Goal: Information Seeking & Learning: Learn about a topic

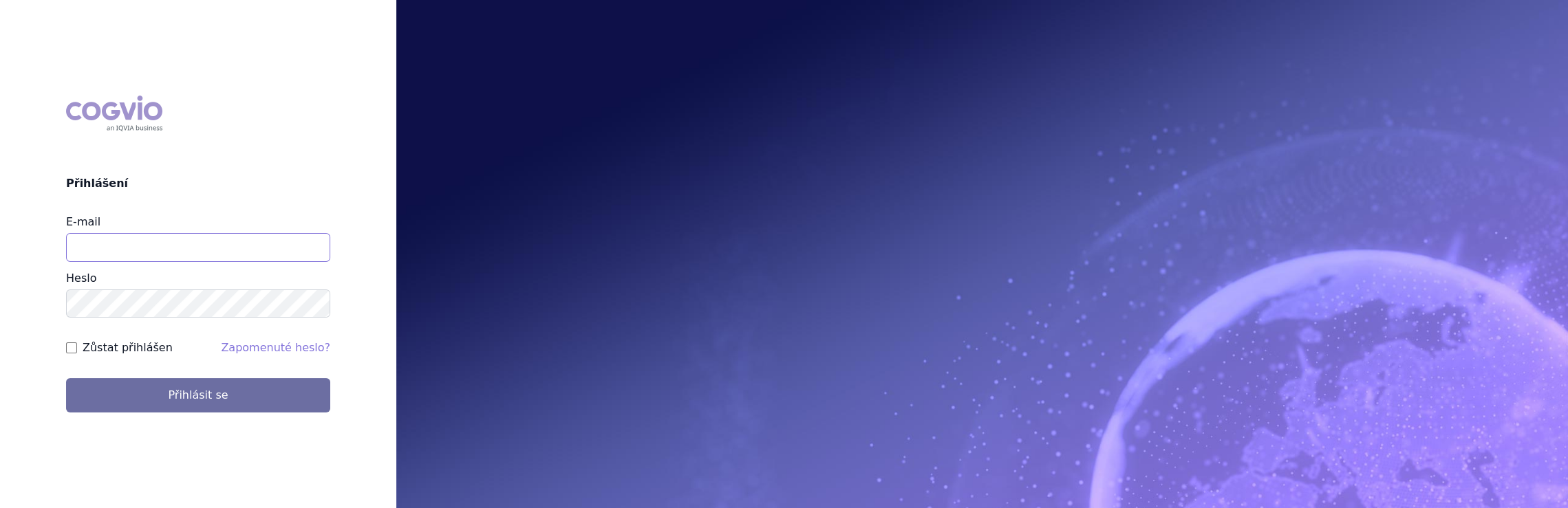
click at [152, 242] on input "E-mail" at bounding box center [198, 248] width 264 height 29
type input "jaroslava.purkertova@abbvie.com"
click at [66, 378] on button "Přihlásit se" at bounding box center [198, 396] width 264 height 35
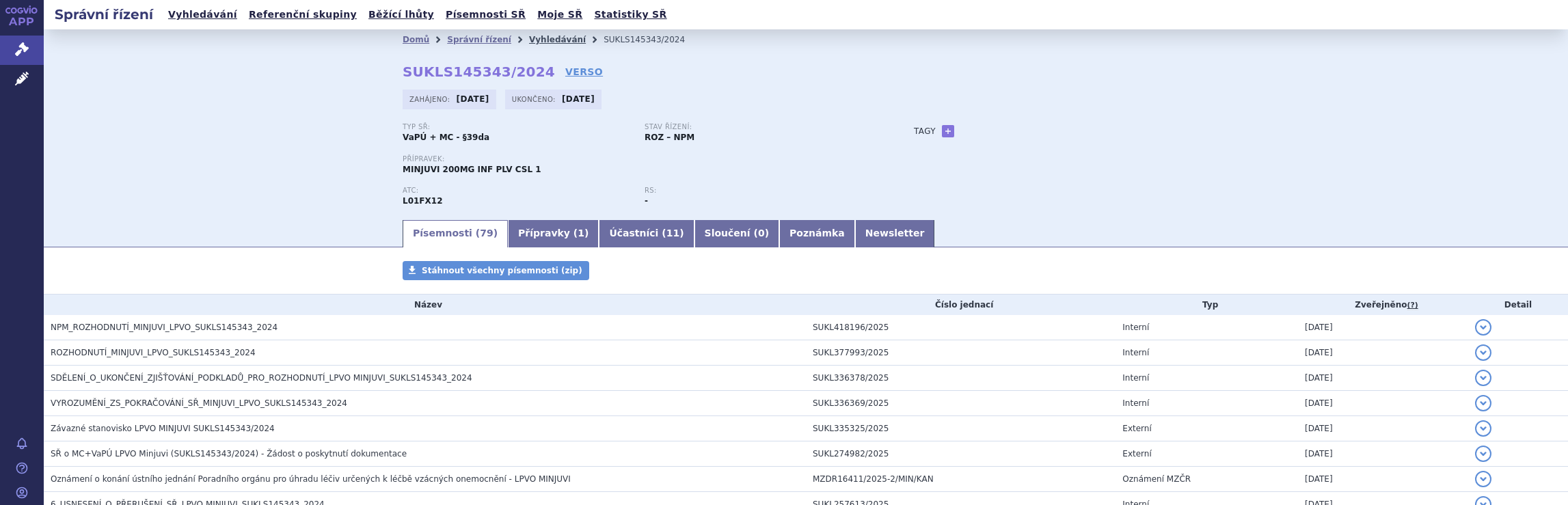
click at [542, 37] on link "Vyhledávání" at bounding box center [557, 40] width 57 height 10
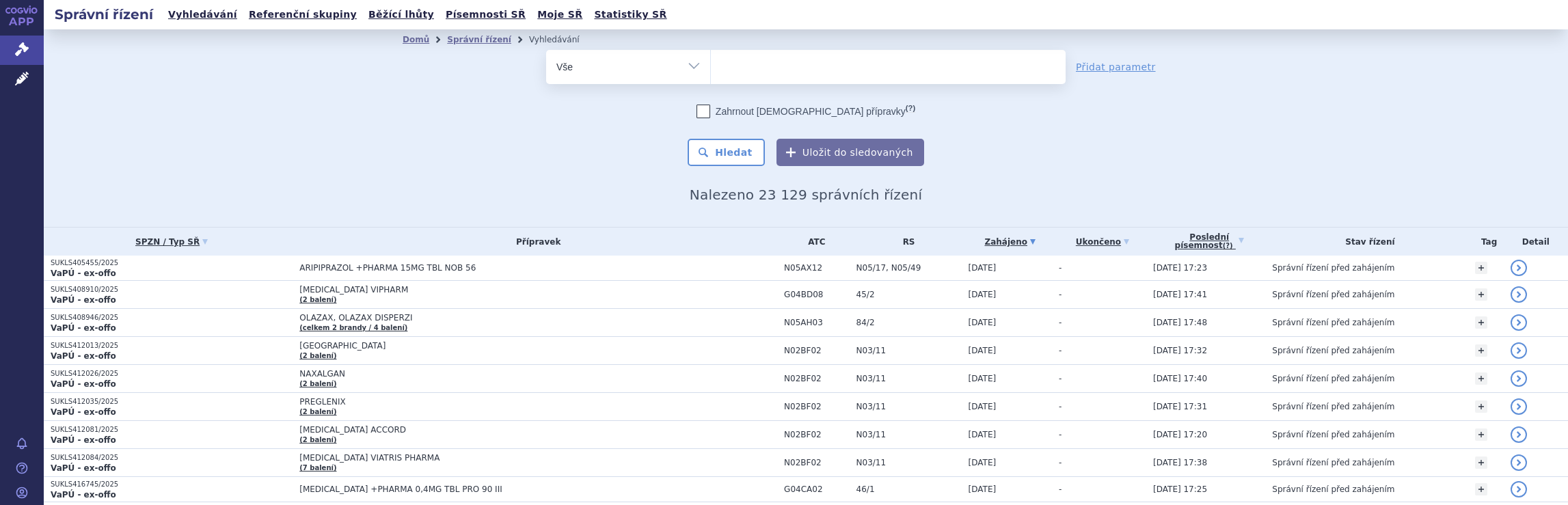
click at [734, 64] on ul at bounding box center [889, 64] width 355 height 29
click at [711, 64] on select at bounding box center [711, 66] width 1 height 34
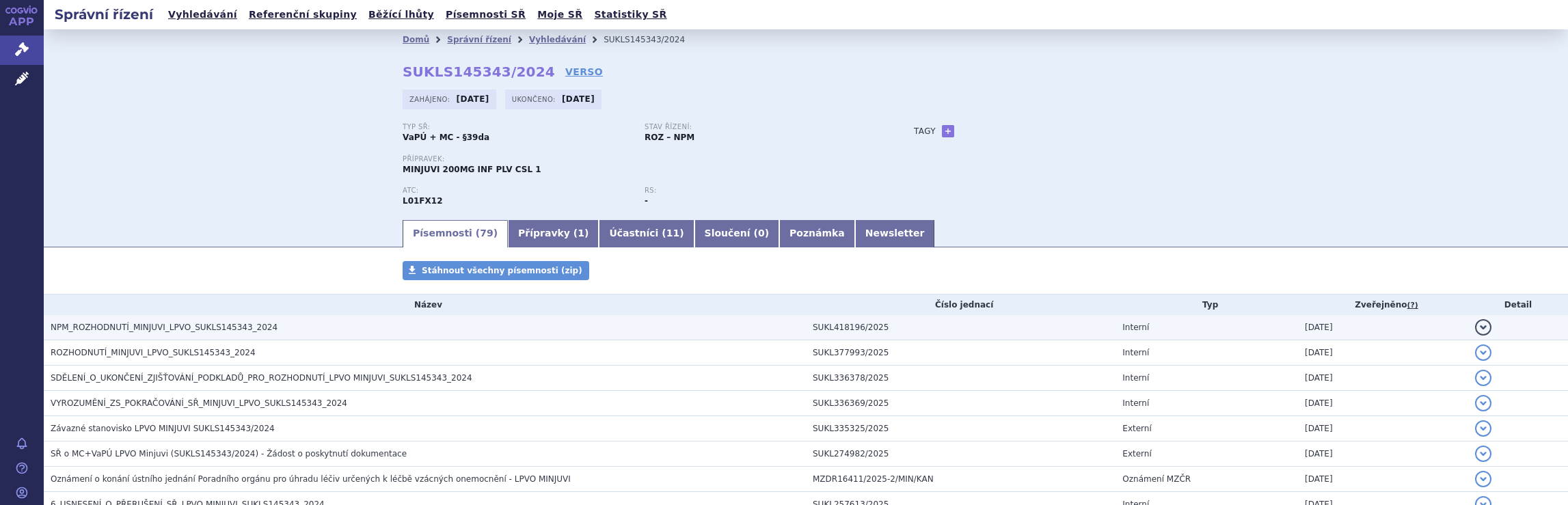
click at [161, 327] on span "NPM_ROZHODNUTÍ_MINJUVI_LPVO_SUKLS145343_2024" at bounding box center [163, 328] width 227 height 10
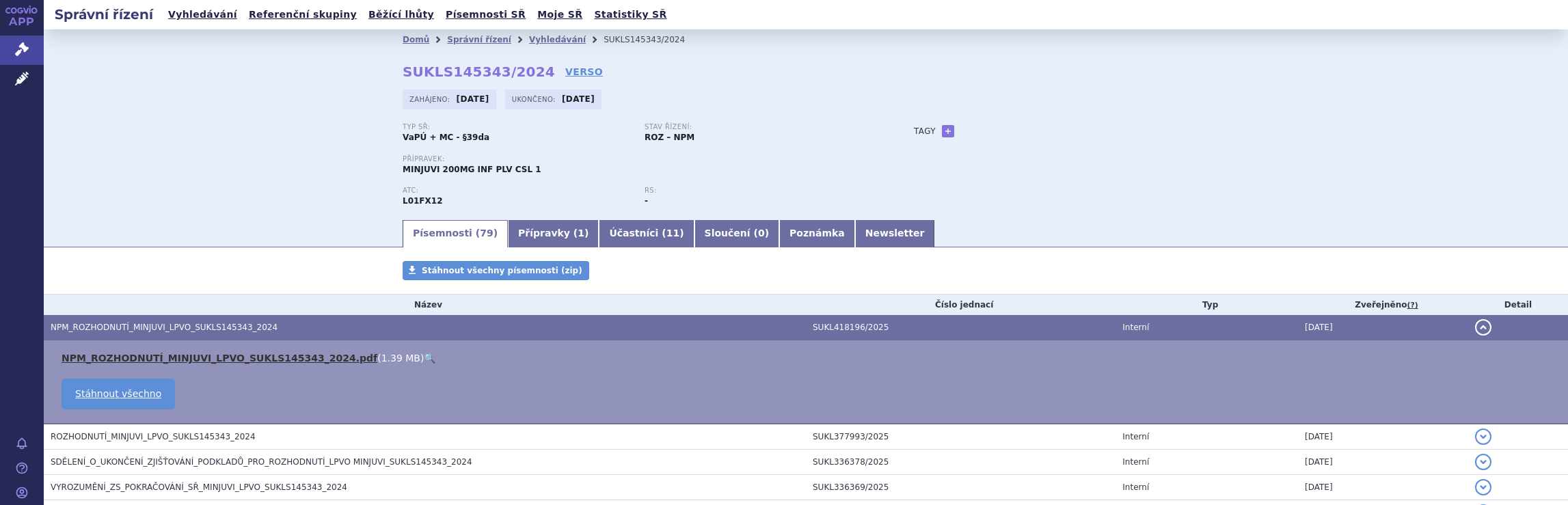
click at [171, 360] on link "NPM_ROZHODNUTÍ_MINJUVI_LPVO_SUKLS145343_2024.pdf" at bounding box center [219, 358] width 316 height 11
click at [547, 38] on link "Vyhledávání" at bounding box center [557, 40] width 57 height 10
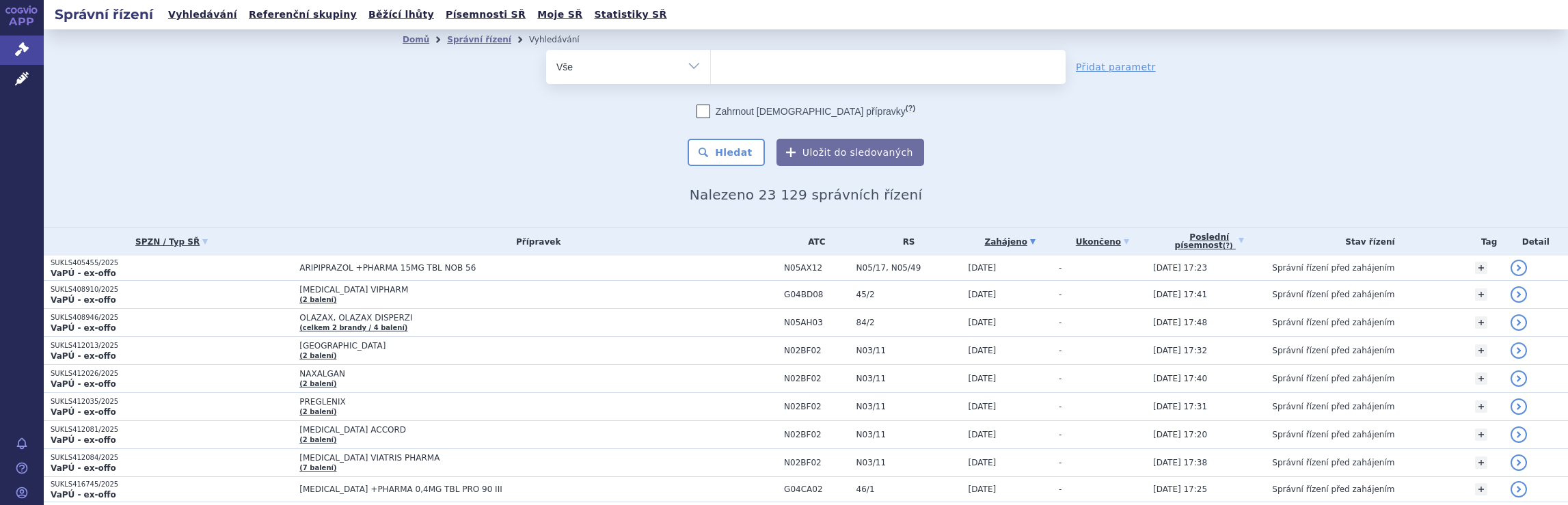
click at [777, 74] on ul at bounding box center [889, 64] width 355 height 29
click at [711, 74] on select at bounding box center [711, 66] width 1 height 34
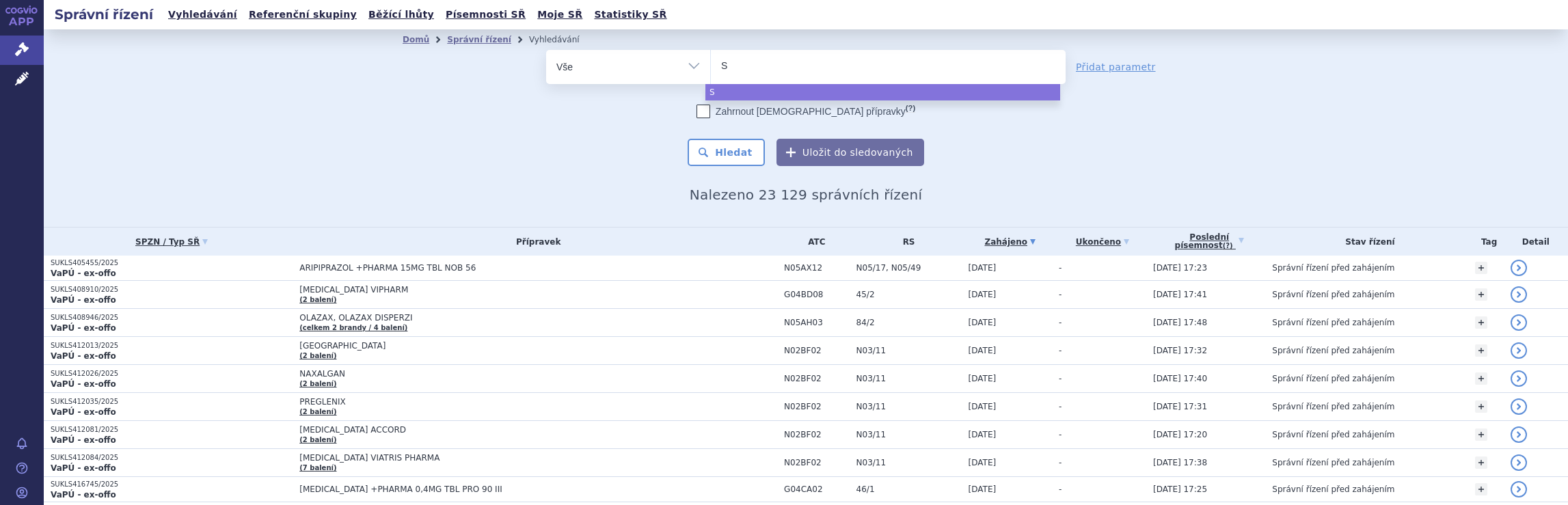
type input "Sk"
type input "Sky"
type input "Skyr"
type input "Skyri"
type input "Skyriz"
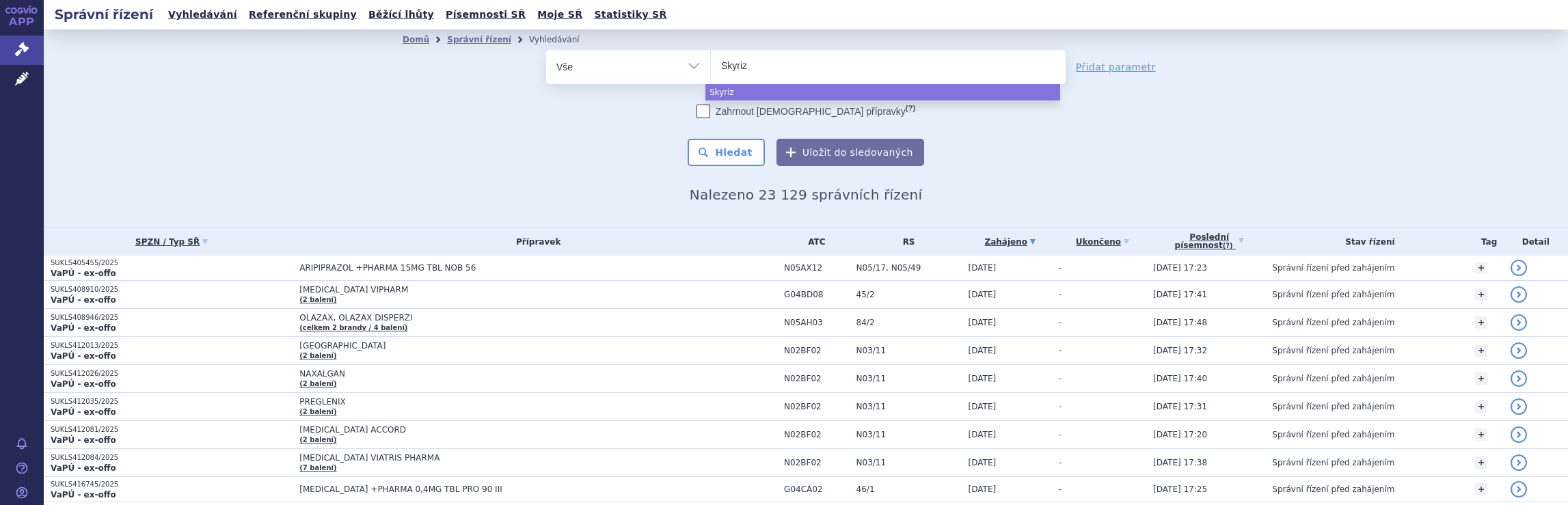
type input "[MEDICAL_DATA]"
select select "[MEDICAL_DATA]"
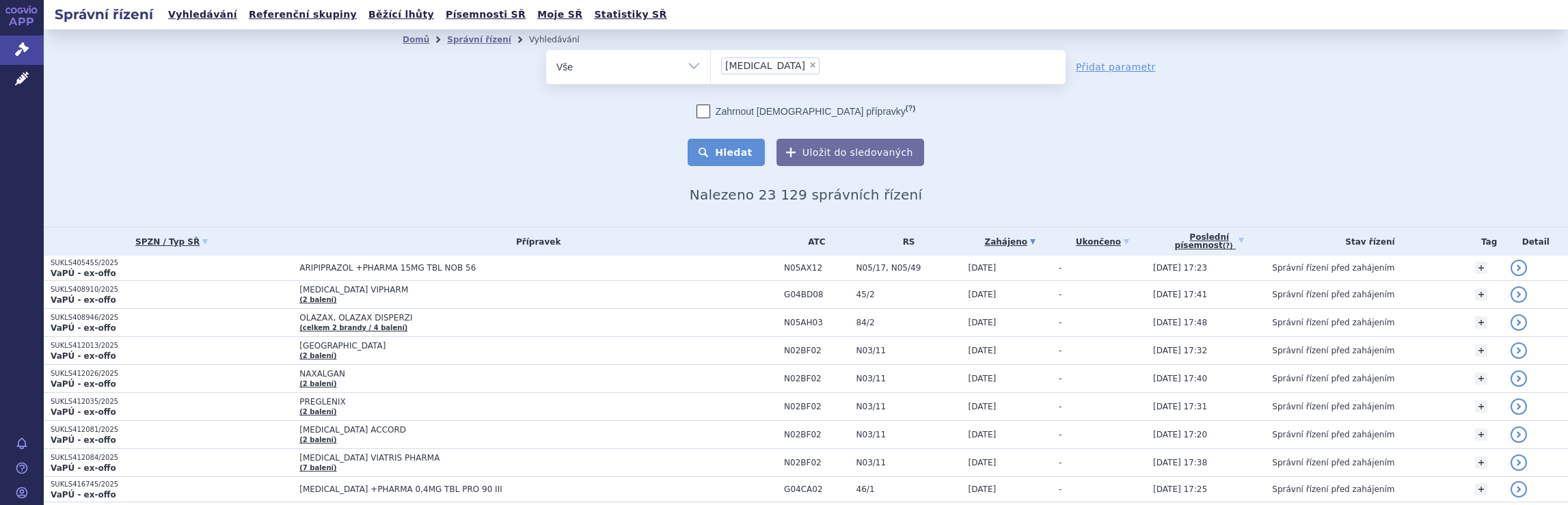
click at [748, 151] on button "Hledat" at bounding box center [726, 152] width 77 height 28
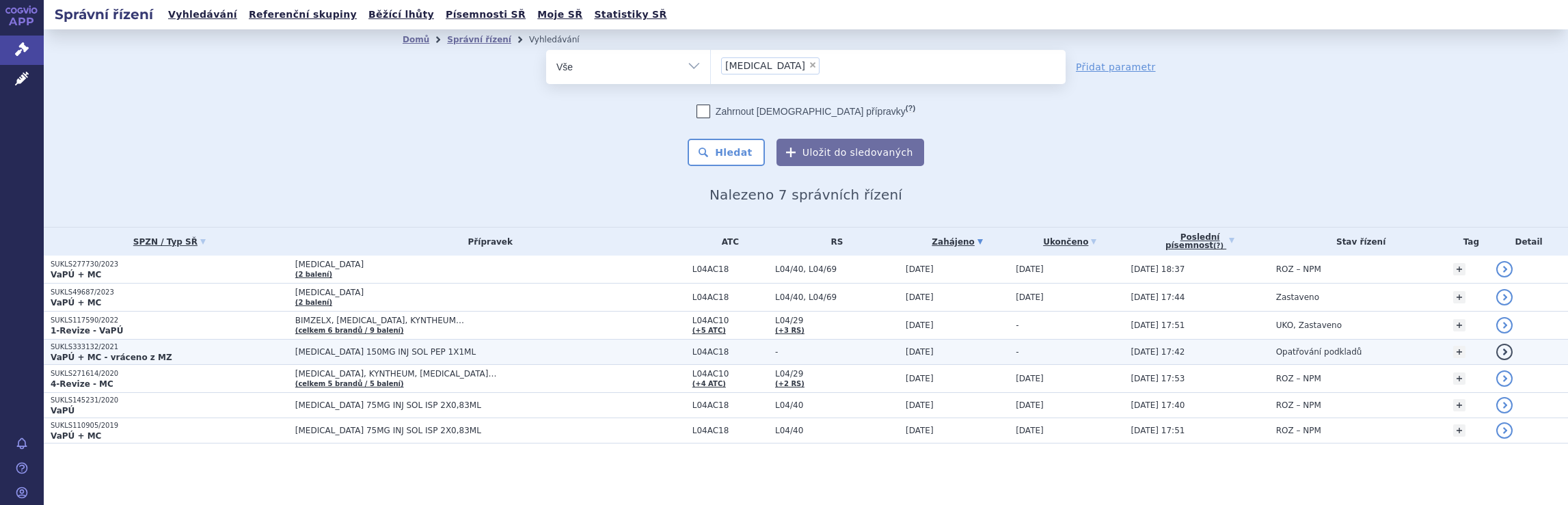
click at [232, 353] on p "VaPÚ + MC - vráceno z MZ" at bounding box center [169, 357] width 238 height 11
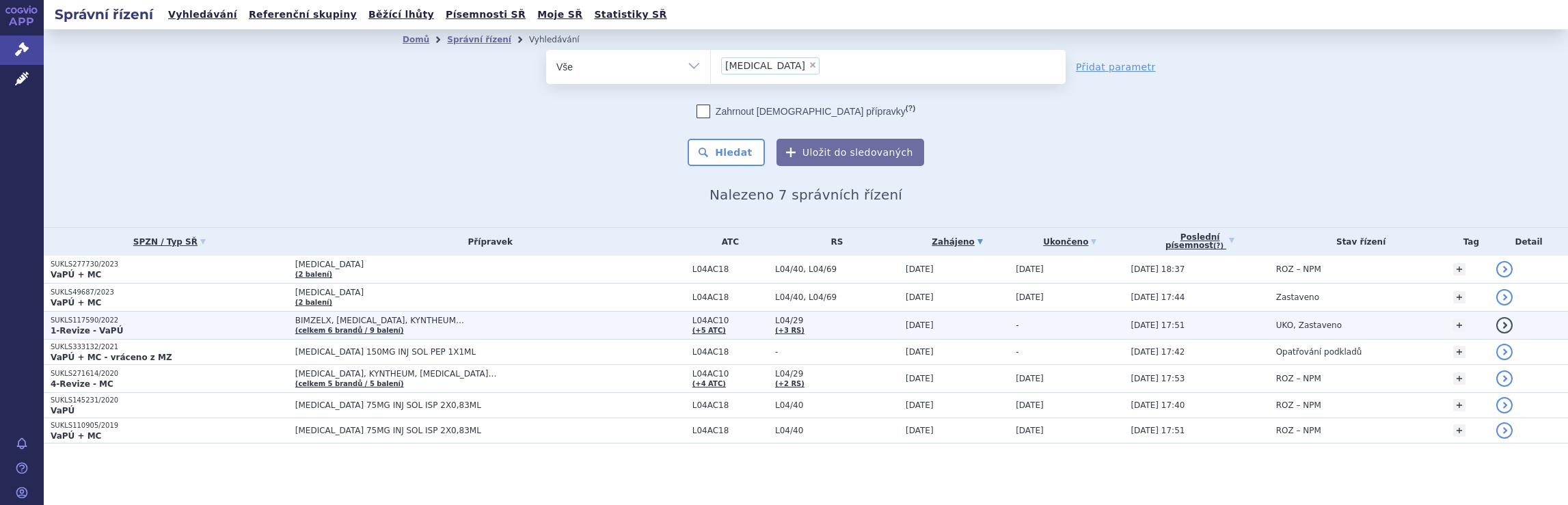
click at [441, 326] on td "BIMZELX, [MEDICAL_DATA], KYNTHEUM… (celkem 6 brandů / 9 balení)" at bounding box center [487, 326] width 397 height 28
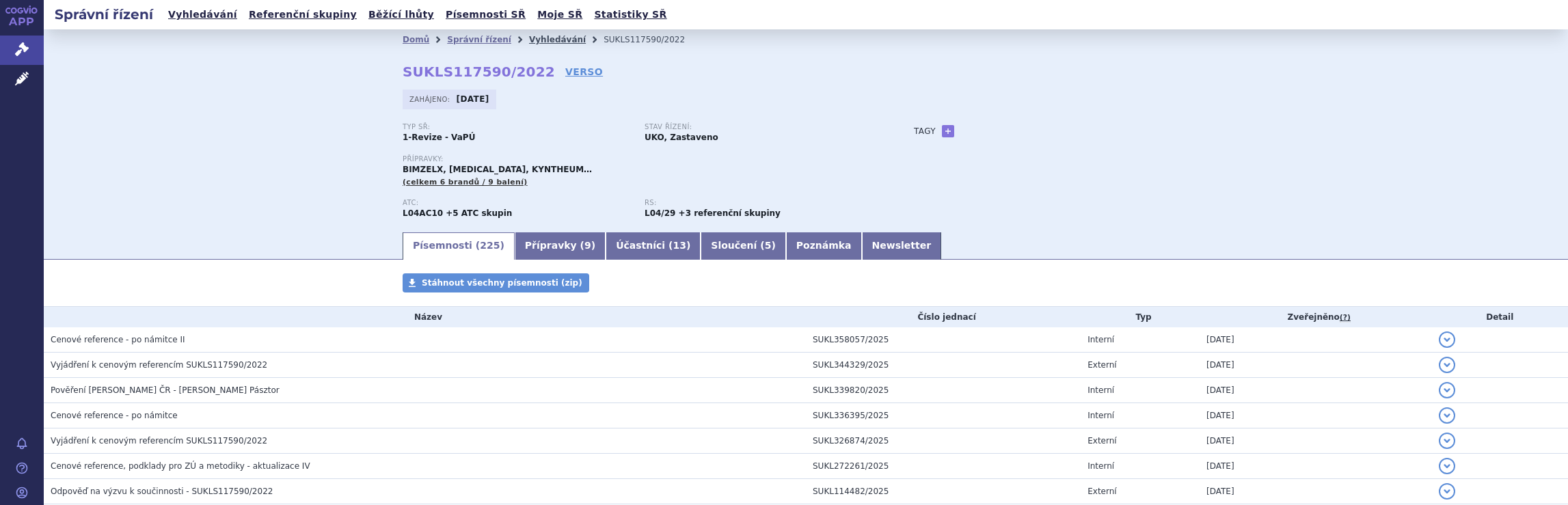
click at [529, 37] on link "Vyhledávání" at bounding box center [557, 40] width 57 height 10
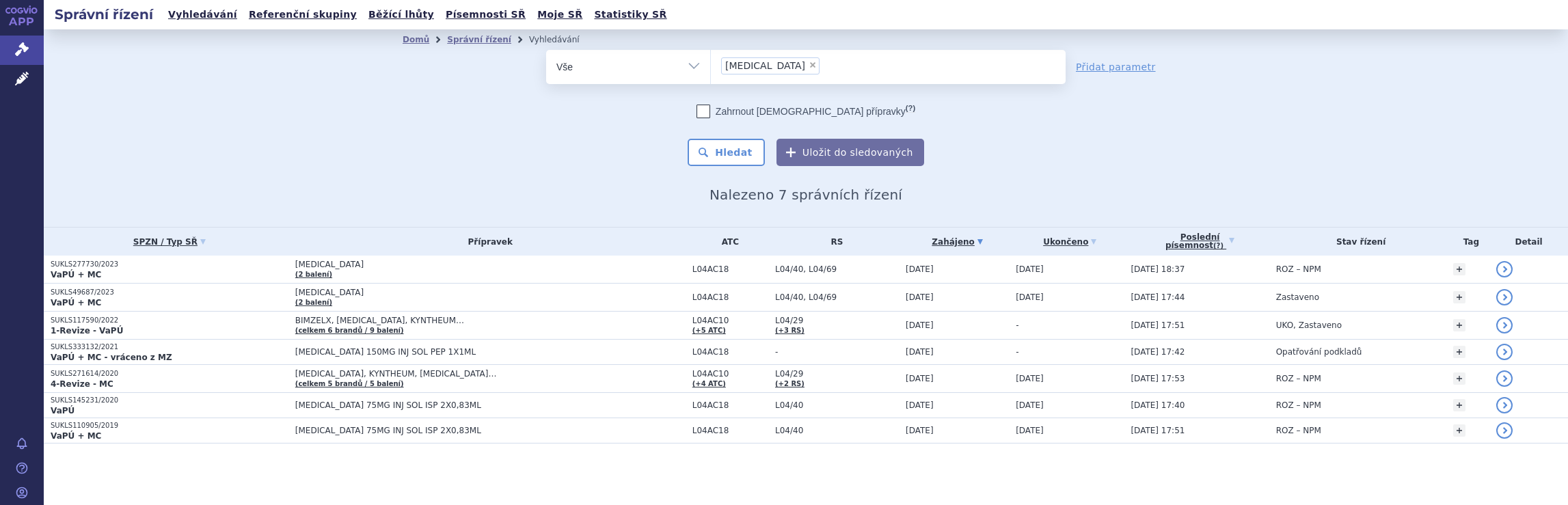
click at [808, 63] on span "×" at bounding box center [813, 65] width 8 height 8
click at [711, 63] on select "Skyrizi" at bounding box center [711, 66] width 1 height 34
select select
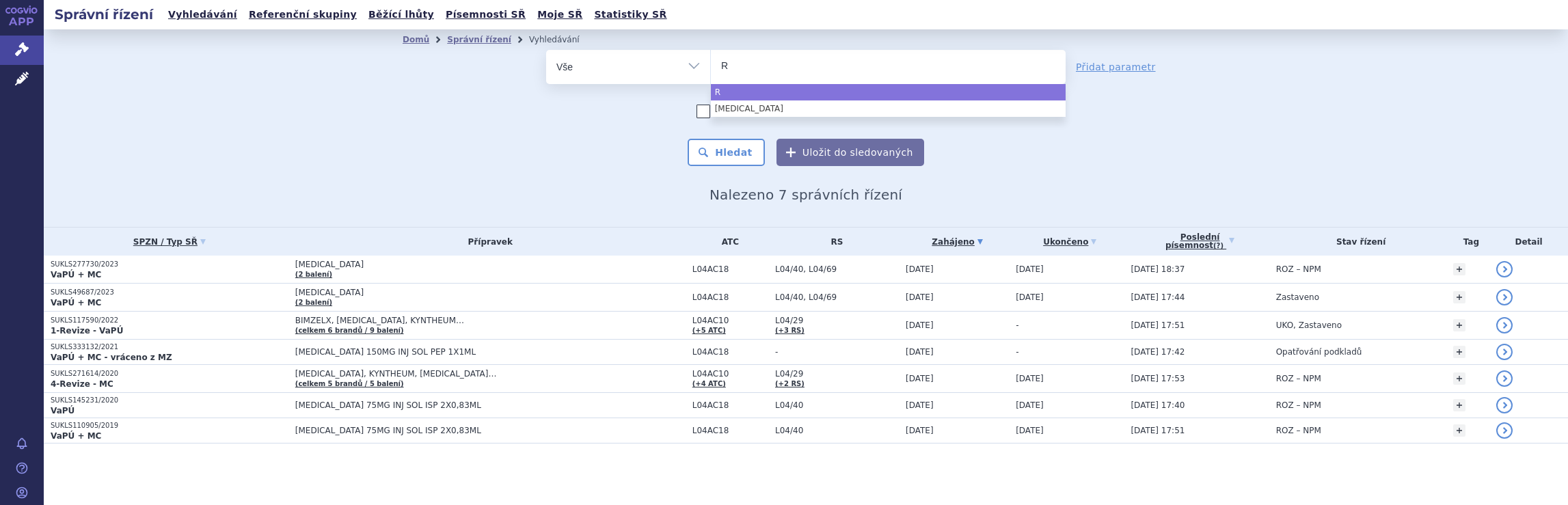
type input "Ri"
type input "Rin"
type input "Rinv"
type input "Rinvo"
type input "Rinvoq"
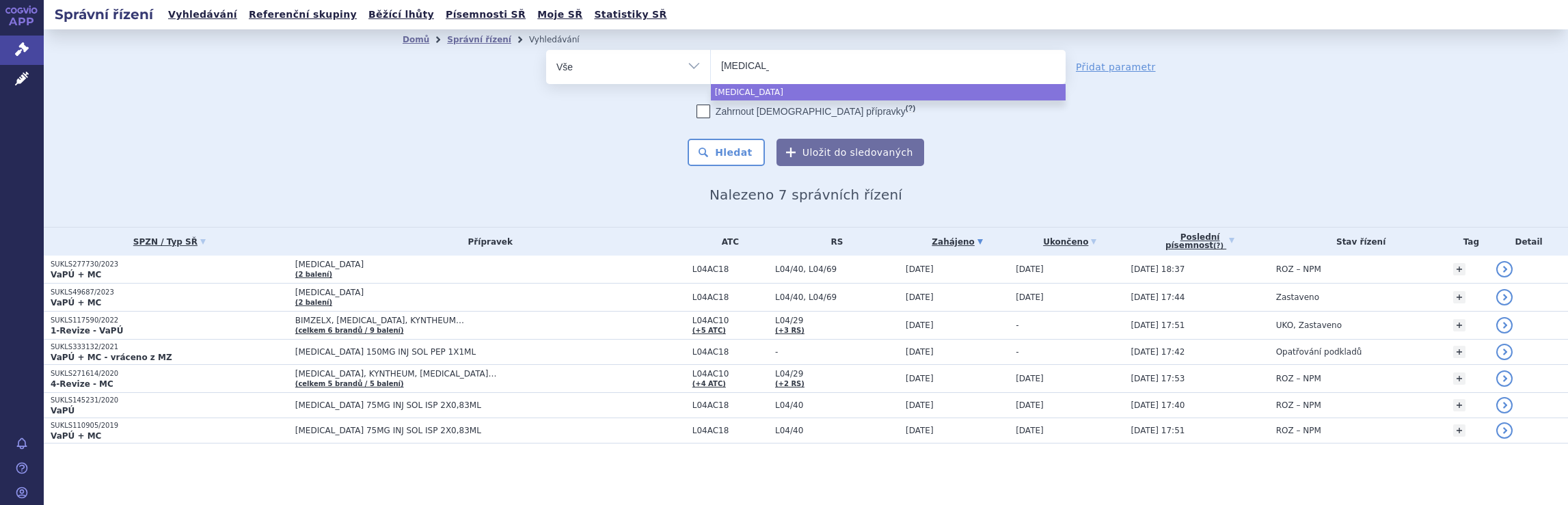
select select "Rinvoq"
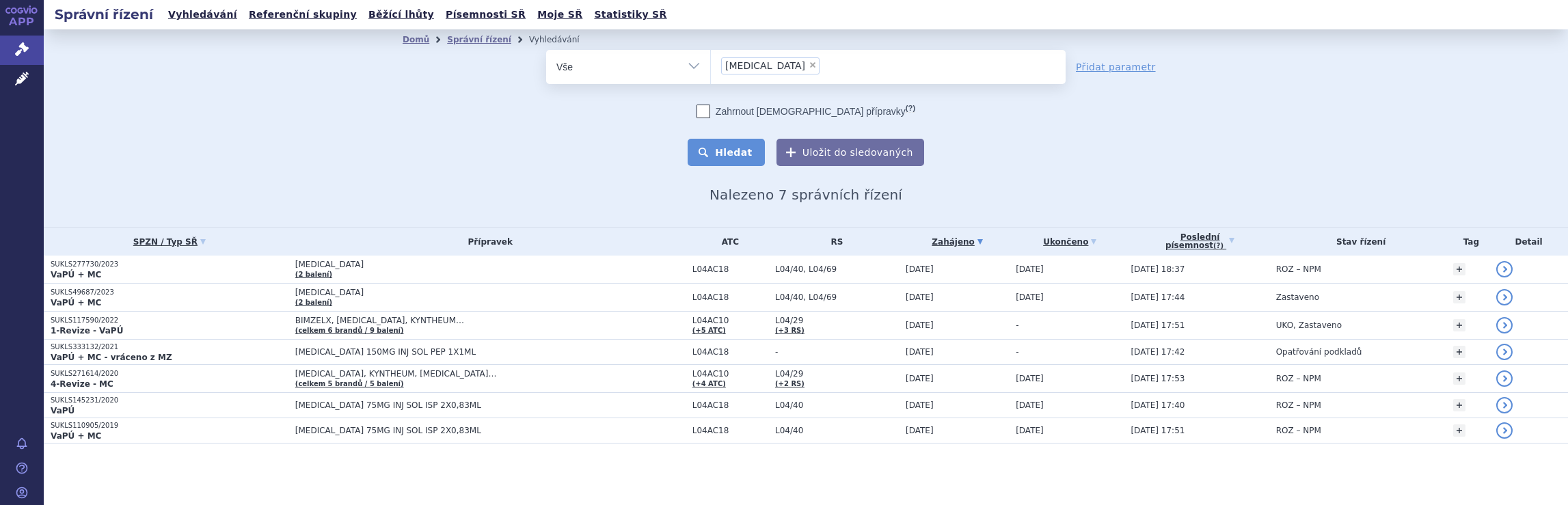
click at [744, 155] on button "Hledat" at bounding box center [726, 152] width 77 height 28
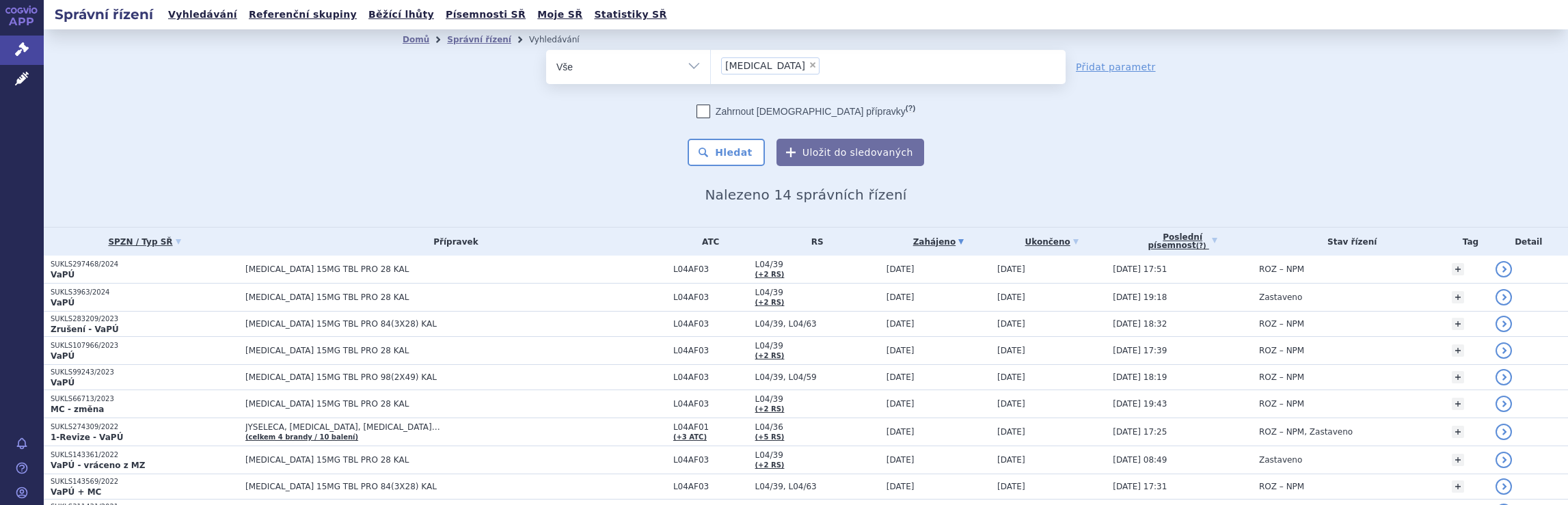
click at [808, 63] on span "×" at bounding box center [813, 65] width 8 height 8
click at [711, 63] on select "Rinvoq" at bounding box center [711, 66] width 1 height 34
select select
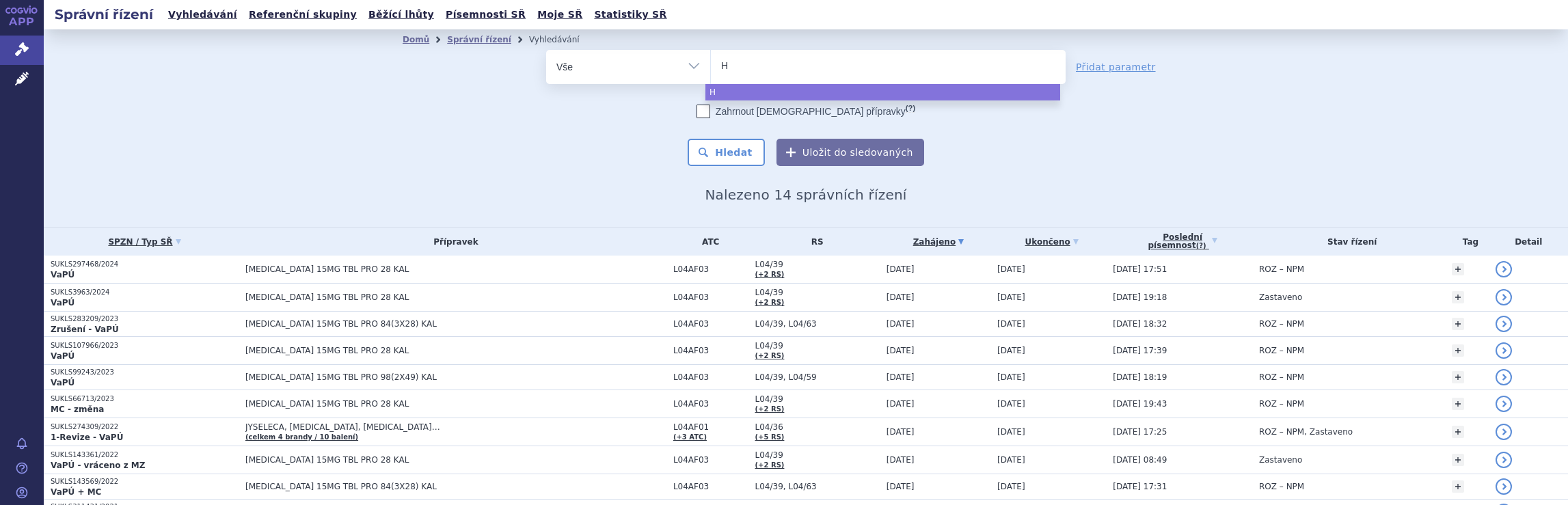
type input "Hu"
type input "Hum"
type input "Humi"
type input "Humir"
type input "[MEDICAL_DATA]"
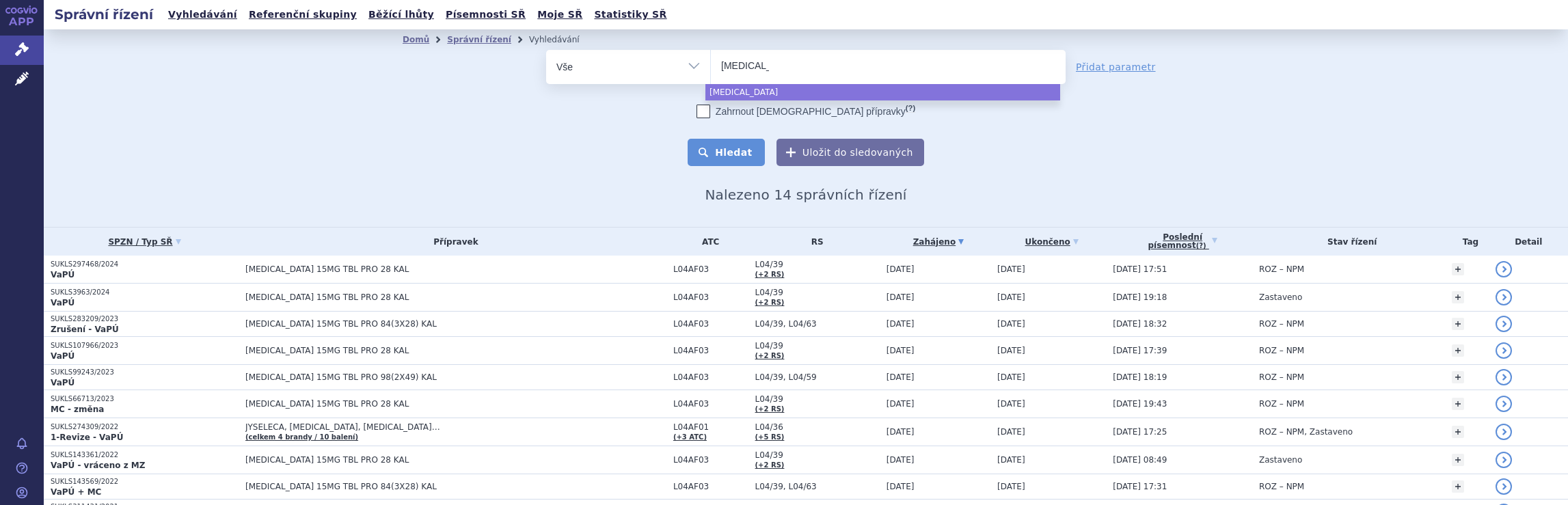
select select "Humira"
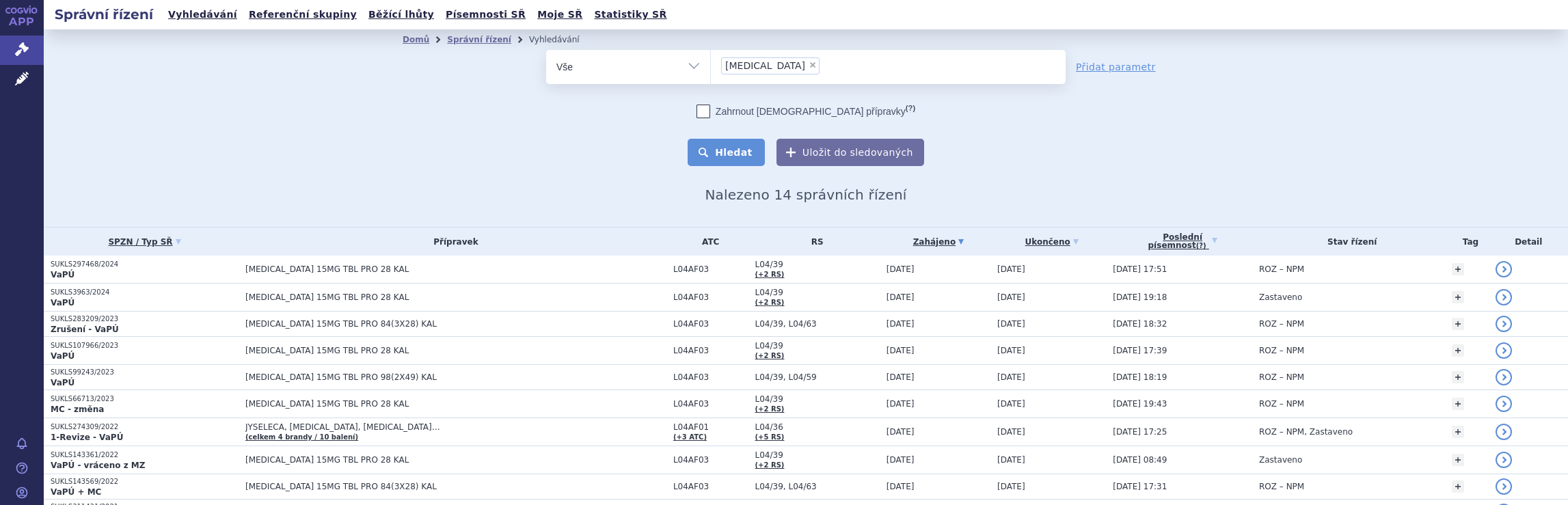
click at [726, 148] on button "Hledat" at bounding box center [726, 152] width 77 height 28
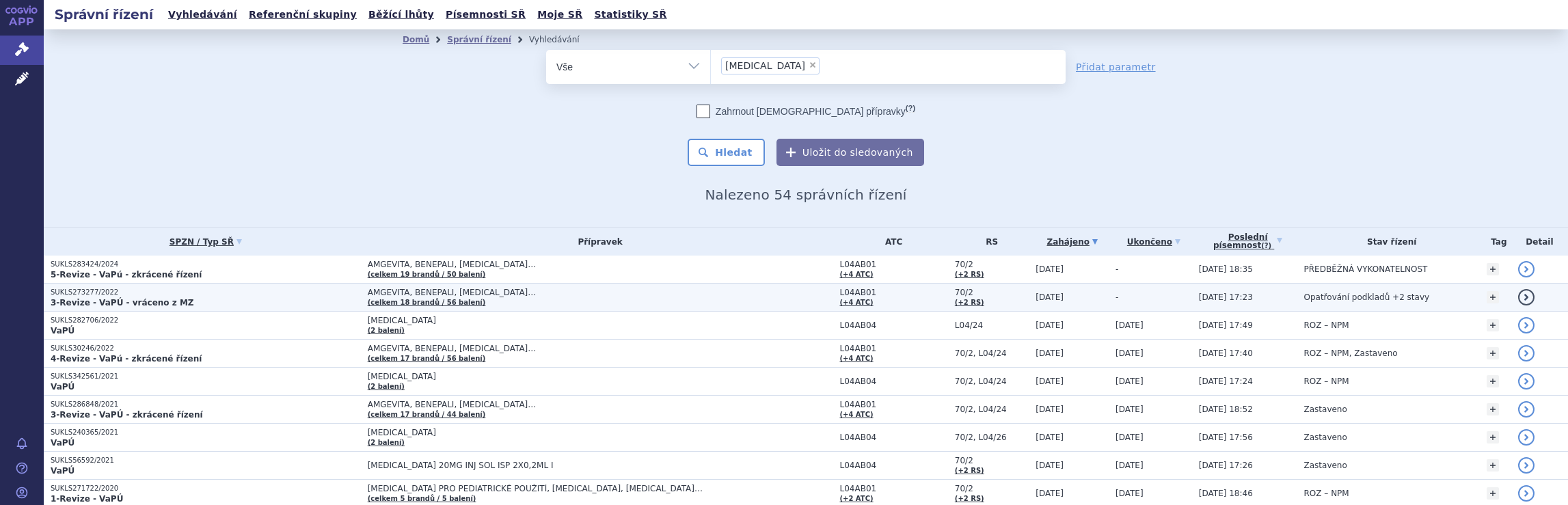
click at [201, 299] on p "3-Revize - VaPÚ - vráceno z MZ" at bounding box center [206, 303] width 310 height 11
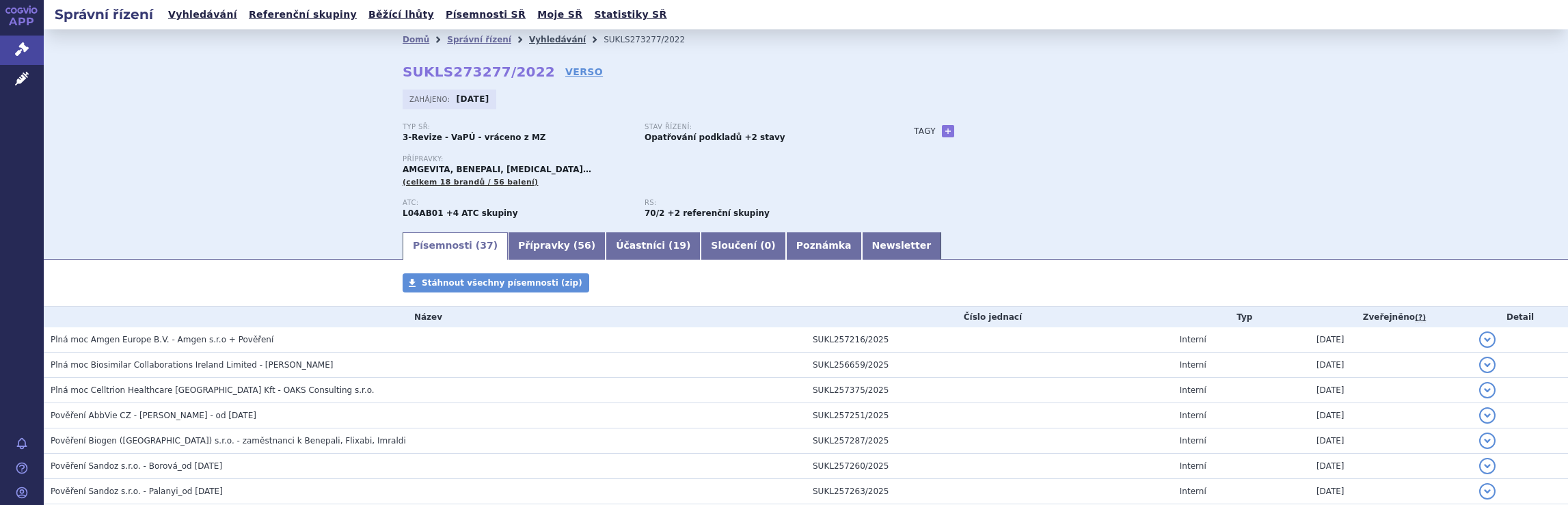
click at [538, 40] on link "Vyhledávání" at bounding box center [557, 40] width 57 height 10
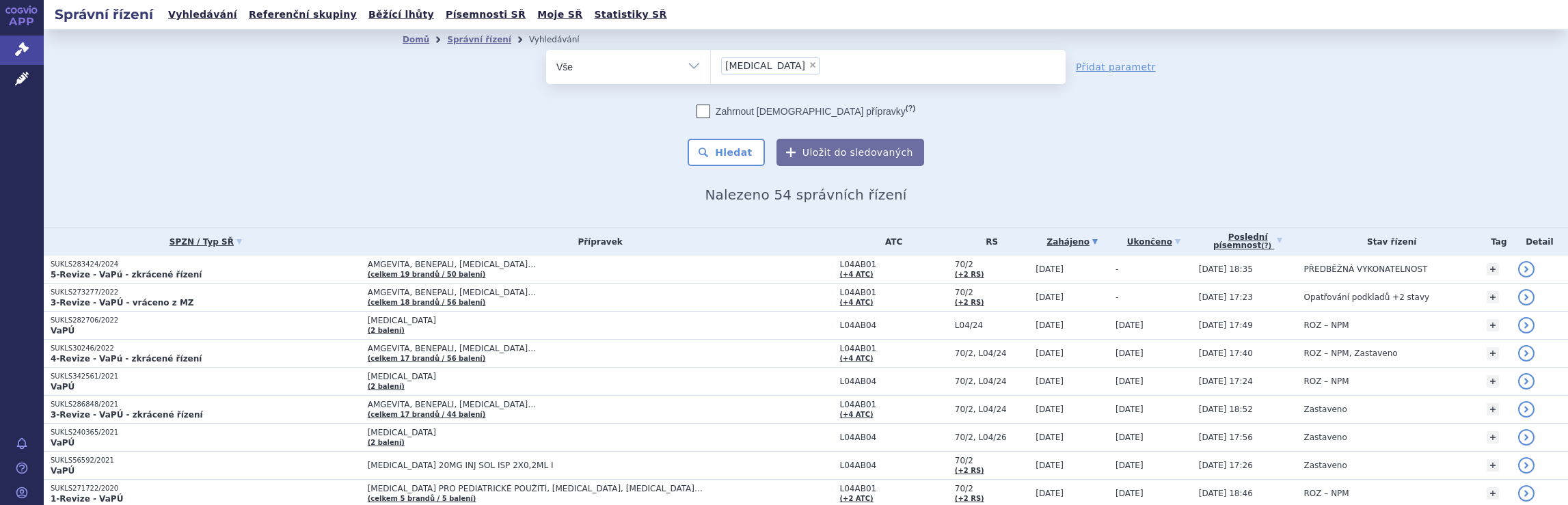
click at [808, 64] on span "×" at bounding box center [813, 65] width 8 height 8
click at [711, 64] on select "Humira" at bounding box center [711, 66] width 1 height 34
select select
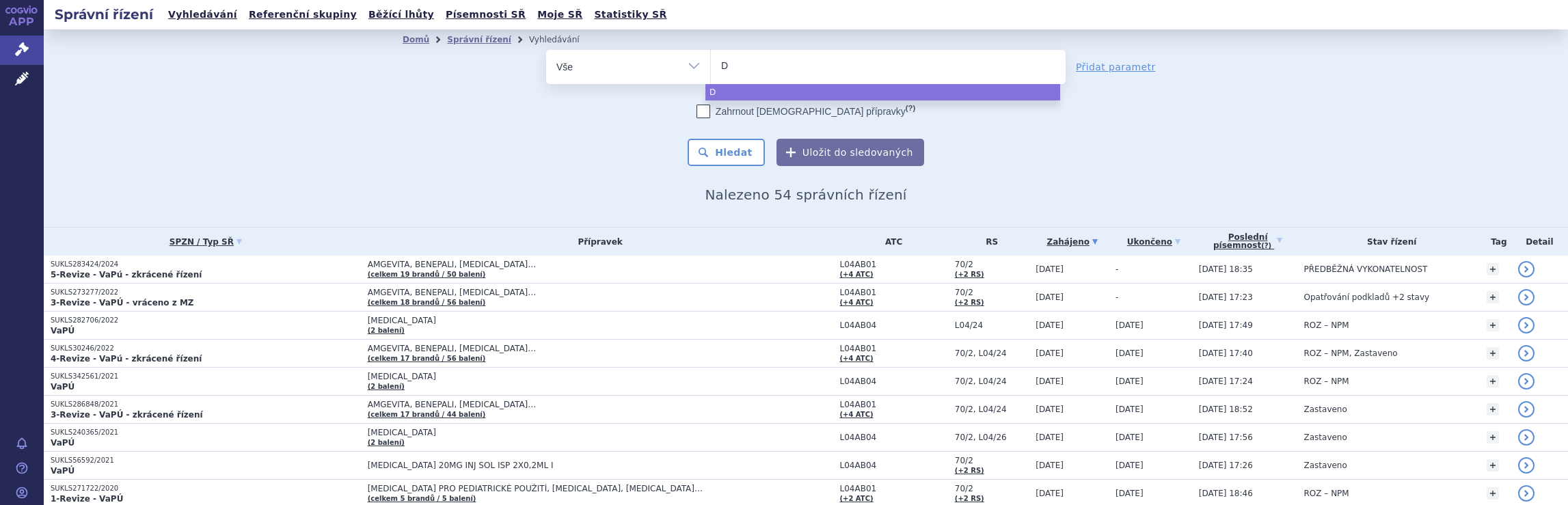
type input "Du"
type input "Dup"
type input "Dupi"
type input "Dupix"
type input "Dupixe"
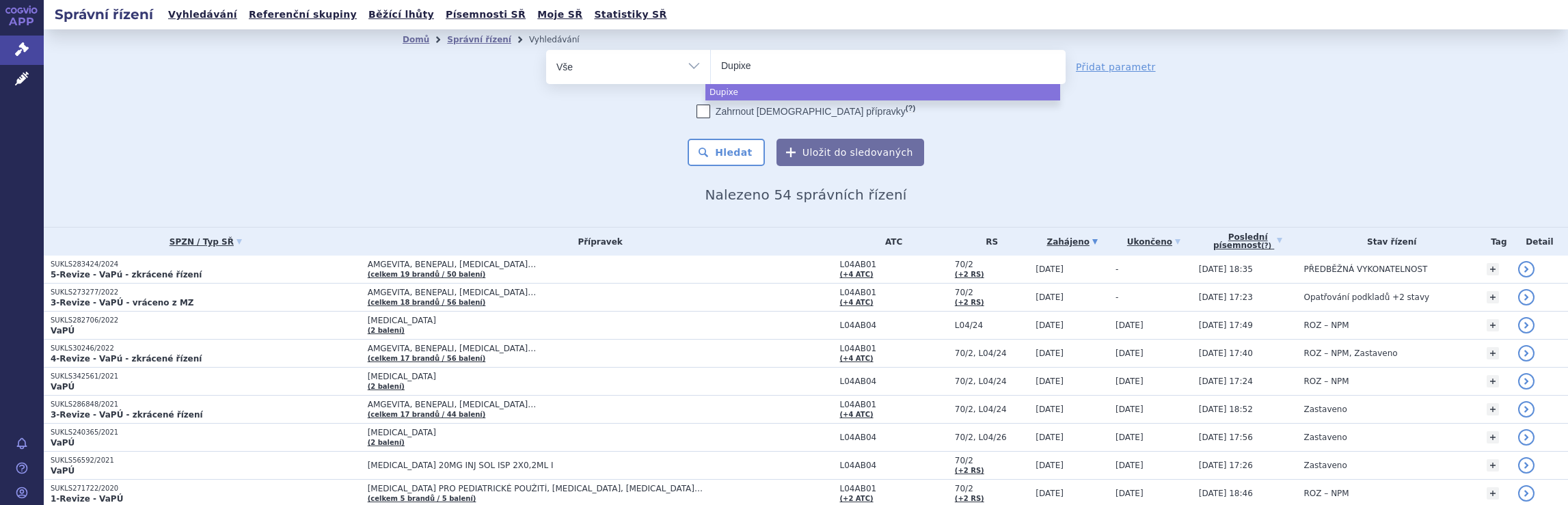
type input "Dupixen"
type input "Dupixent"
select select "[MEDICAL_DATA]"
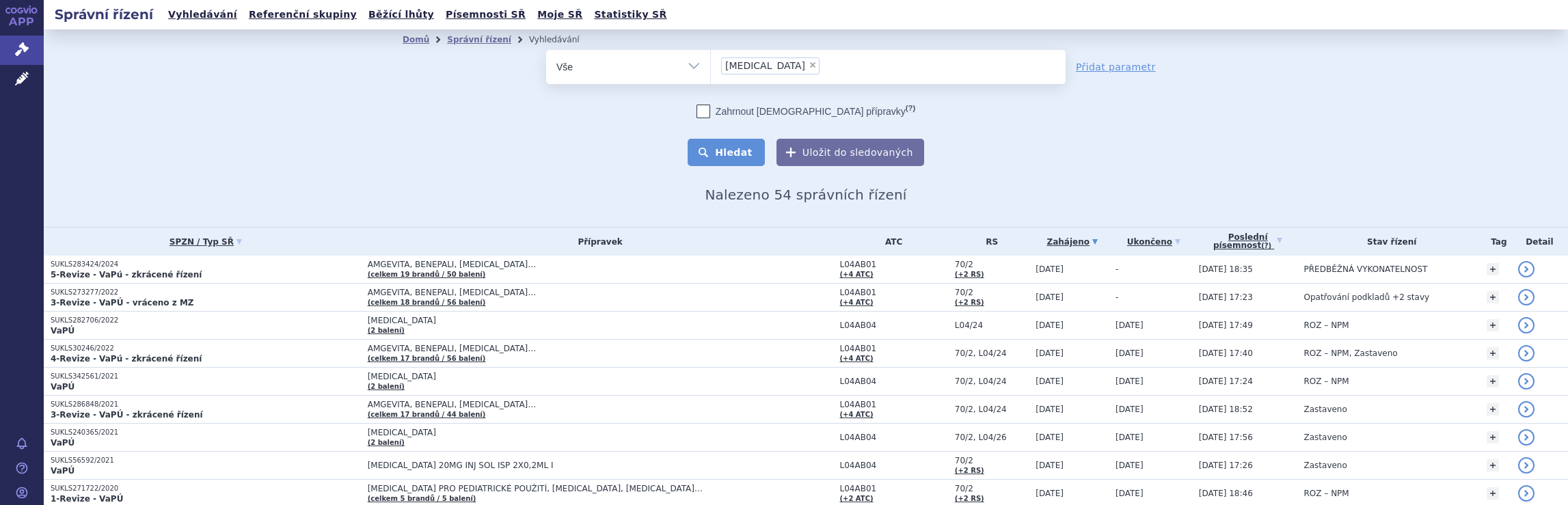
click at [731, 155] on button "Hledat" at bounding box center [726, 152] width 77 height 28
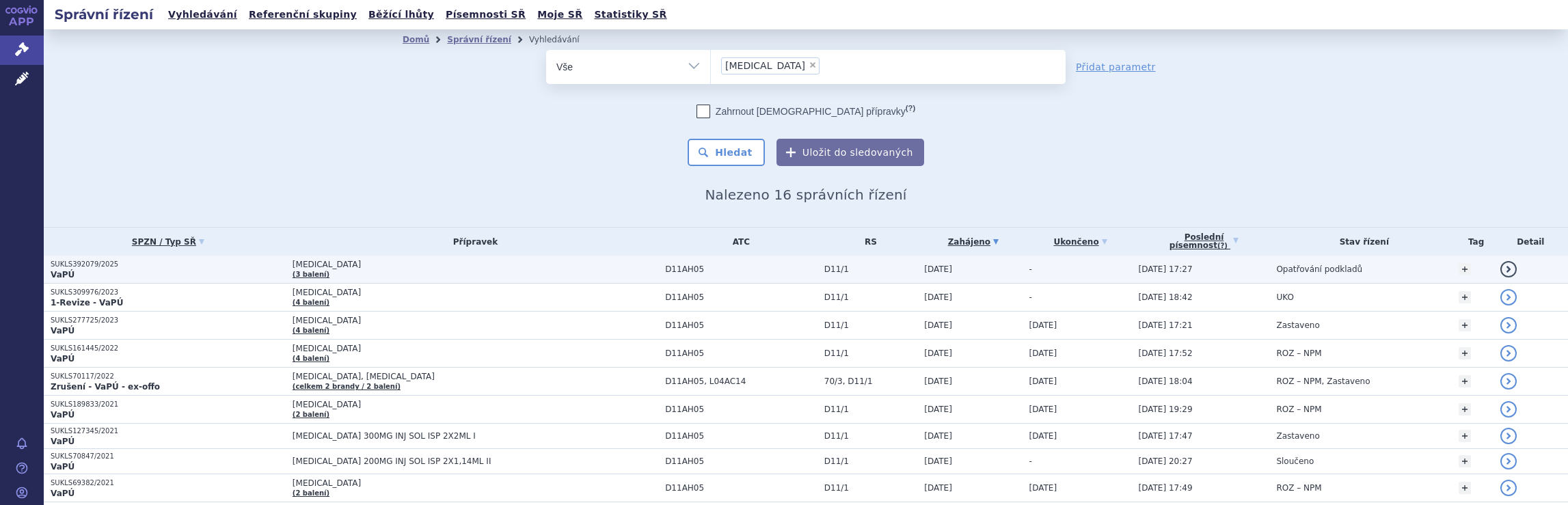
click at [373, 273] on td "[MEDICAL_DATA] (3 balení)" at bounding box center [472, 270] width 373 height 28
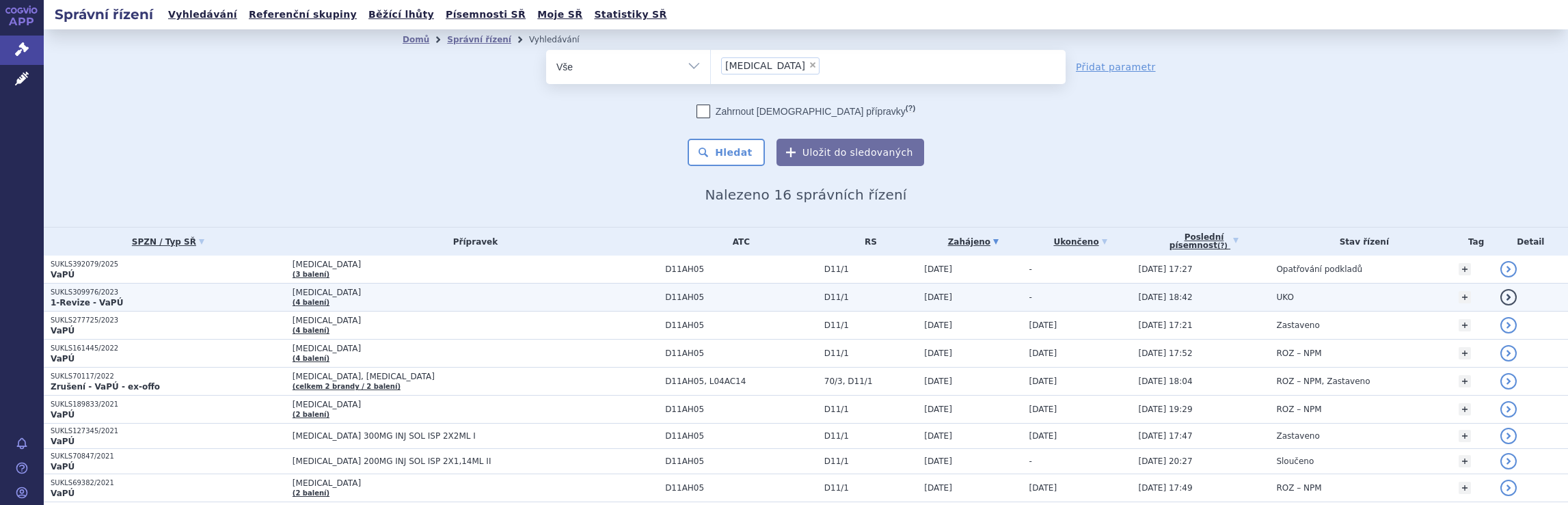
click at [375, 297] on td "DUPIXENT (4 balení)" at bounding box center [472, 297] width 373 height 28
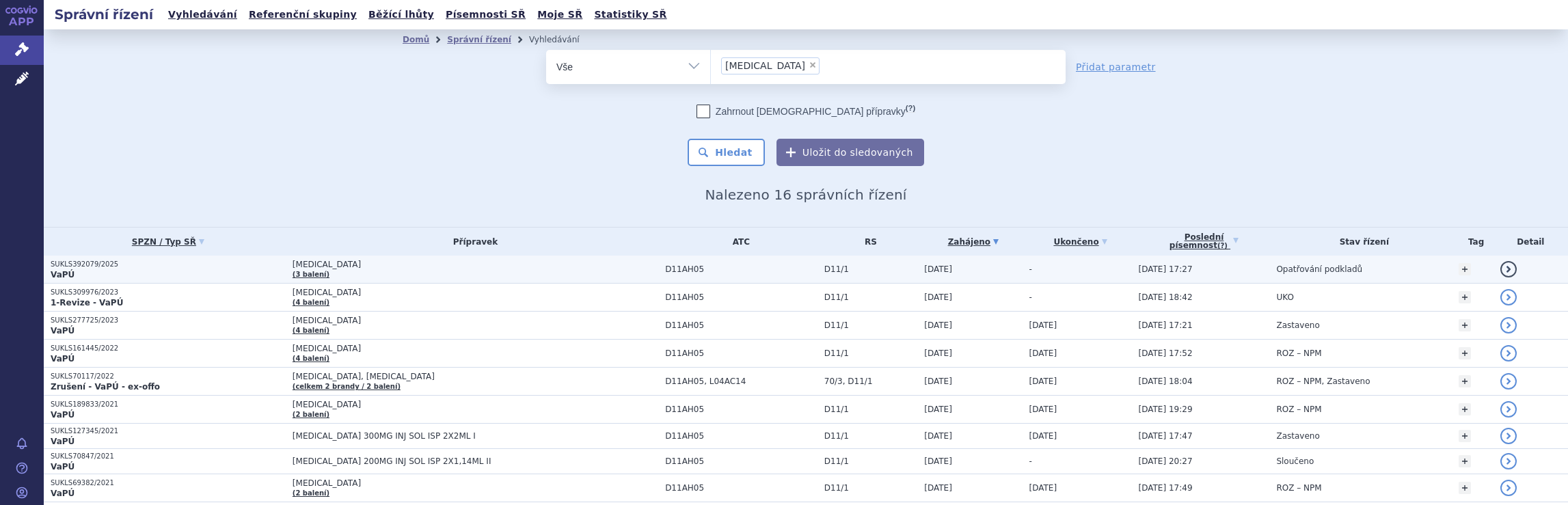
click at [333, 269] on td "DUPIXENT (3 balení)" at bounding box center [472, 270] width 373 height 28
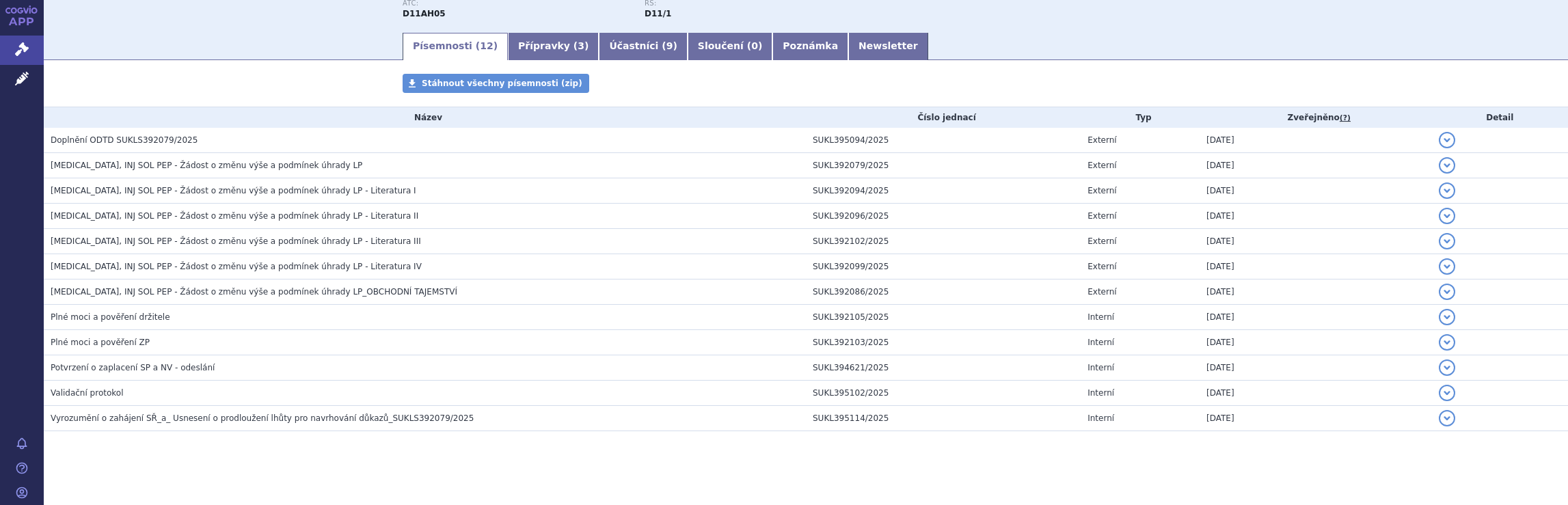
scroll to position [201, 0]
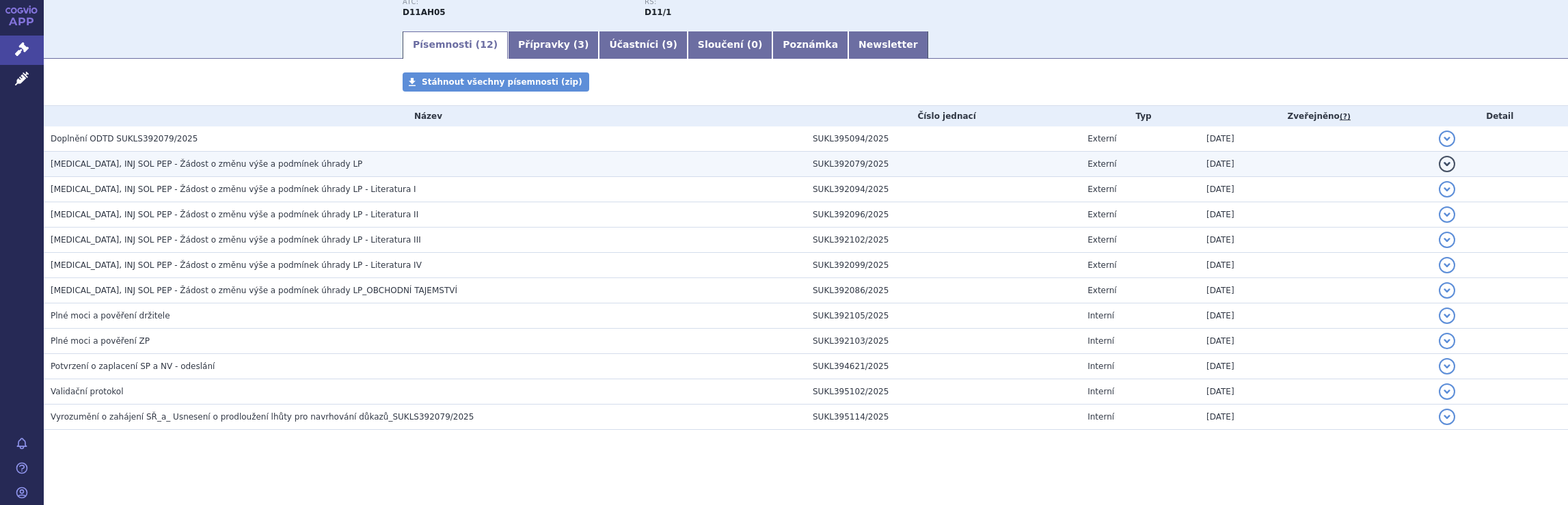
click at [207, 161] on span "DUPIXENT, INJ SOL PEP - Žádost o změnu výše a podmínek úhrady LP" at bounding box center [206, 164] width 312 height 10
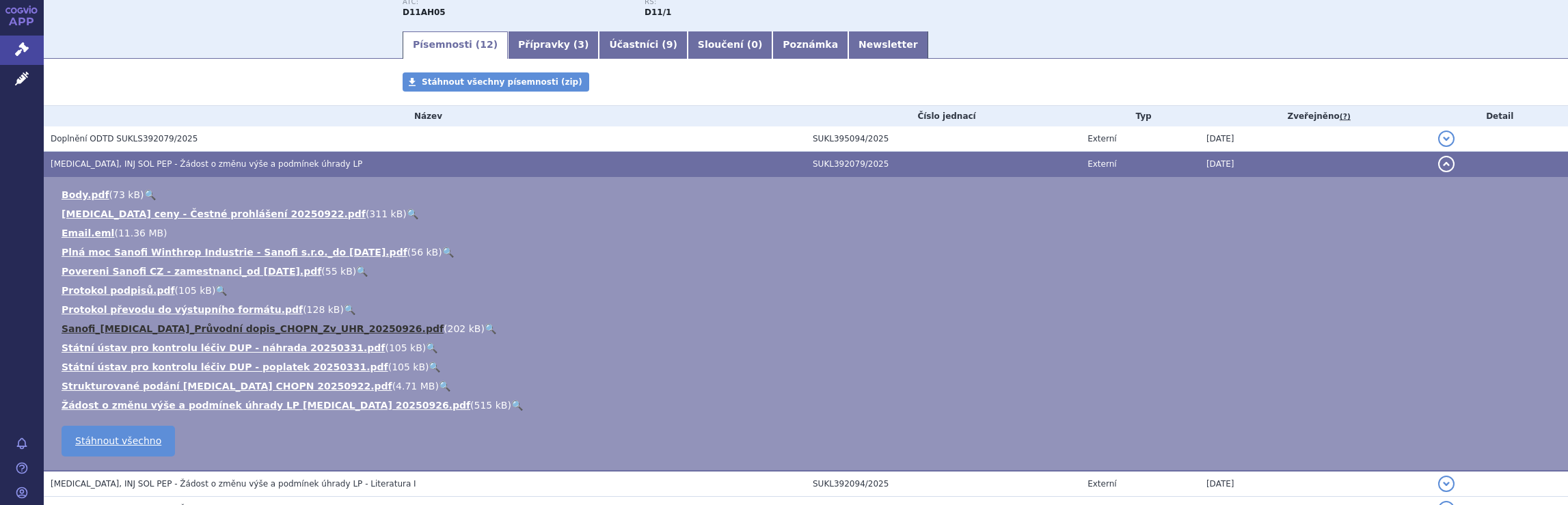
click at [153, 330] on link "Sanofi_DUPIXENT_Průvodní dopis_CHOPN_Zv_UHR_20250926.pdf" at bounding box center [252, 329] width 382 height 11
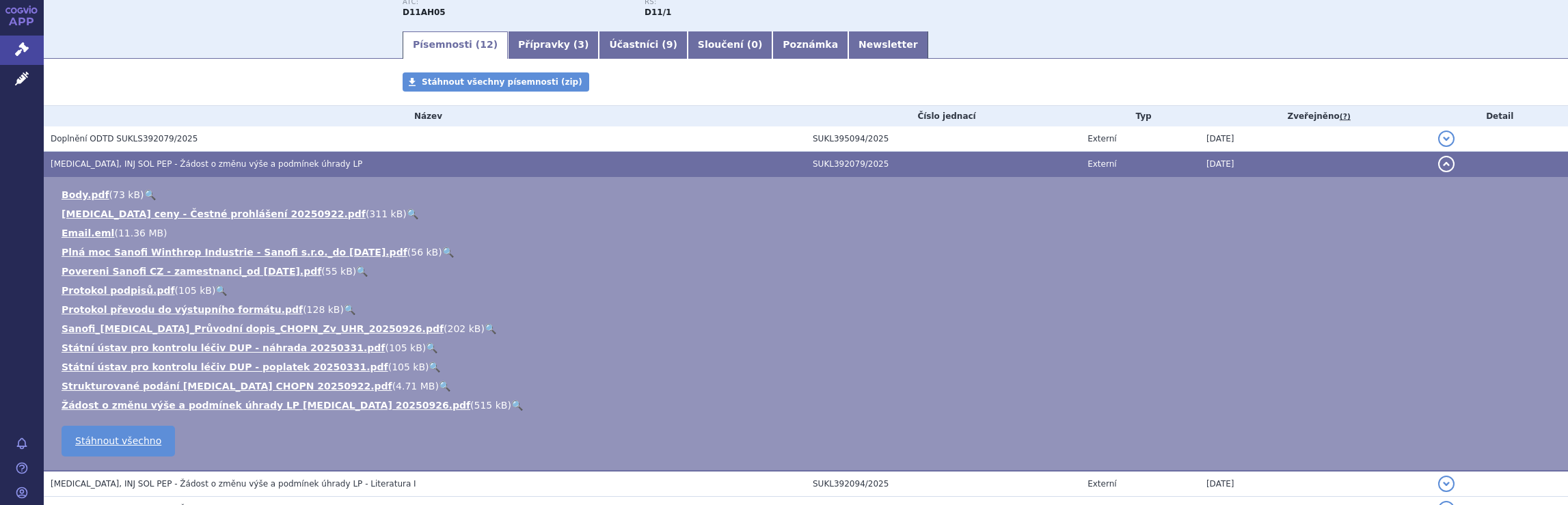
click at [1438, 162] on button "detail" at bounding box center [1447, 164] width 17 height 17
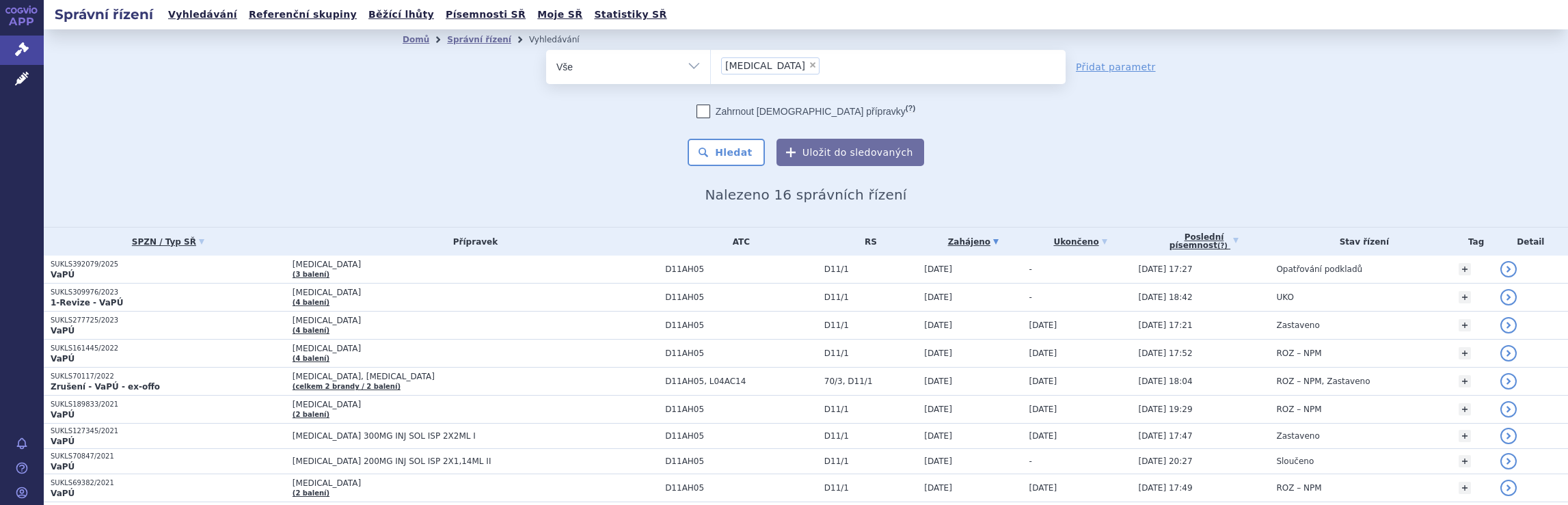
click at [808, 65] on span "×" at bounding box center [813, 65] width 8 height 8
click at [711, 65] on select "[MEDICAL_DATA]" at bounding box center [711, 66] width 1 height 34
select select
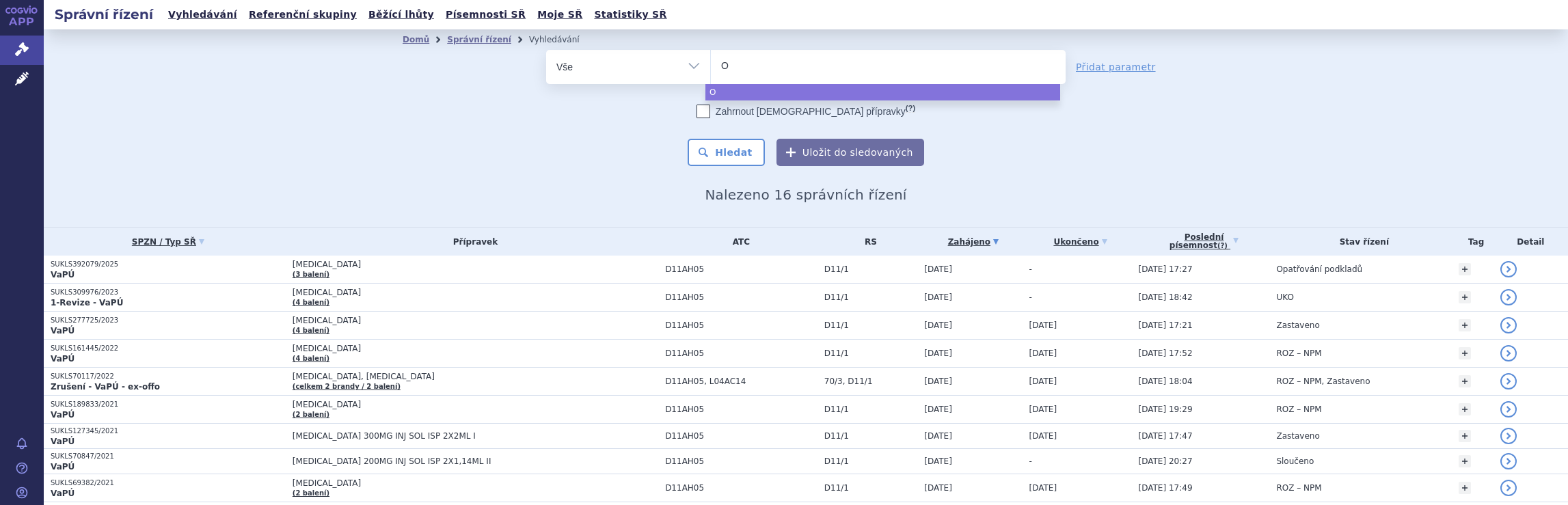
type input "Ot"
type input "Ote"
type input "Otez"
type input "Otezl"
type input "Otezla"
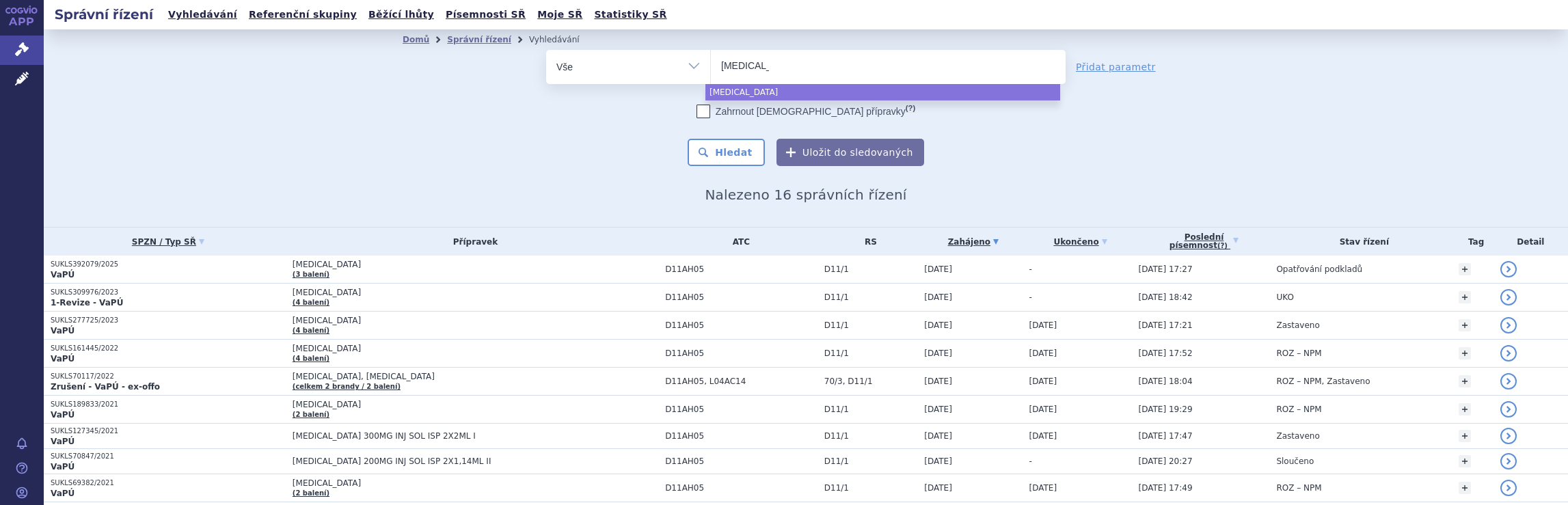
select select "Otezla"
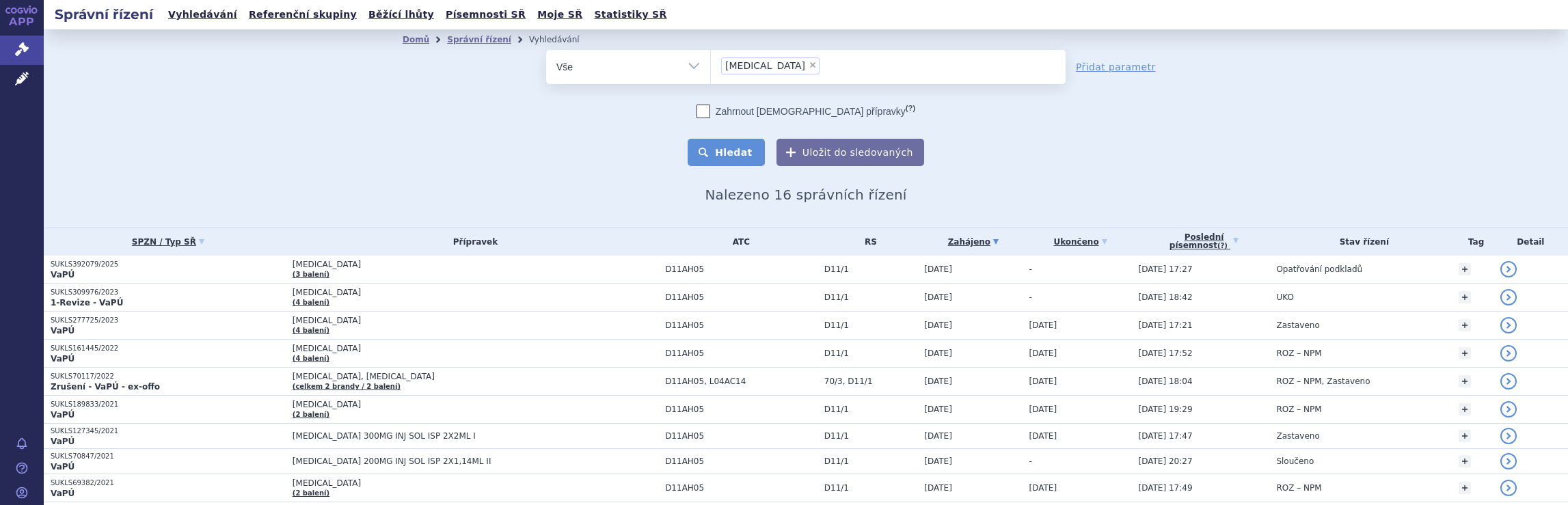
click at [736, 150] on button "Hledat" at bounding box center [726, 152] width 77 height 28
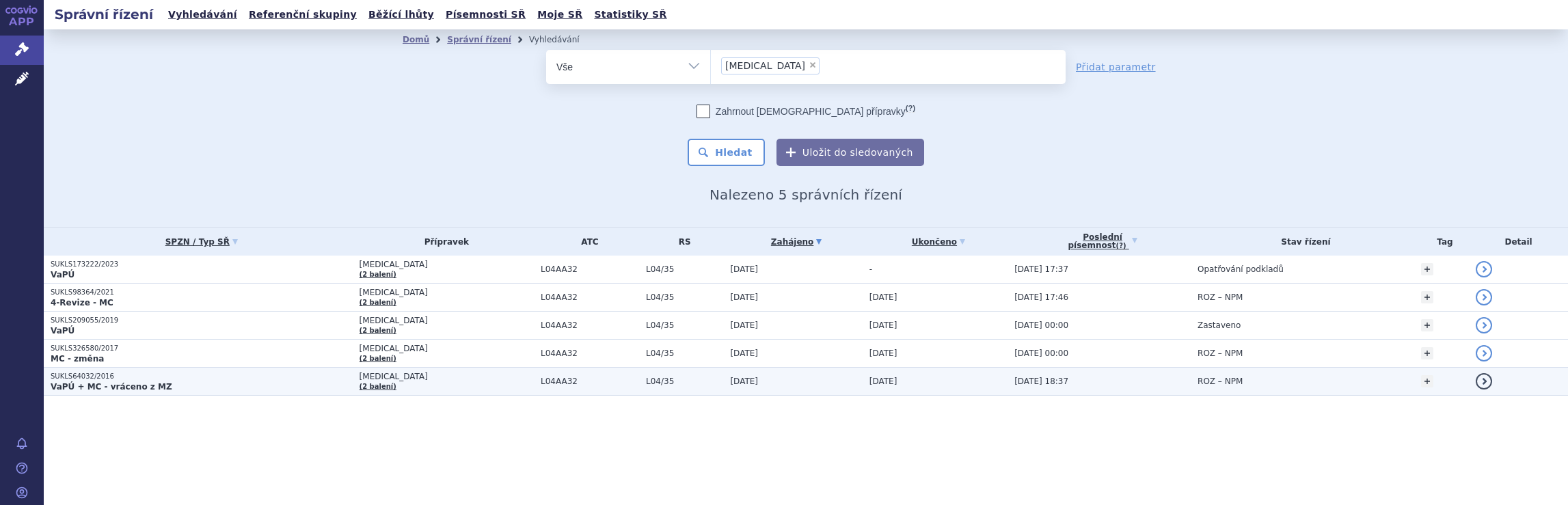
click at [195, 382] on p "VaPÚ + MC - vráceno z MZ" at bounding box center [201, 387] width 302 height 11
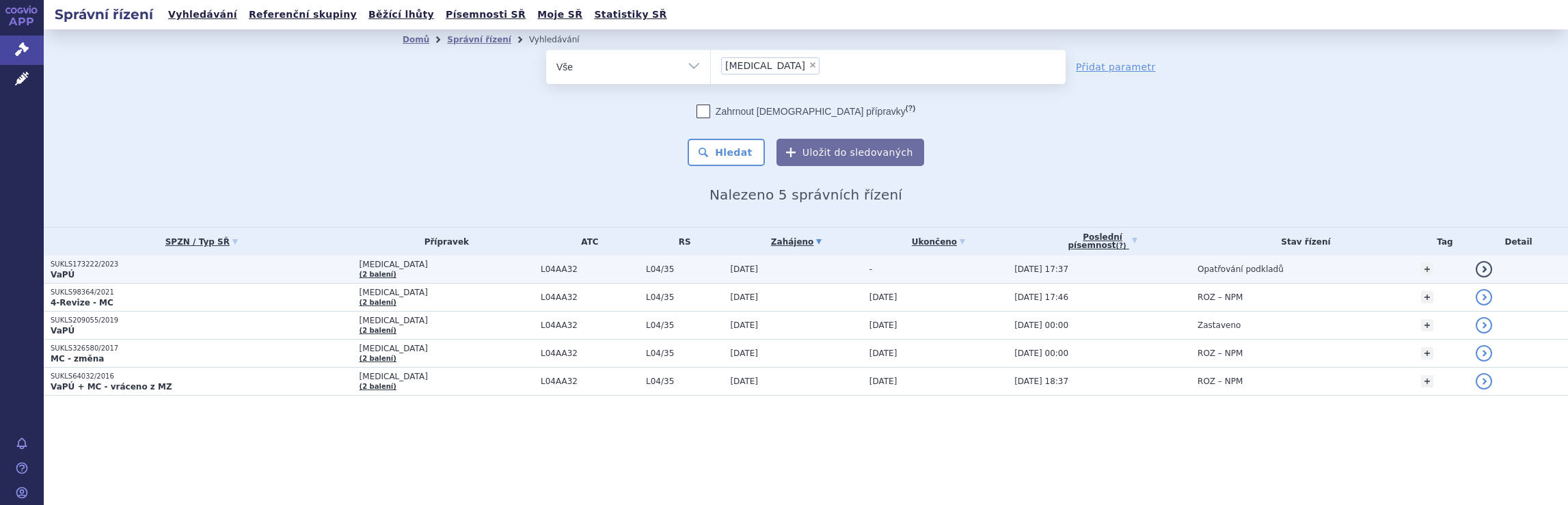
click at [148, 271] on p "VaPÚ" at bounding box center [201, 275] width 302 height 11
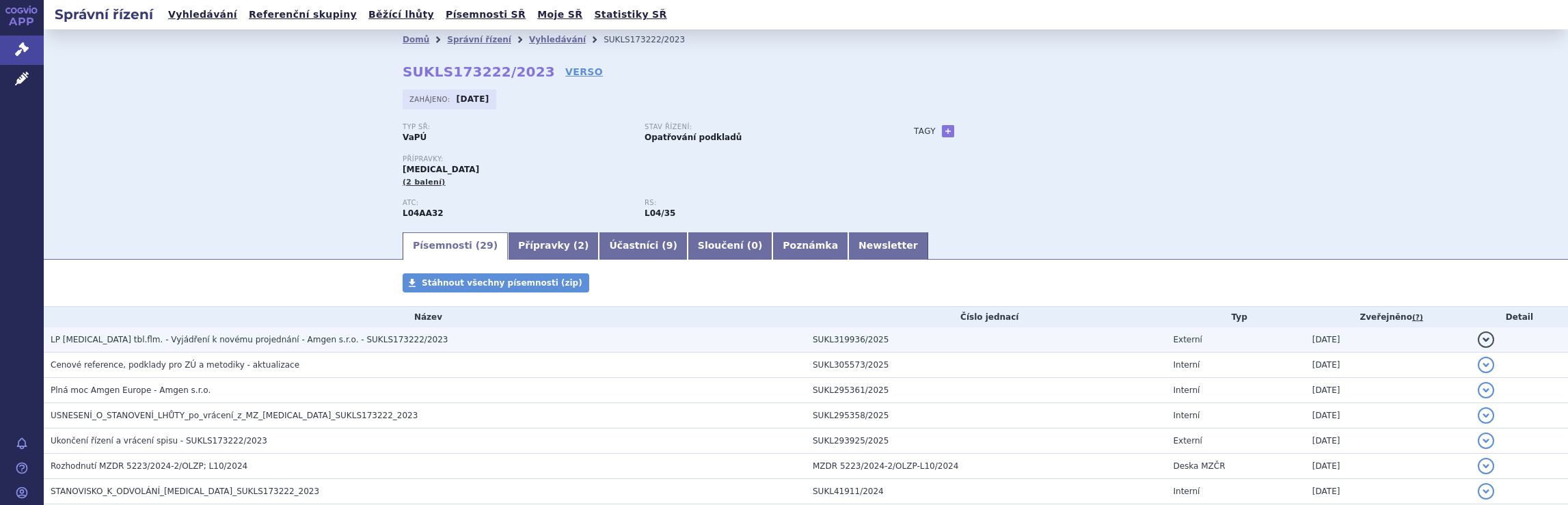
click at [295, 344] on span "LP OTEZLA tbl.flm. - Vyjádření k novému projednání - Amgen s.r.o. - SUKLS173222…" at bounding box center [249, 340] width 397 height 10
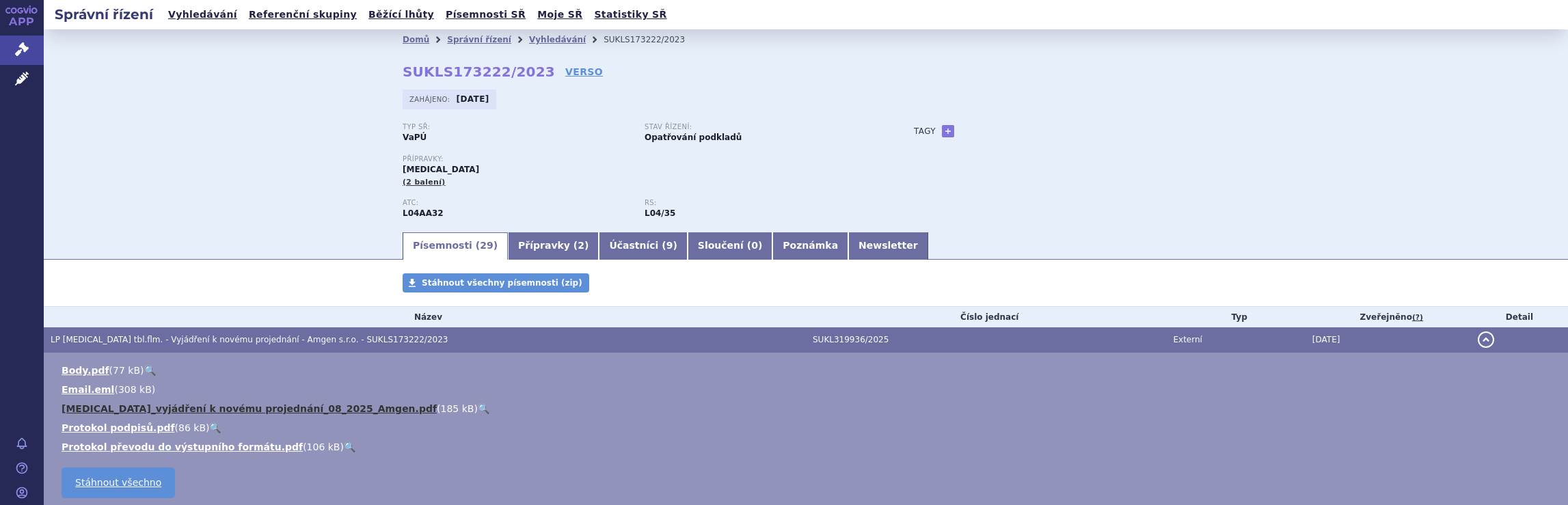
click at [197, 408] on link "Otezla_vyjádření k novému projednání_08_2025_Amgen.pdf" at bounding box center [249, 409] width 375 height 11
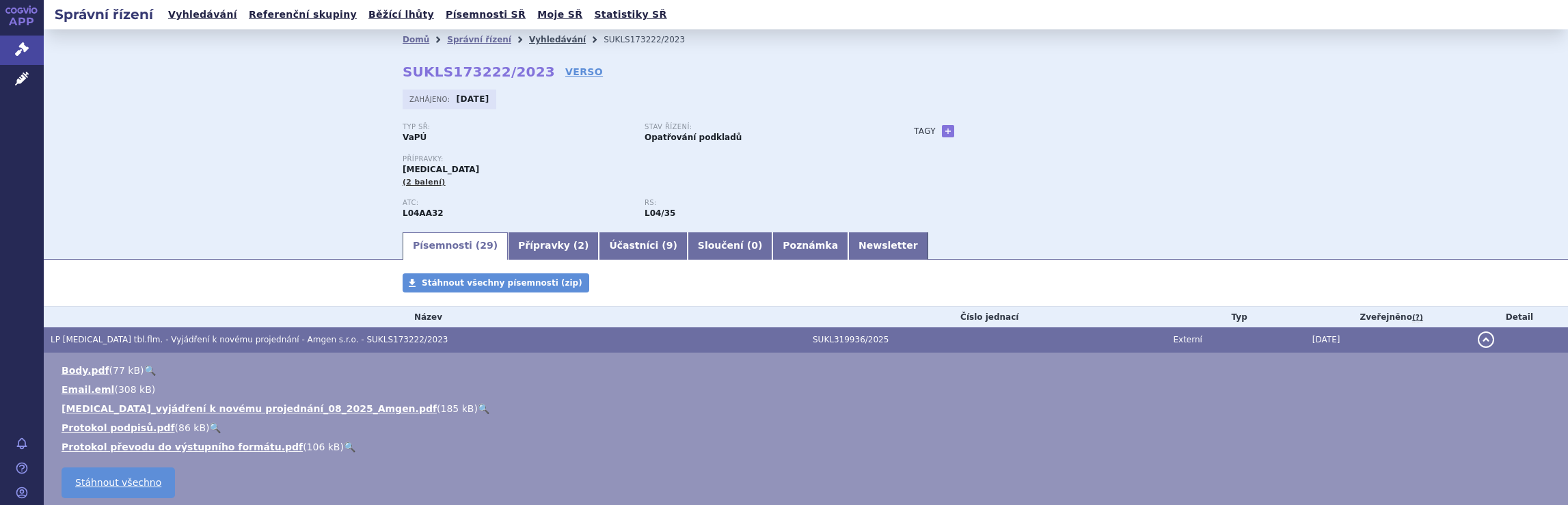
click at [537, 41] on link "Vyhledávání" at bounding box center [557, 40] width 57 height 10
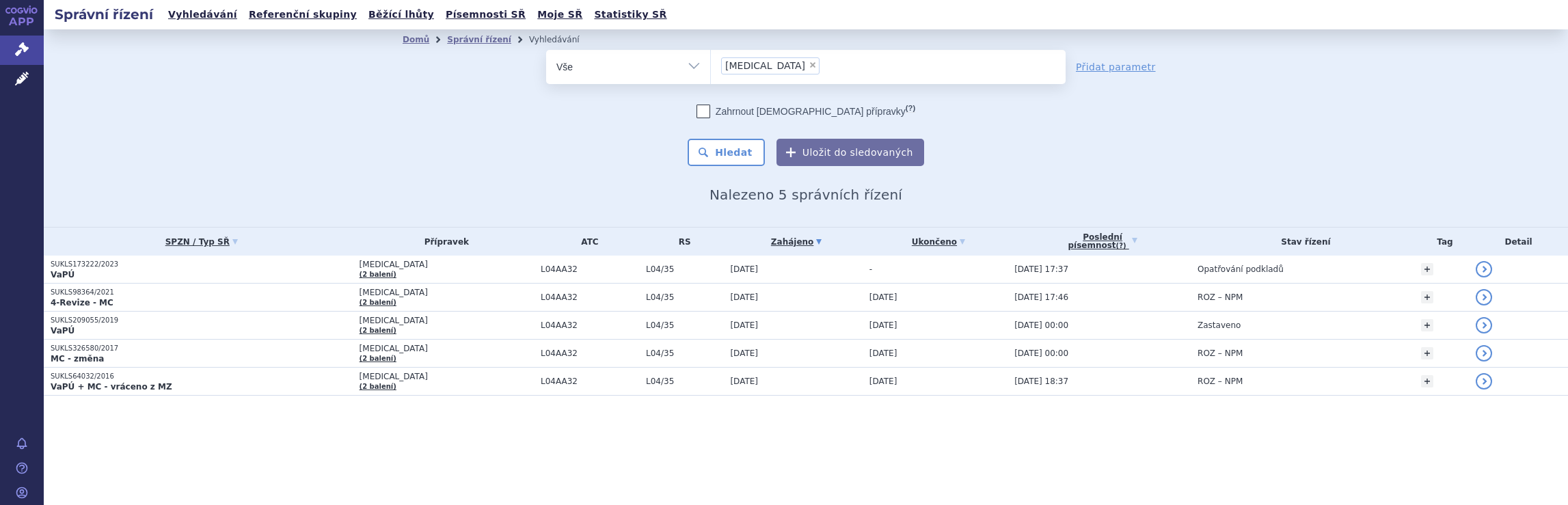
click at [808, 63] on span "×" at bounding box center [813, 65] width 8 height 8
click at [711, 63] on select "[MEDICAL_DATA]" at bounding box center [711, 66] width 1 height 34
select select
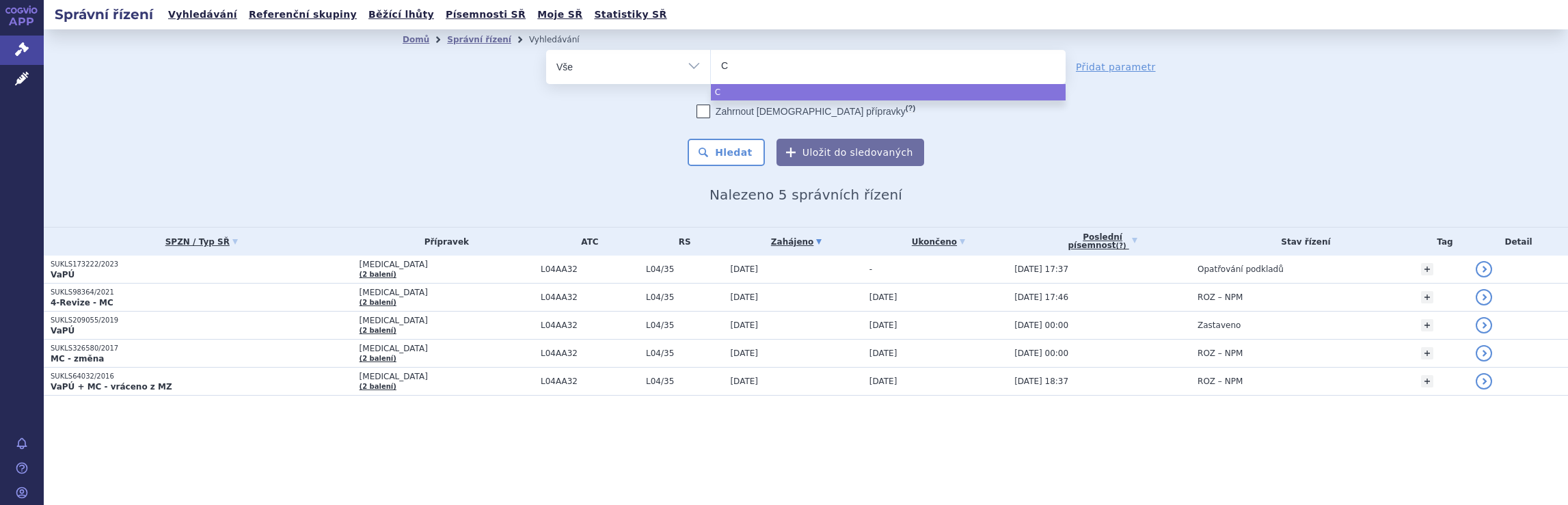
type input "Co"
type input "Cos"
type input "Cose"
type input "Cosen"
type input "Cosent"
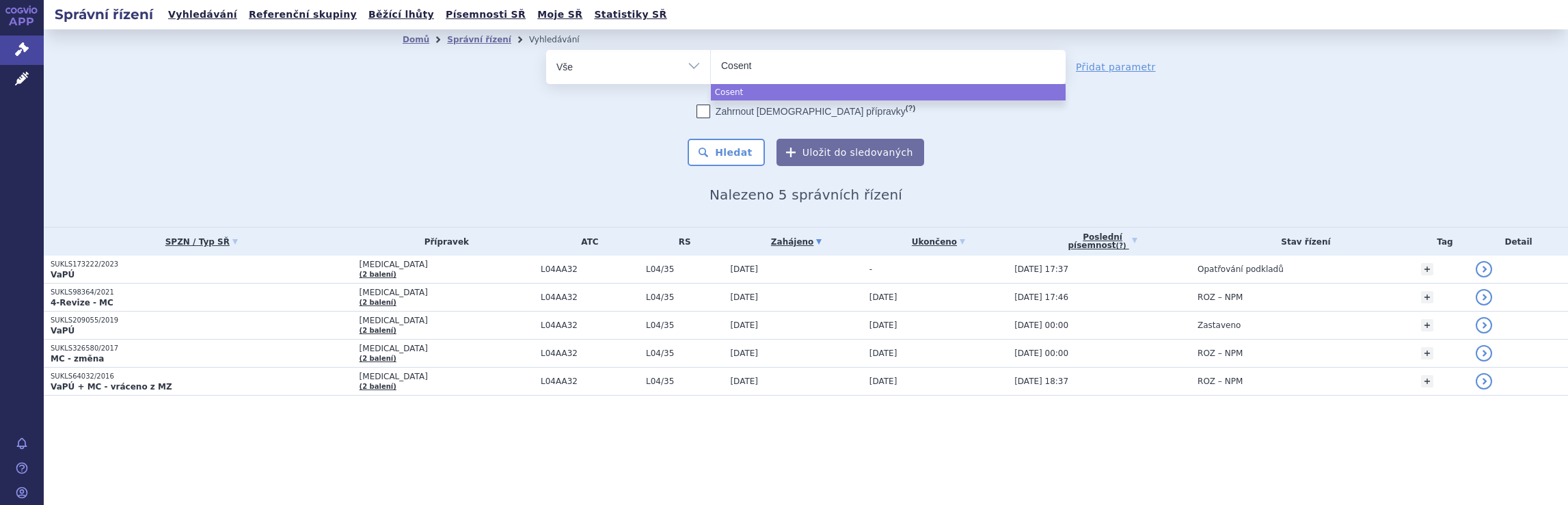
type input "Cosenty"
type input "Cosentyx"
select select "Cosentyx"
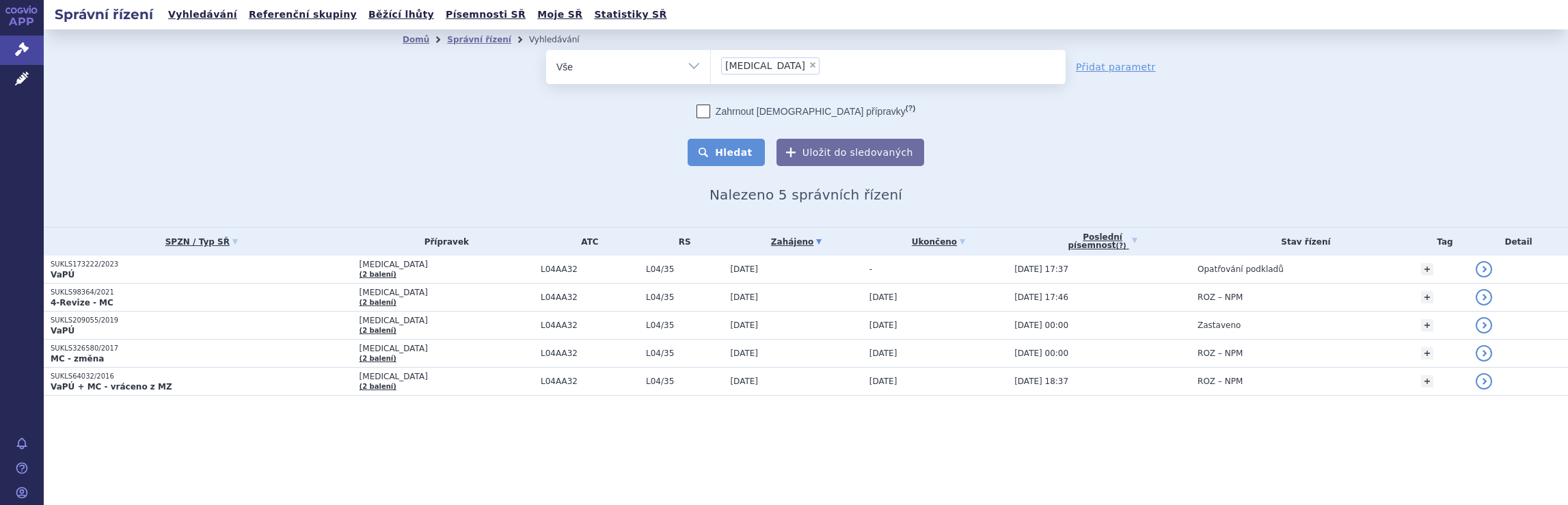
click at [744, 149] on button "Hledat" at bounding box center [726, 152] width 77 height 28
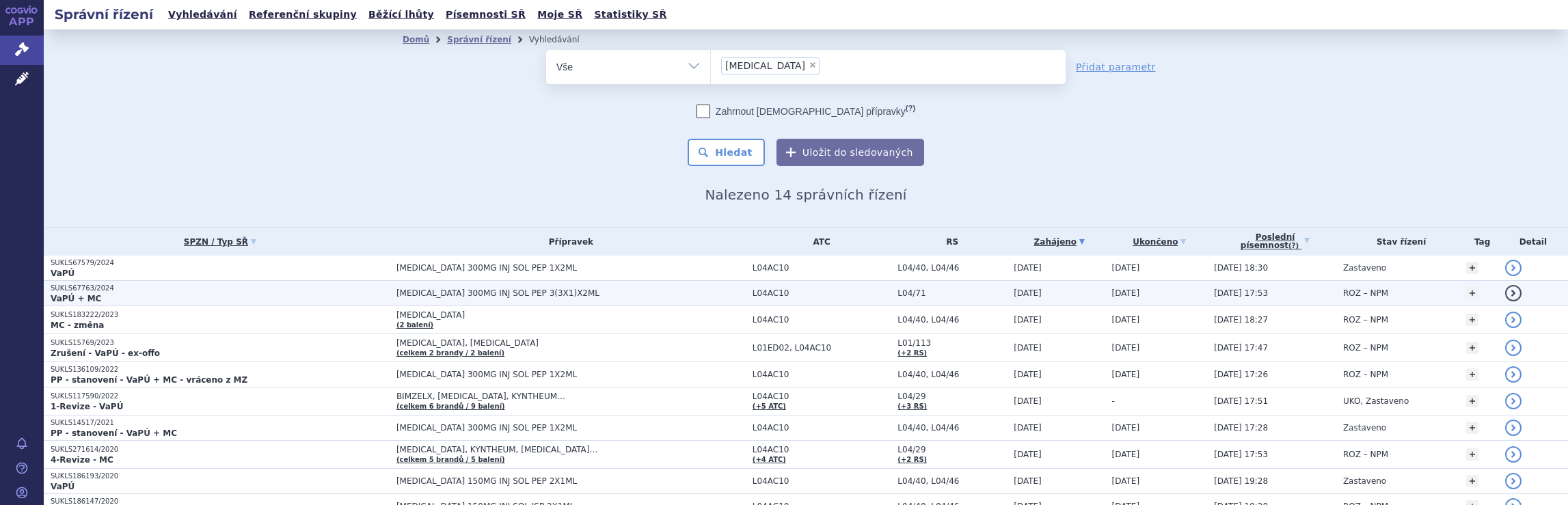
click at [554, 297] on span "[MEDICAL_DATA] 300MG INJ SOL PEP 3(3X1)X2ML" at bounding box center [567, 293] width 341 height 10
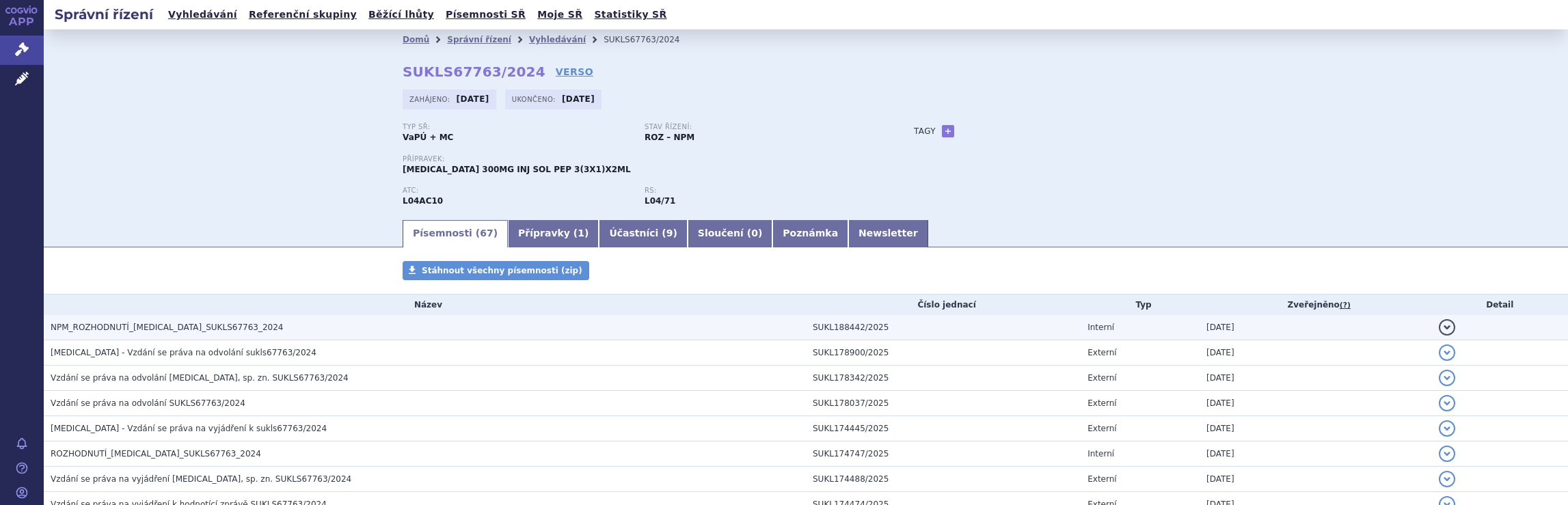
click at [140, 329] on span "NPM_ROZHODNUTÍ_[MEDICAL_DATA]_SUKLS67763_2024" at bounding box center [166, 328] width 232 height 10
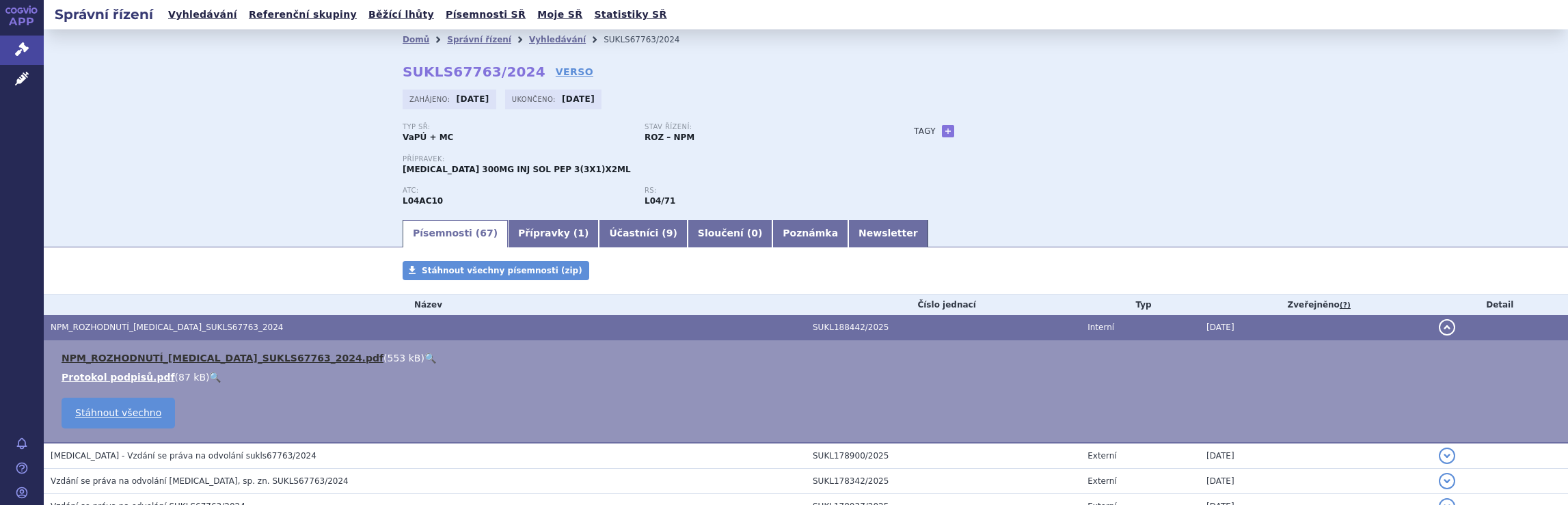
click at [133, 357] on link "NPM_ROZHODNUTÍ_[MEDICAL_DATA]_SUKLS67763_2024.pdf" at bounding box center [222, 358] width 322 height 11
click at [533, 37] on link "Vyhledávání" at bounding box center [557, 40] width 57 height 10
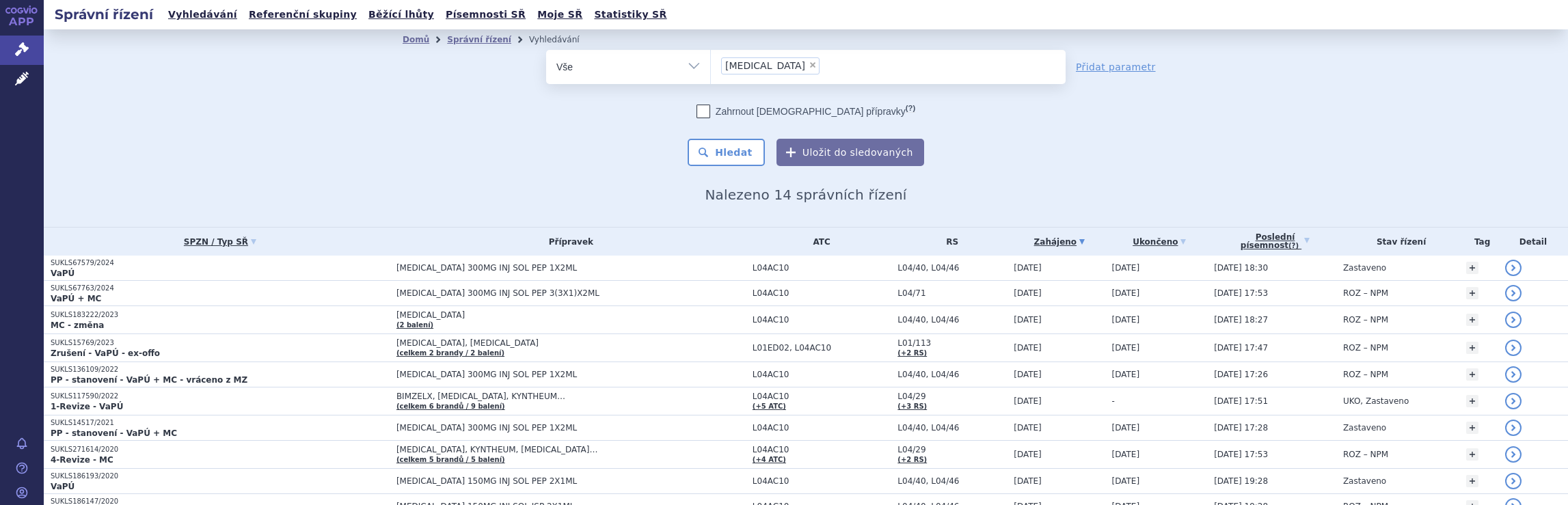
click at [808, 65] on span "×" at bounding box center [813, 65] width 8 height 8
click at [711, 65] on select "Cosentyx" at bounding box center [711, 66] width 1 height 34
select select
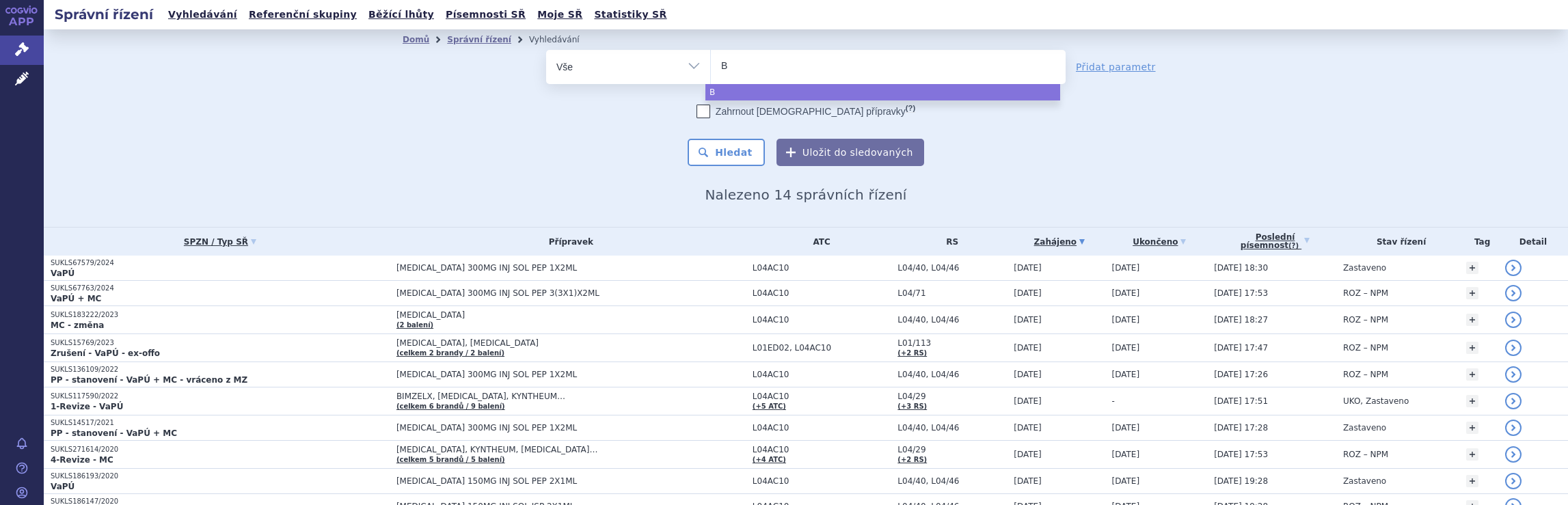
type input "Bi"
type input "Bim"
type input "Bimz"
type input "Bimze"
type input "Bimzel"
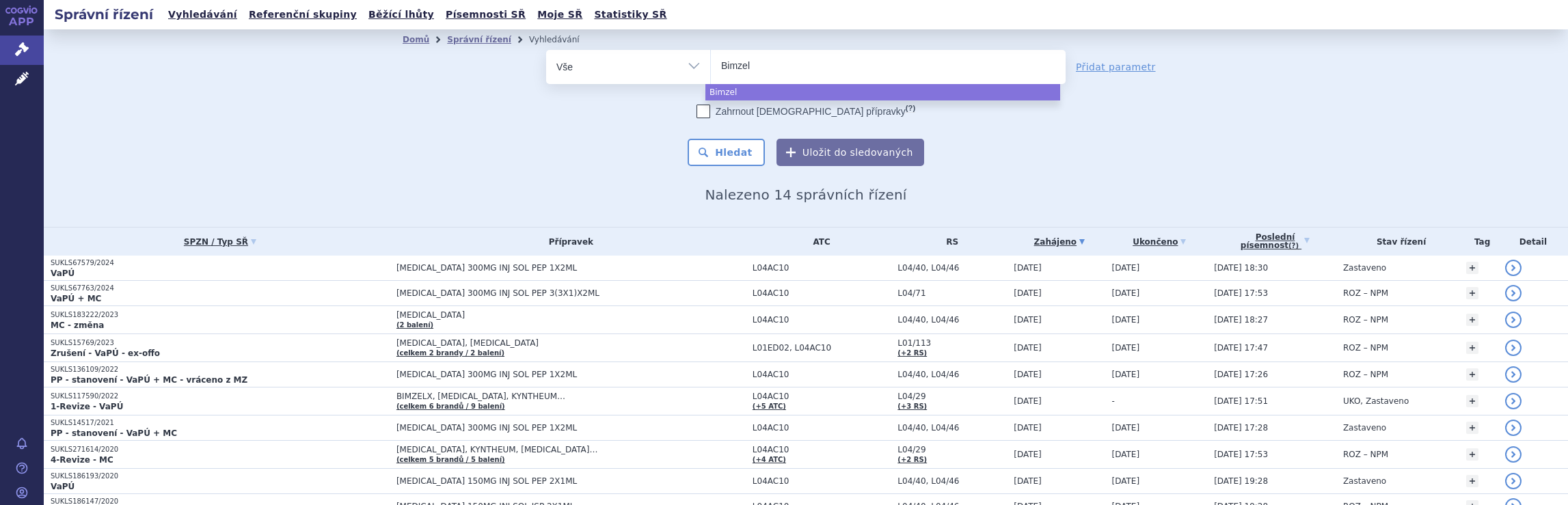
type input "Bimzelx"
select select "Bimzelx"
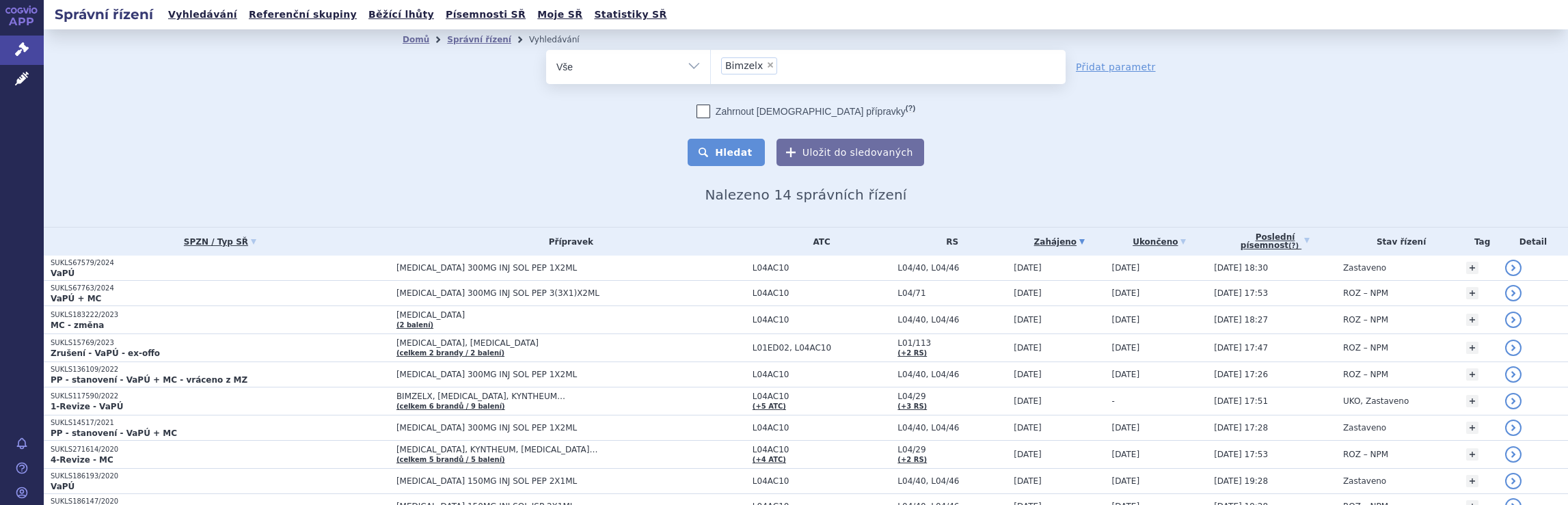
click at [733, 154] on button "Hledat" at bounding box center [726, 152] width 77 height 28
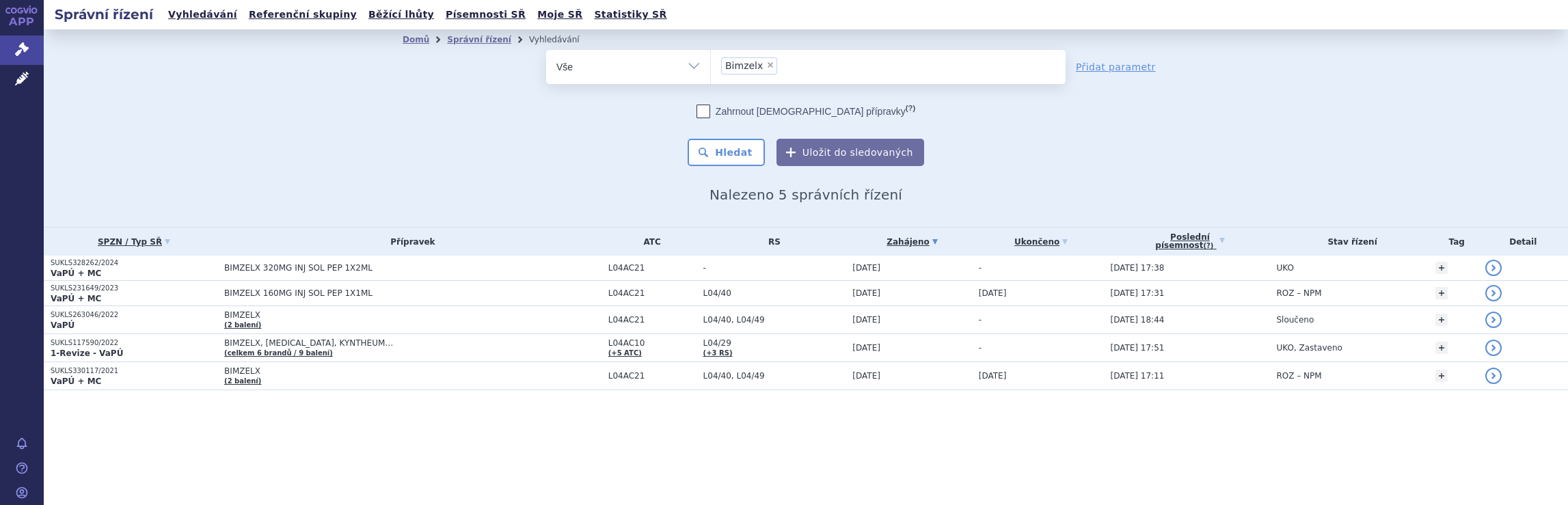
click at [1063, 159] on div "Zahrnout bratrské přípravky (?) Hledat Uložit do sledovaných" at bounding box center [806, 135] width 519 height 61
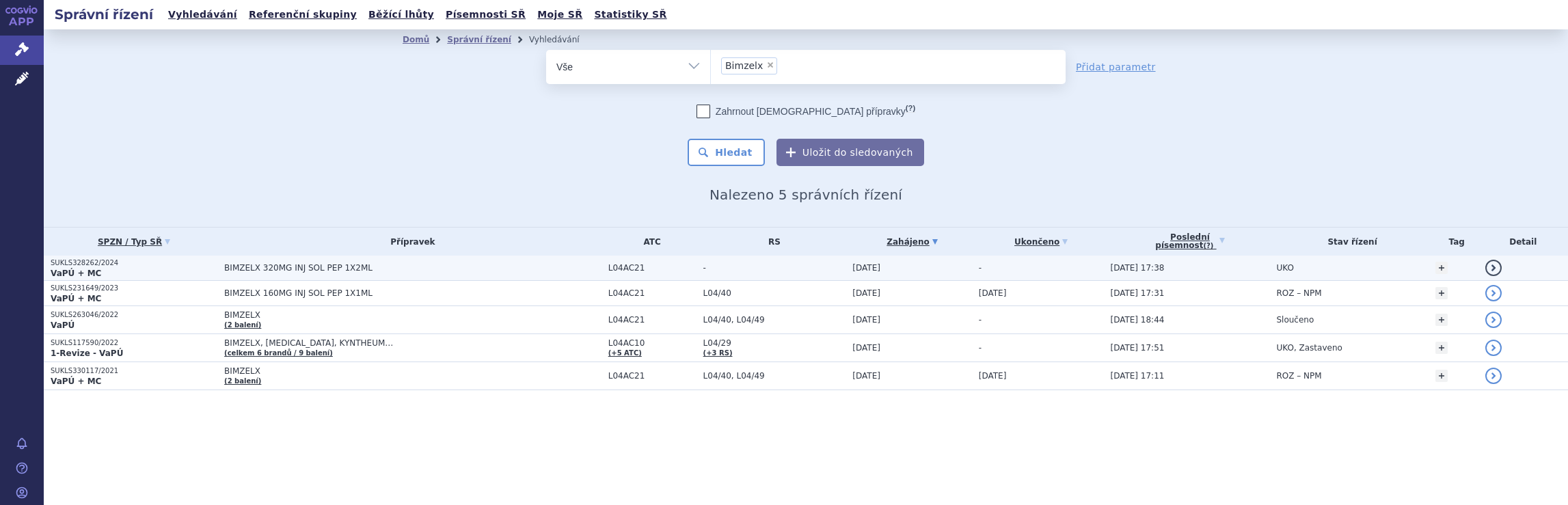
click at [368, 270] on span "BIMZELX 320MG INJ SOL PEP 1X2ML" at bounding box center [395, 268] width 341 height 10
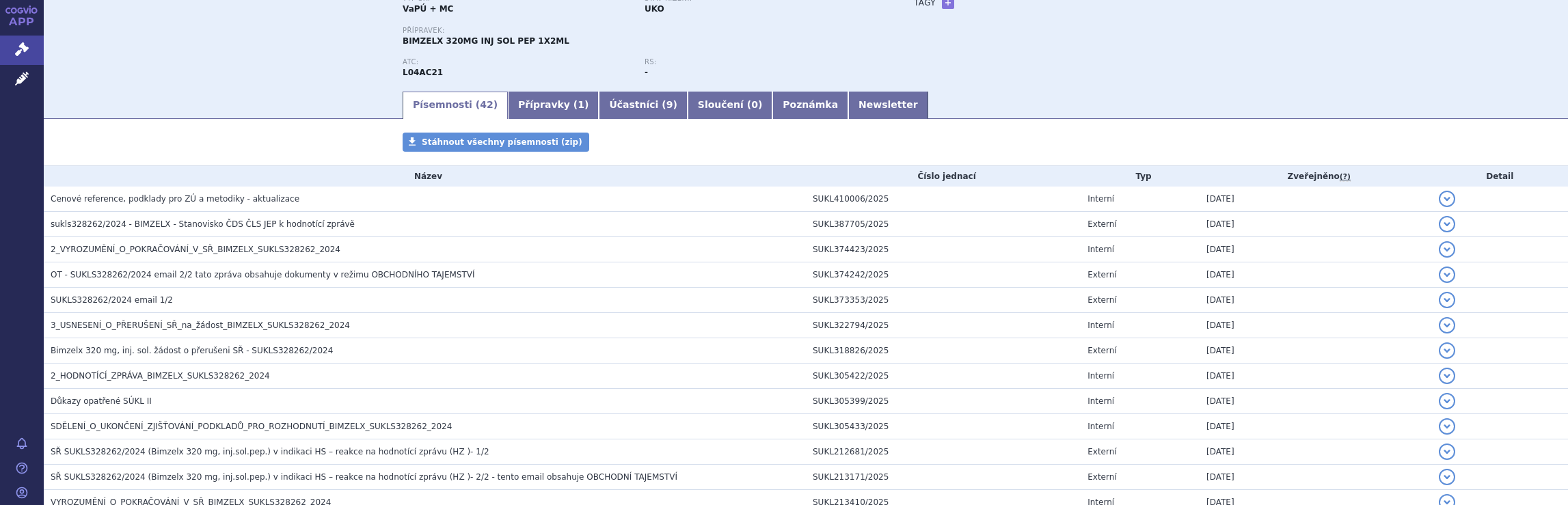
scroll to position [149, 0]
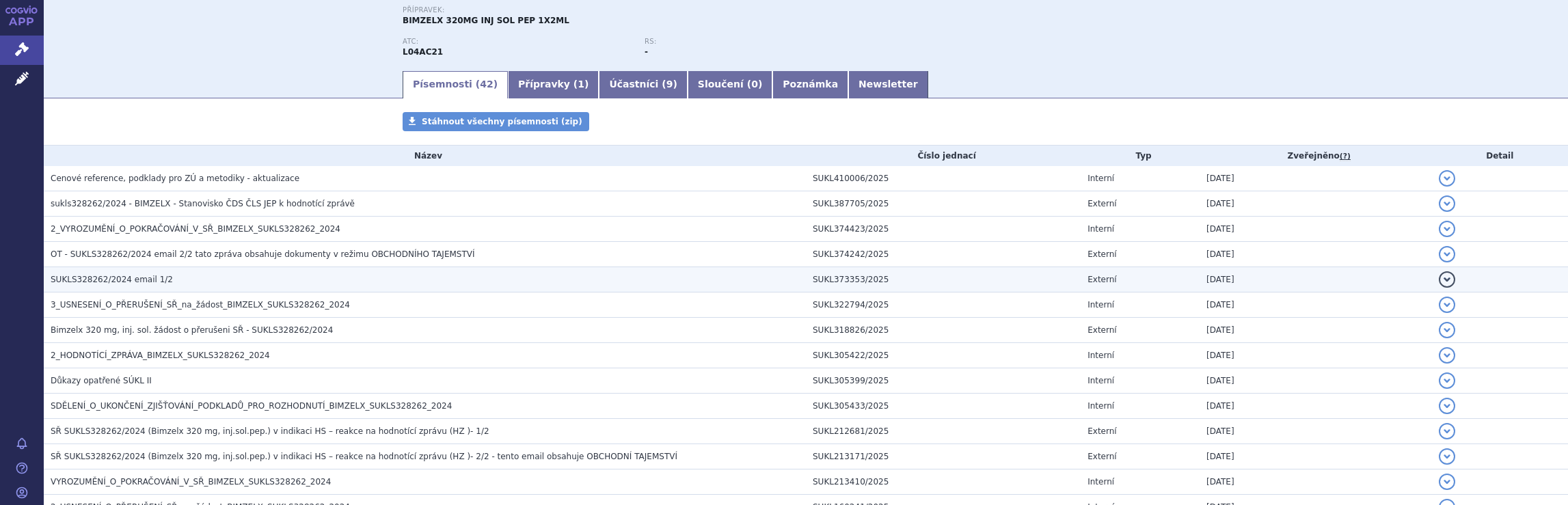
click at [101, 279] on span "SUKLS328262/2024 email 1/2" at bounding box center [111, 279] width 122 height 10
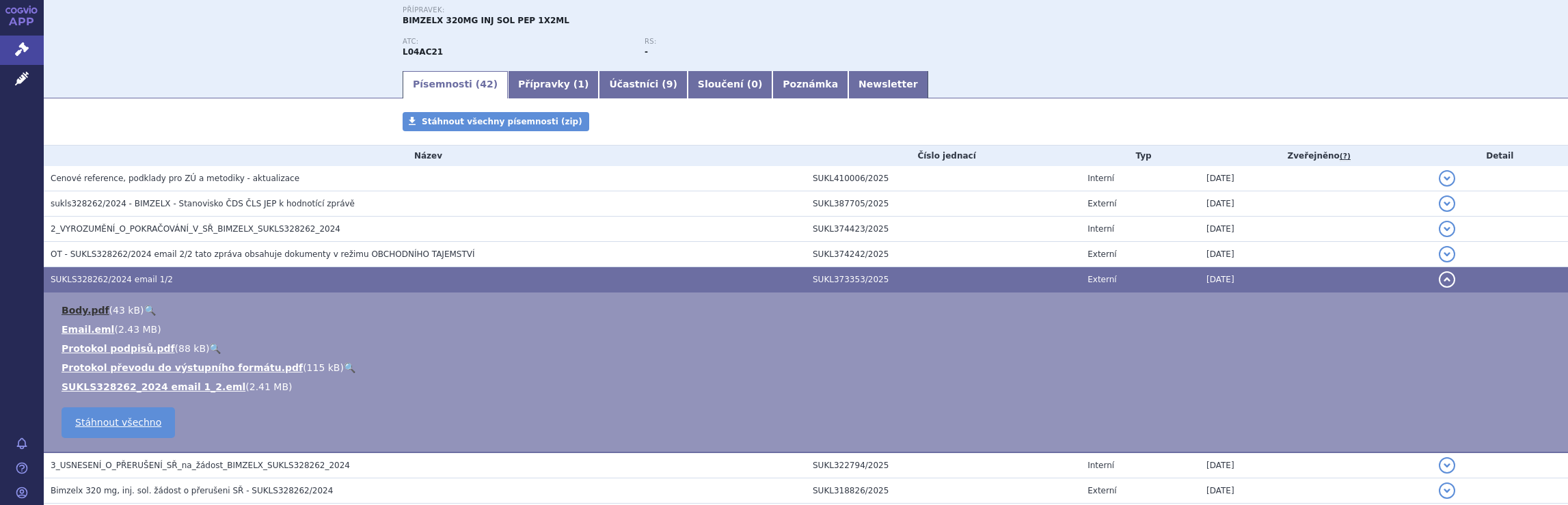
click at [81, 308] on link "Body.pdf" at bounding box center [85, 310] width 48 height 11
click at [148, 389] on link "SUKLS328262_2024 email 1_2.eml" at bounding box center [153, 387] width 184 height 11
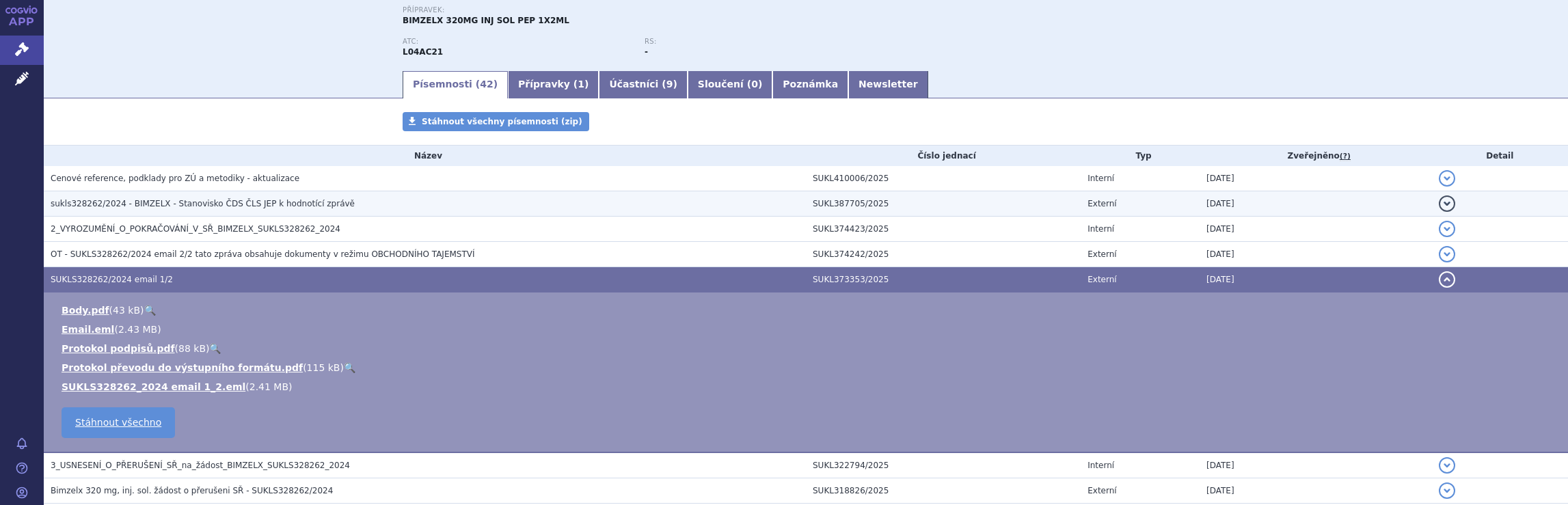
click at [147, 204] on span "sukls328262/2024 - BIMZELX - Stanovisko ČDS ČLS JEP k hodnotící zprávě" at bounding box center [202, 204] width 304 height 10
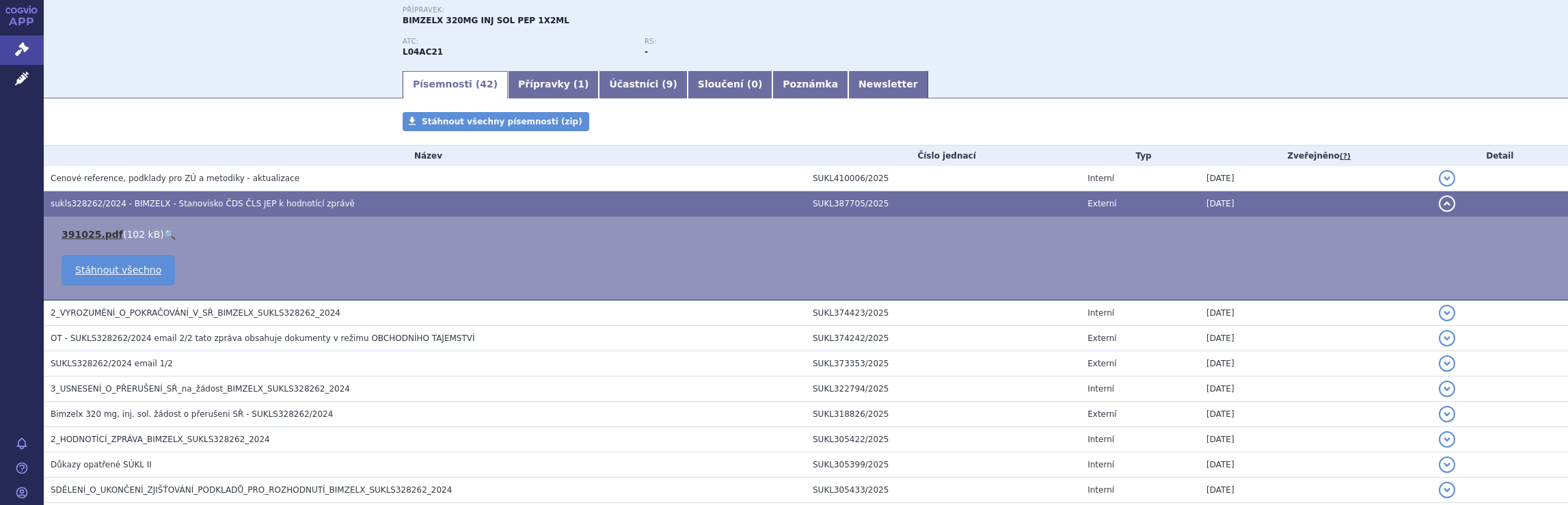
click at [86, 236] on link "391025.pdf" at bounding box center [92, 235] width 61 height 11
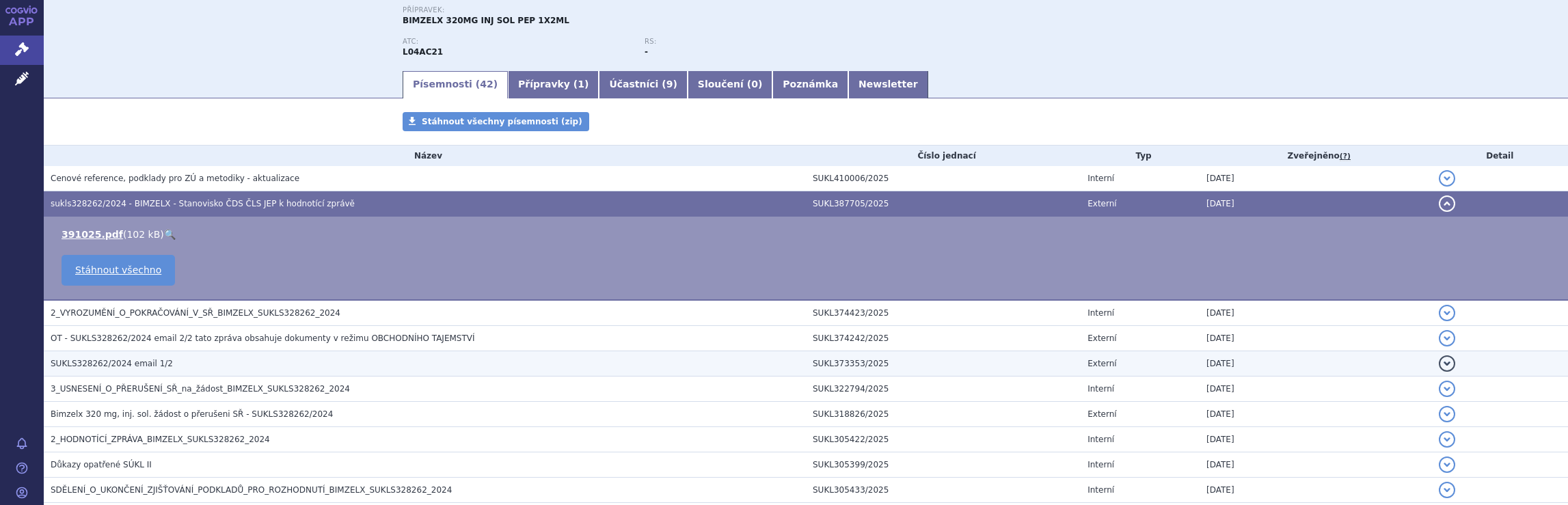
click at [119, 362] on span "SUKLS328262/2024 email 1/2" at bounding box center [111, 364] width 122 height 10
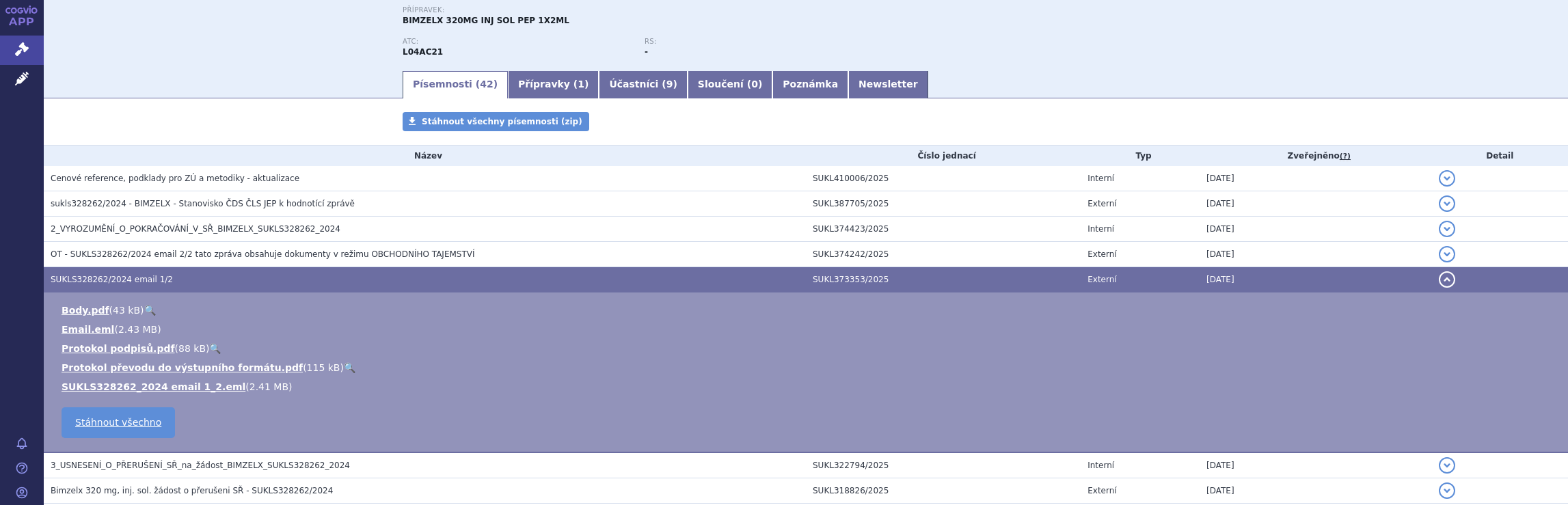
scroll to position [0, 0]
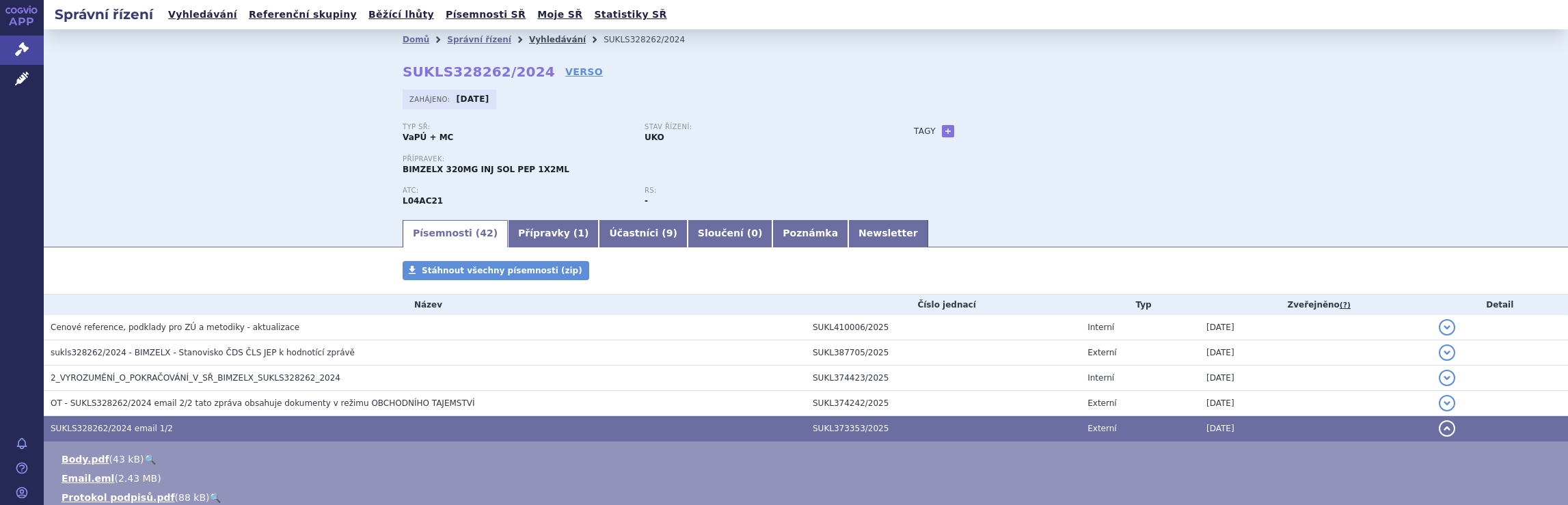
click at [529, 39] on link "Vyhledávání" at bounding box center [557, 40] width 57 height 10
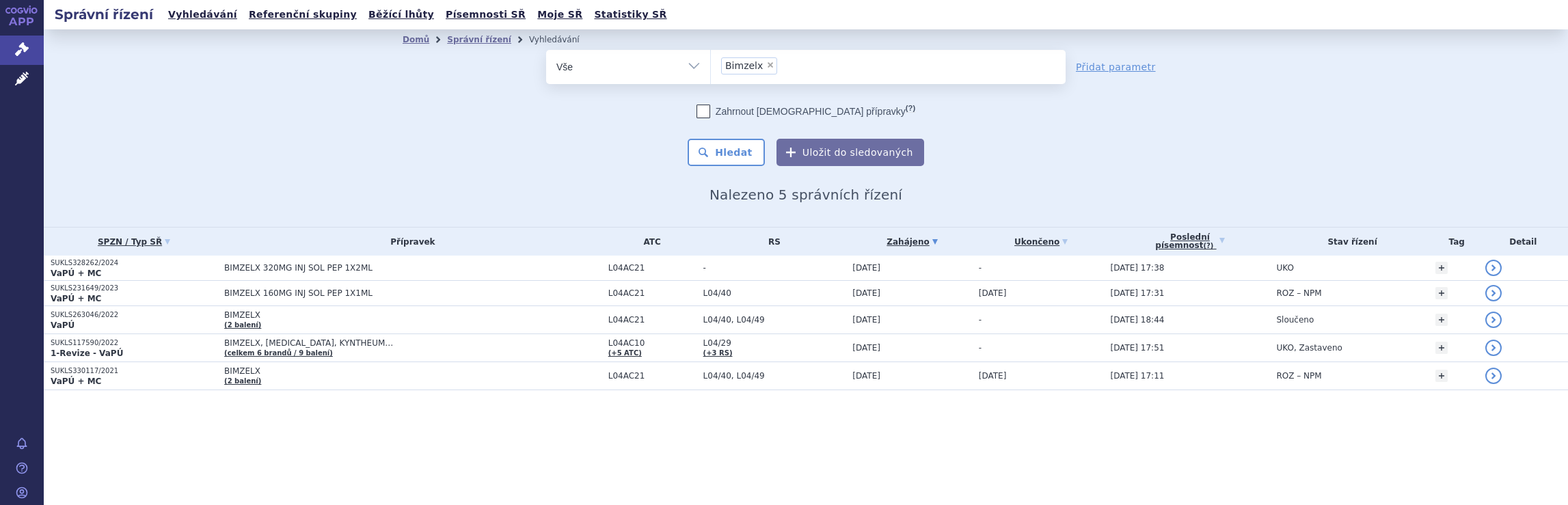
click at [766, 66] on span "×" at bounding box center [771, 65] width 8 height 8
click at [711, 66] on select "Bimzelx" at bounding box center [711, 66] width 1 height 34
select select
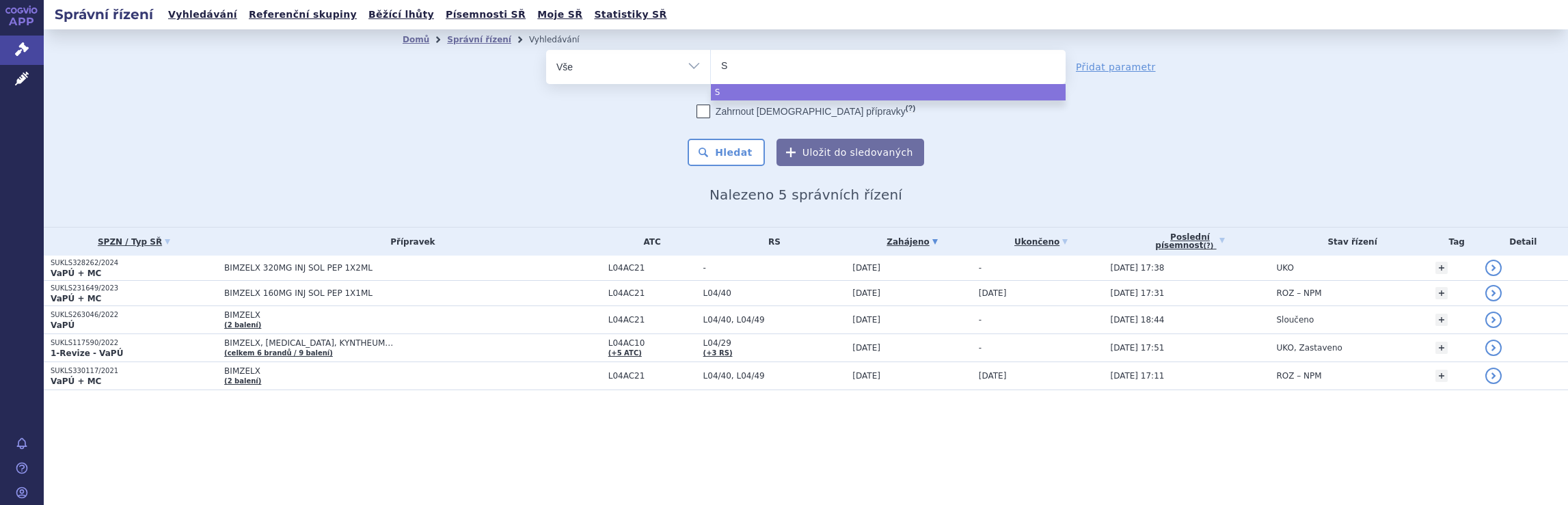
type input "St"
type input "Ste"
type input "Stel"
type input "Stela"
type input "[MEDICAL_DATA]"
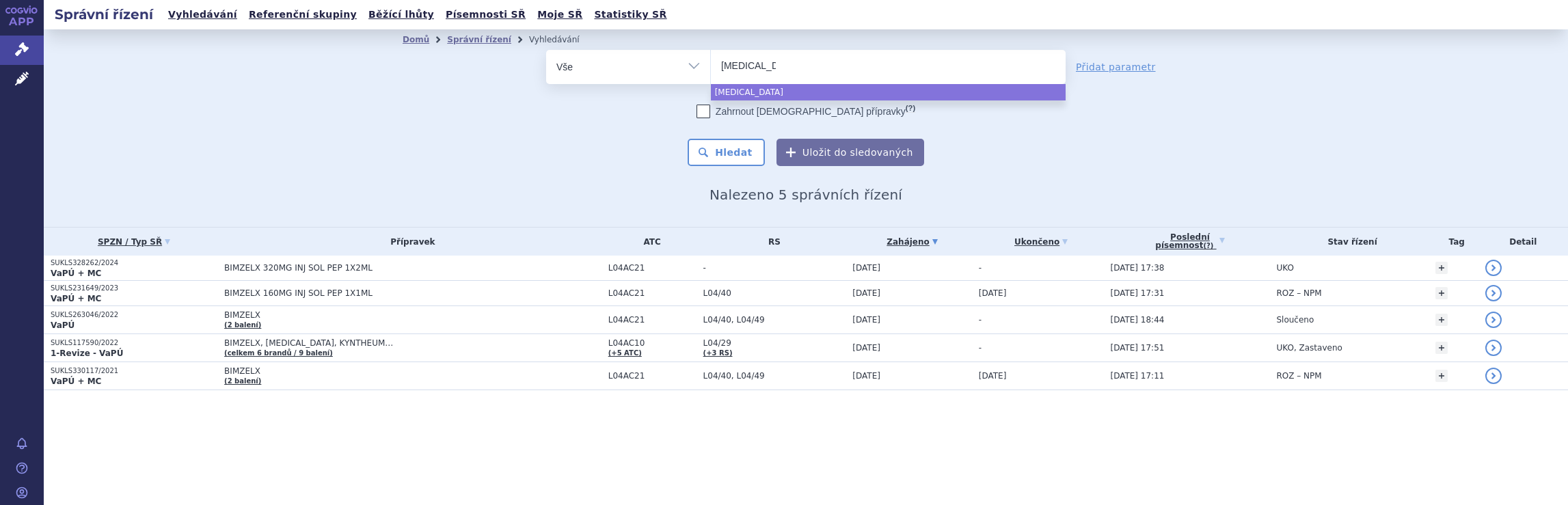
select select "[MEDICAL_DATA]"
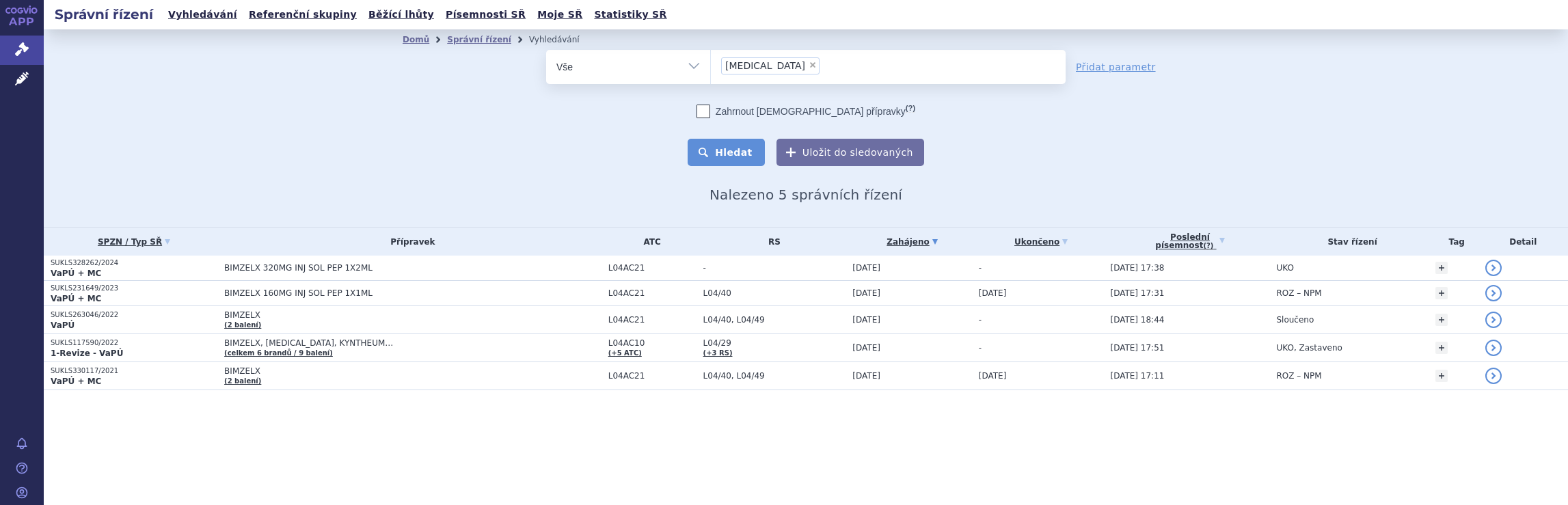
click at [753, 143] on button "Hledat" at bounding box center [726, 152] width 77 height 28
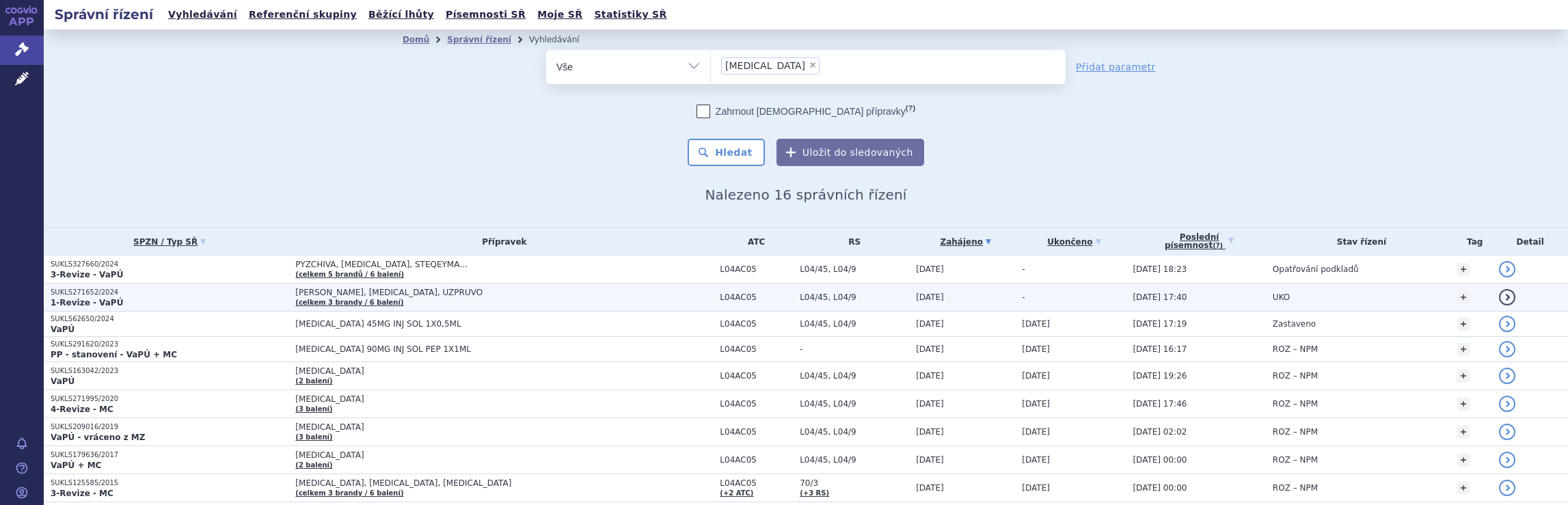
click at [514, 297] on td "PYZCHIVA, STELARA, UZPRUVO (celkem 3 brandy / 6 balení)" at bounding box center [500, 297] width 424 height 28
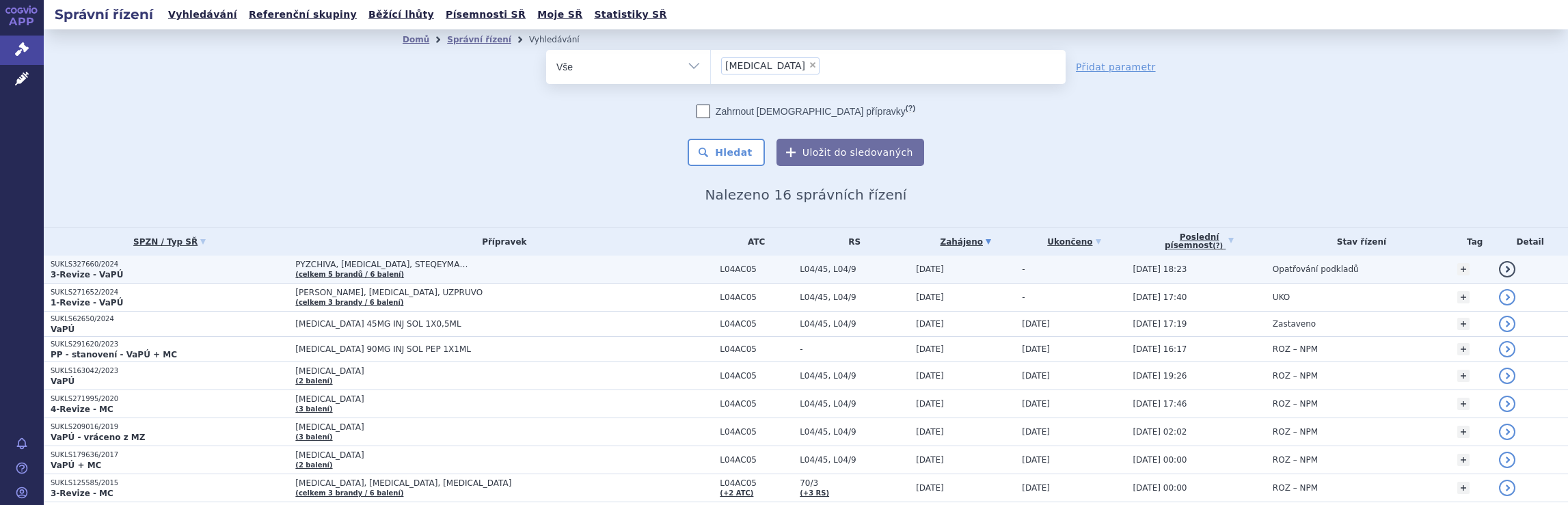
click at [497, 269] on td "PYZCHIVA, STELARA, STEQEYMA… (celkem 5 brandů / 6 balení)" at bounding box center [500, 270] width 424 height 28
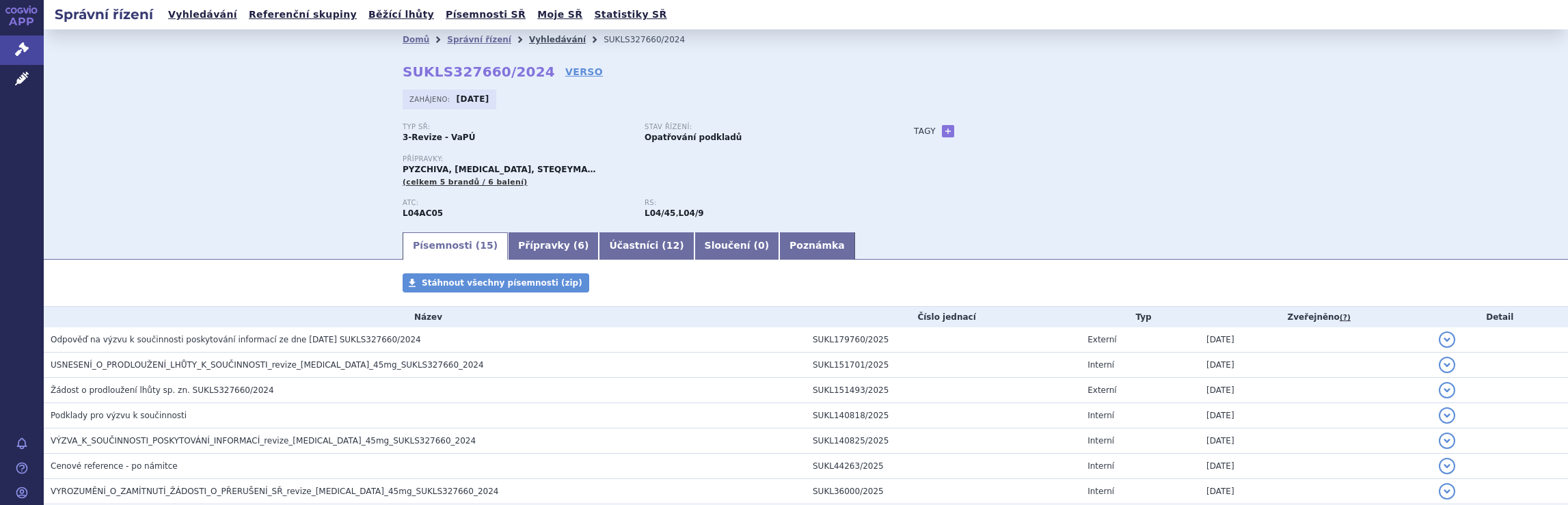
click at [529, 37] on link "Vyhledávání" at bounding box center [557, 40] width 57 height 10
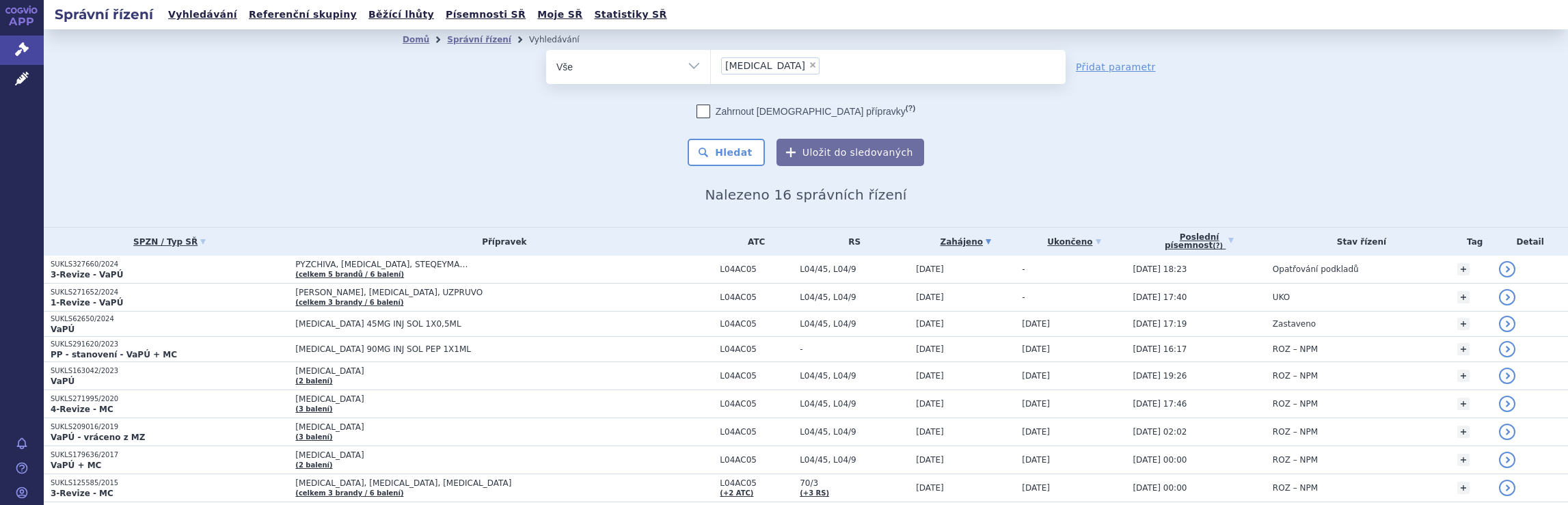
click at [808, 62] on span "×" at bounding box center [813, 65] width 8 height 8
click at [711, 62] on select "Stelara" at bounding box center [711, 66] width 1 height 34
select select
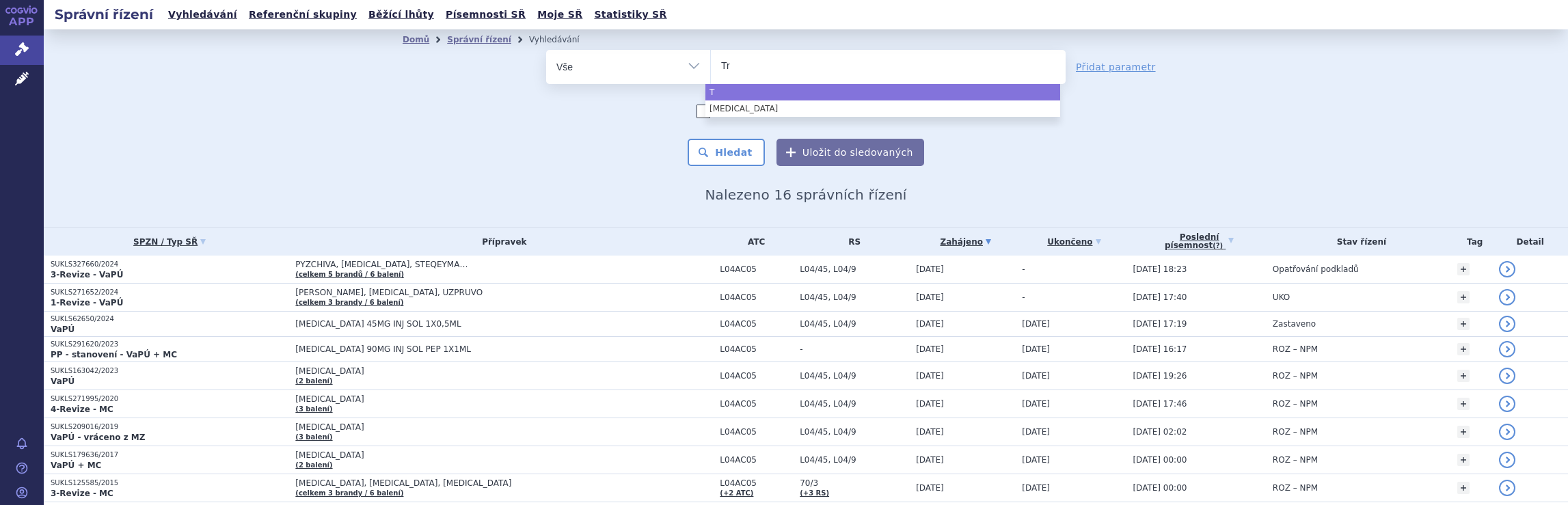
type input "Tre"
type input "Trem"
type input "Tremf"
type input "Tremfy"
type input "Tremfya"
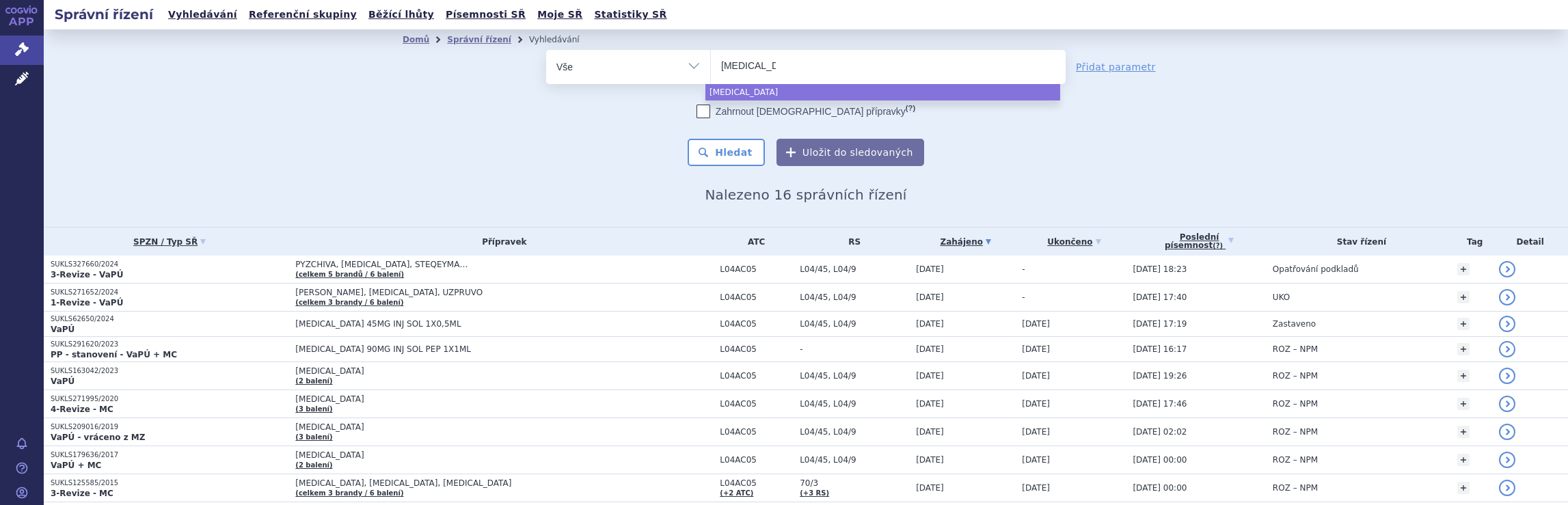
select select "Tremfya"
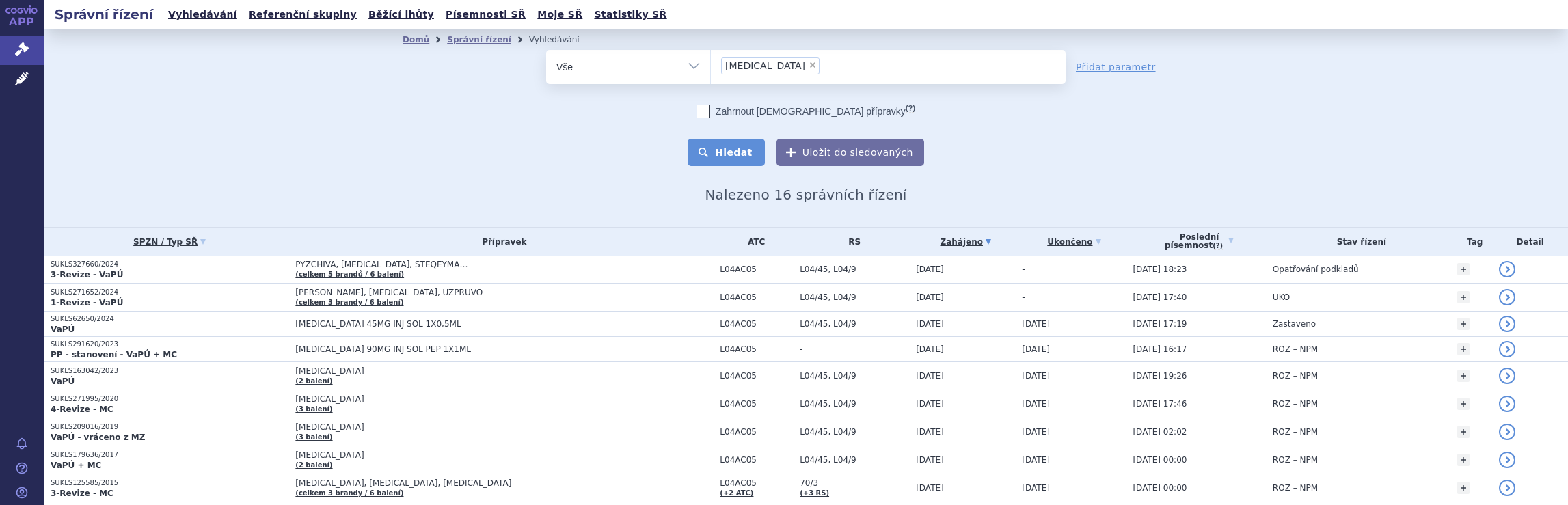
click at [737, 150] on button "Hledat" at bounding box center [726, 152] width 77 height 28
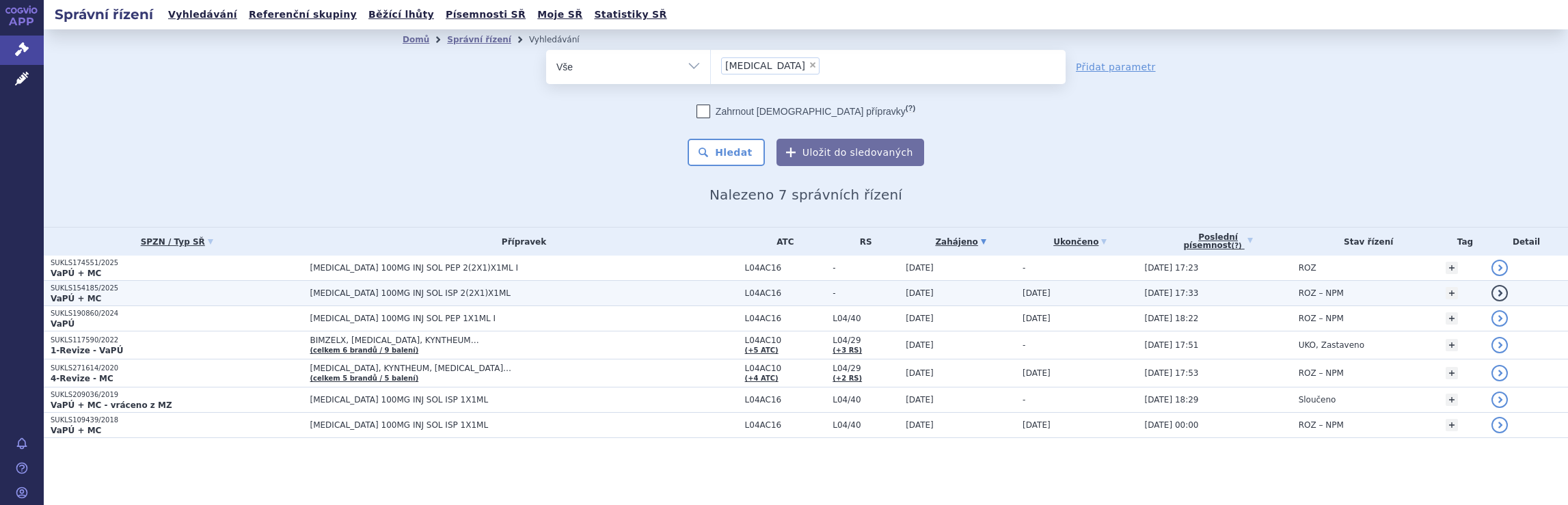
click at [543, 297] on span "TREMFYA 100MG INJ SOL ISP 2(2X1)X1ML" at bounding box center [480, 293] width 341 height 10
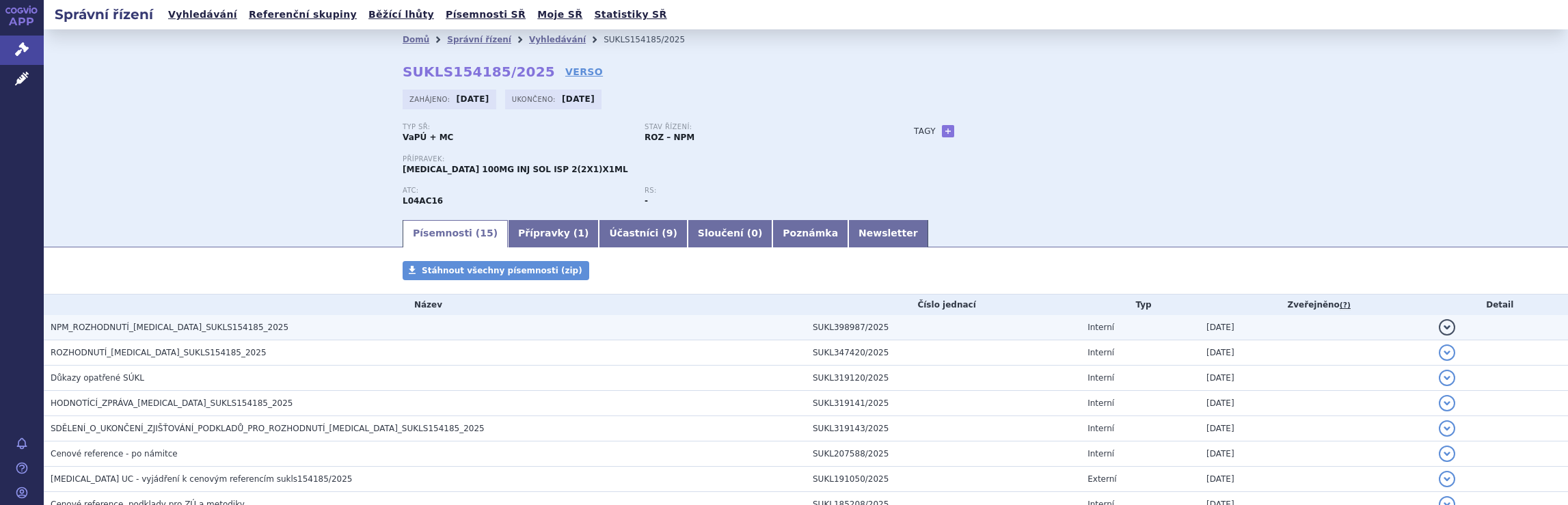
click at [228, 329] on span "NPM_ROZHODNUTÍ_TREMFYA_SUKLS154185_2025" at bounding box center [169, 328] width 238 height 10
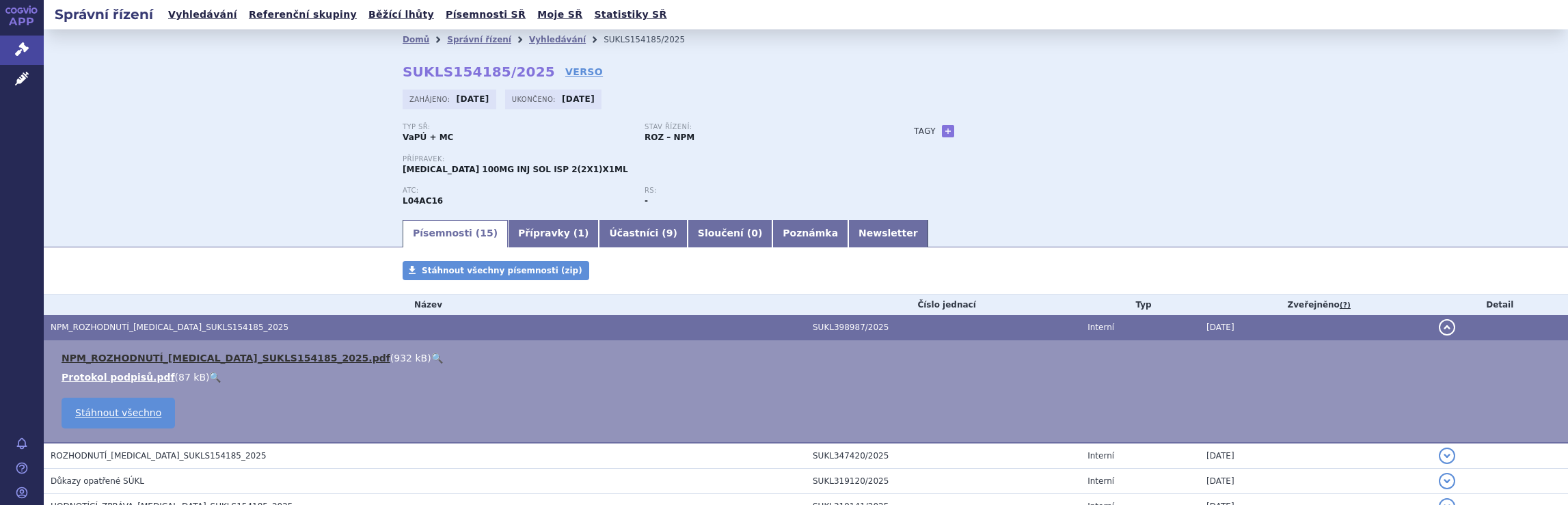
click at [222, 355] on link "NPM_ROZHODNUTÍ_TREMFYA_SUKLS154185_2025.pdf" at bounding box center [226, 358] width 329 height 11
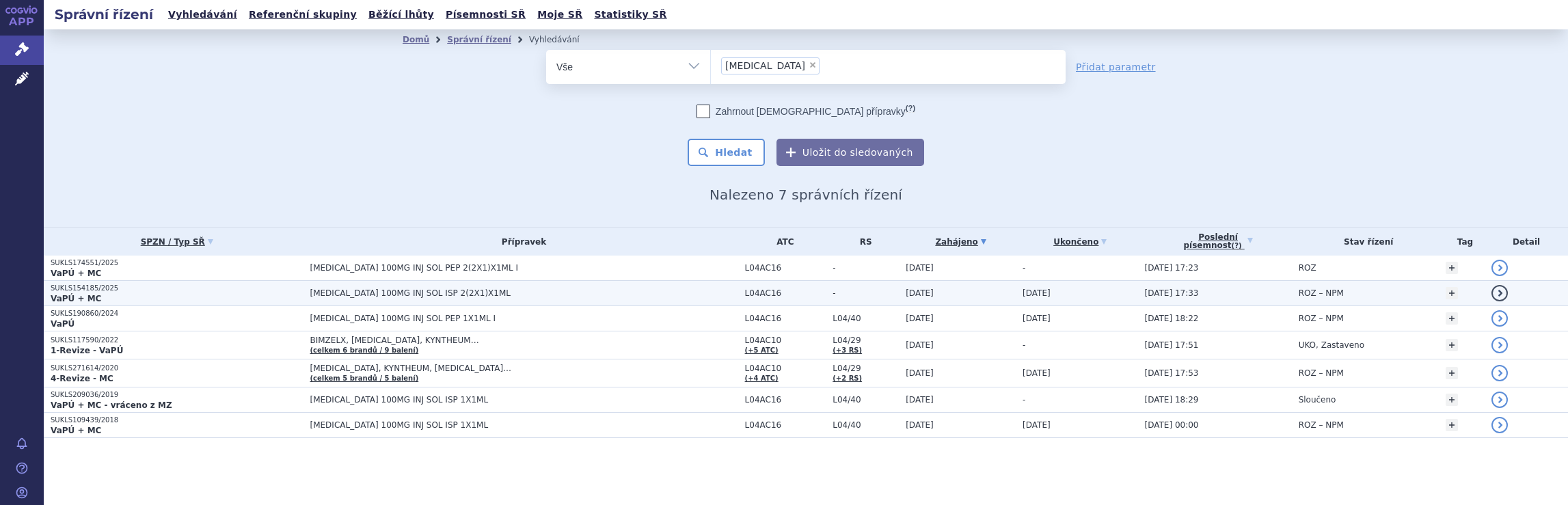
click at [486, 293] on span "[MEDICAL_DATA] 100MG INJ SOL ISP 2(2X1)X1ML" at bounding box center [480, 293] width 341 height 10
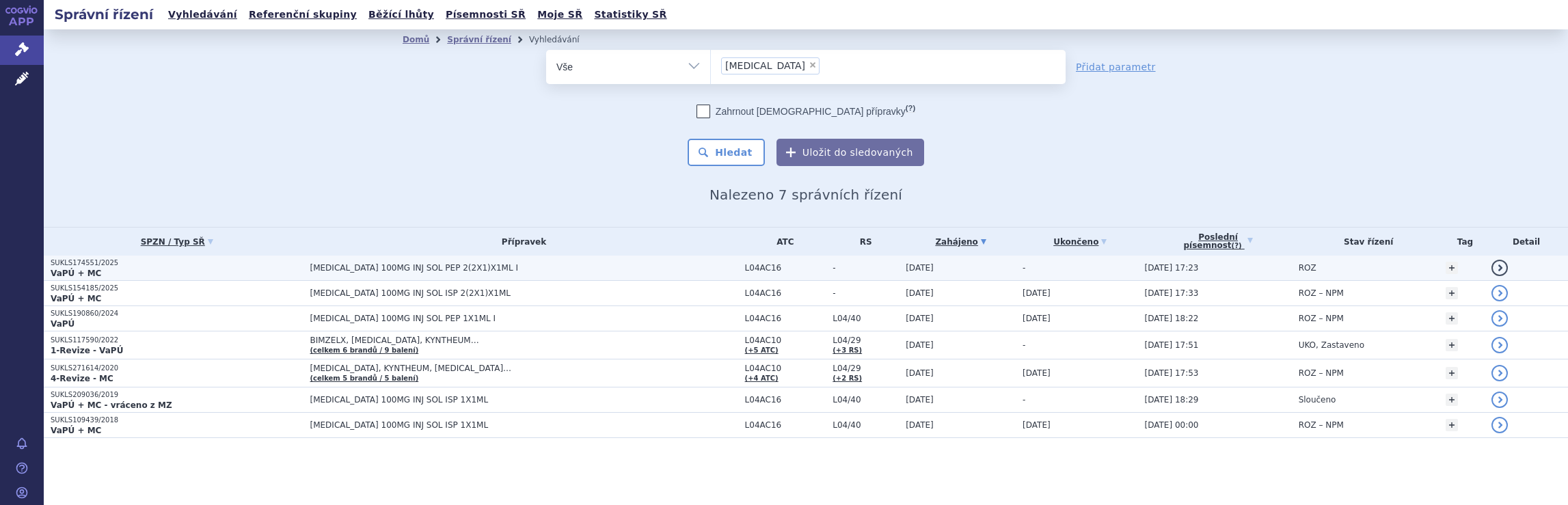
click at [530, 268] on span "[MEDICAL_DATA] 100MG INJ SOL PEP 2(2X1)X1ML I" at bounding box center [480, 268] width 341 height 10
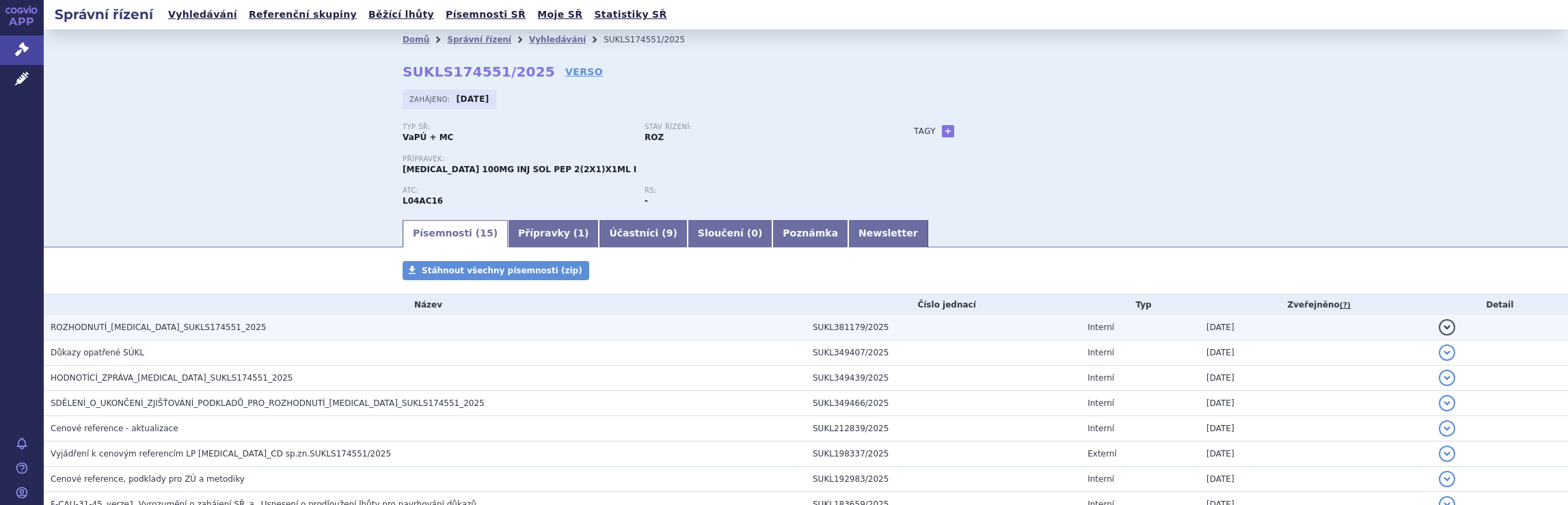
click at [154, 326] on span "ROZHODNUTÍ_[MEDICAL_DATA]_SUKLS174551_2025" at bounding box center [158, 328] width 216 height 10
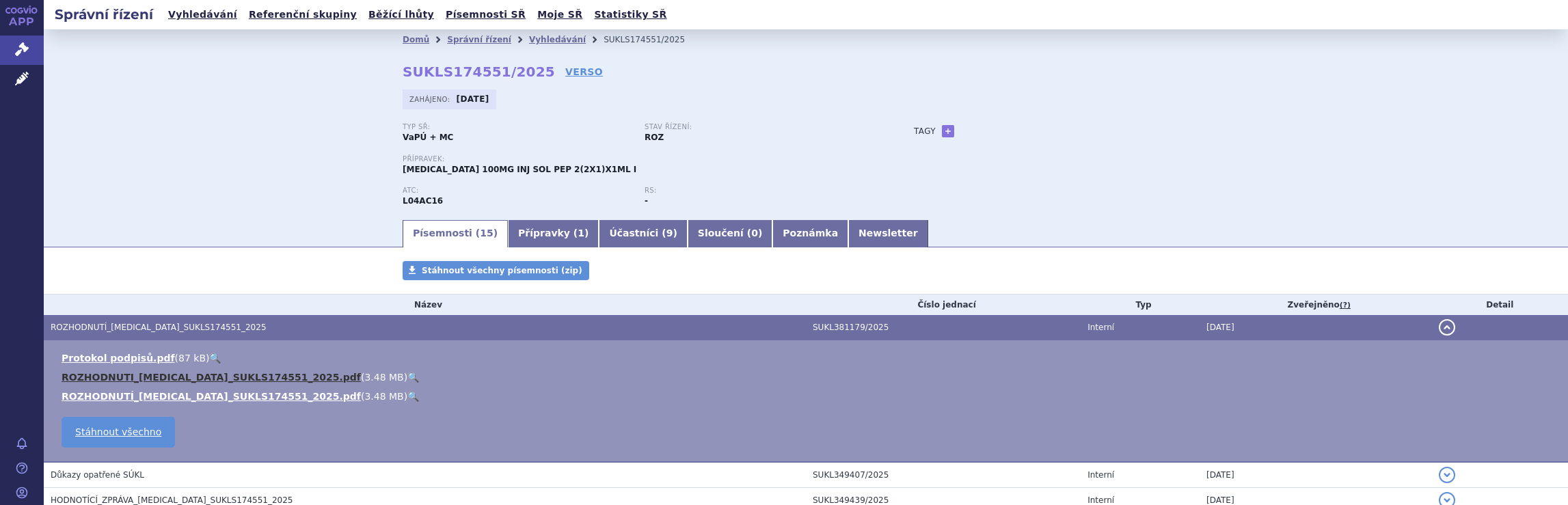
click at [184, 377] on link "ROZHODNUTI_[MEDICAL_DATA]_SUKLS174551_2025.pdf" at bounding box center [211, 377] width 299 height 11
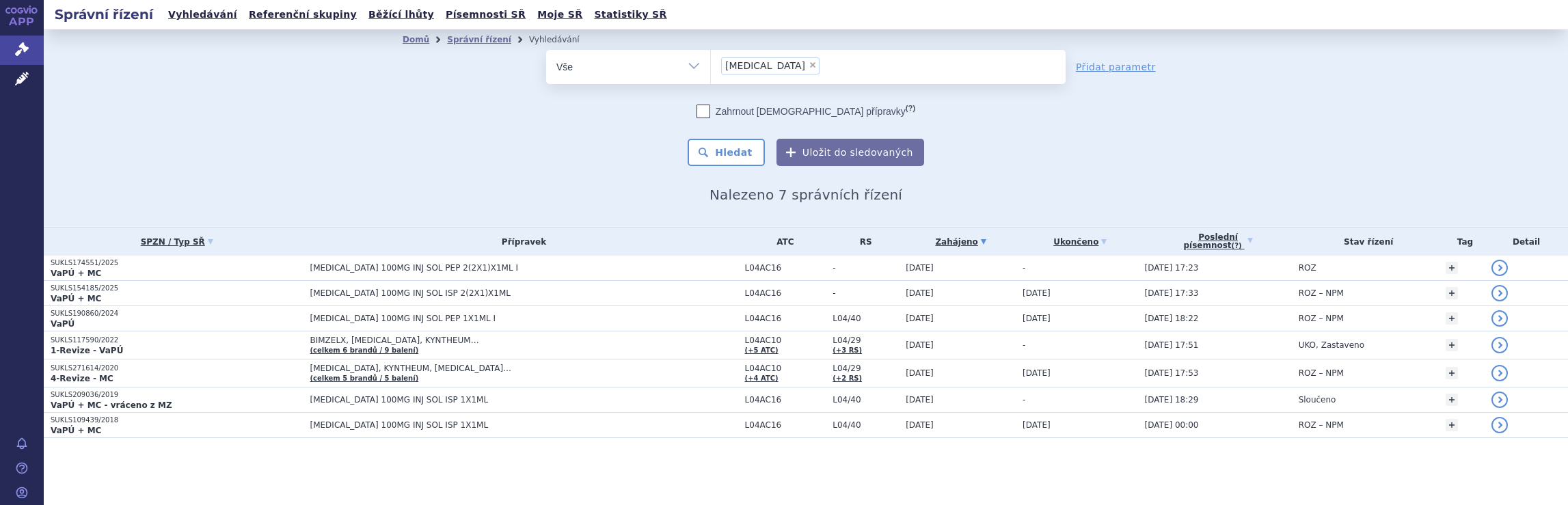
click at [808, 63] on span "×" at bounding box center [813, 65] width 8 height 8
click at [711, 63] on select "Tremfya" at bounding box center [711, 66] width 1 height 34
select select
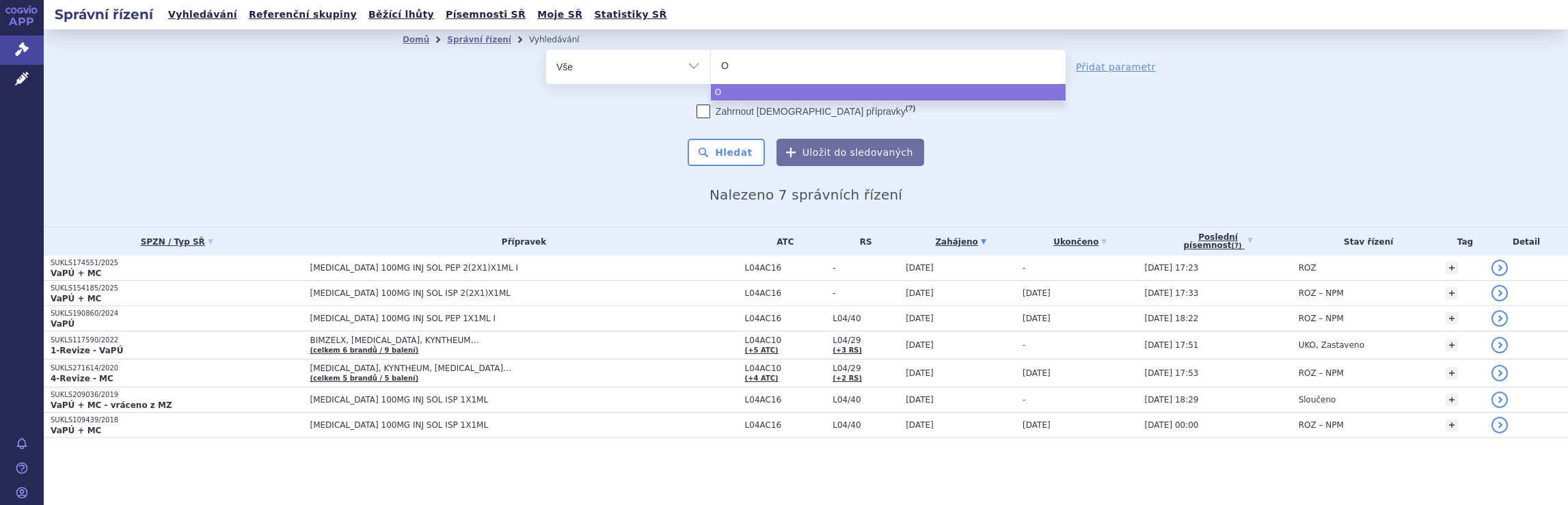
type input "Om"
type input "Omv"
type input "Omvo"
type input "Omvoh"
select select "Omvoh"
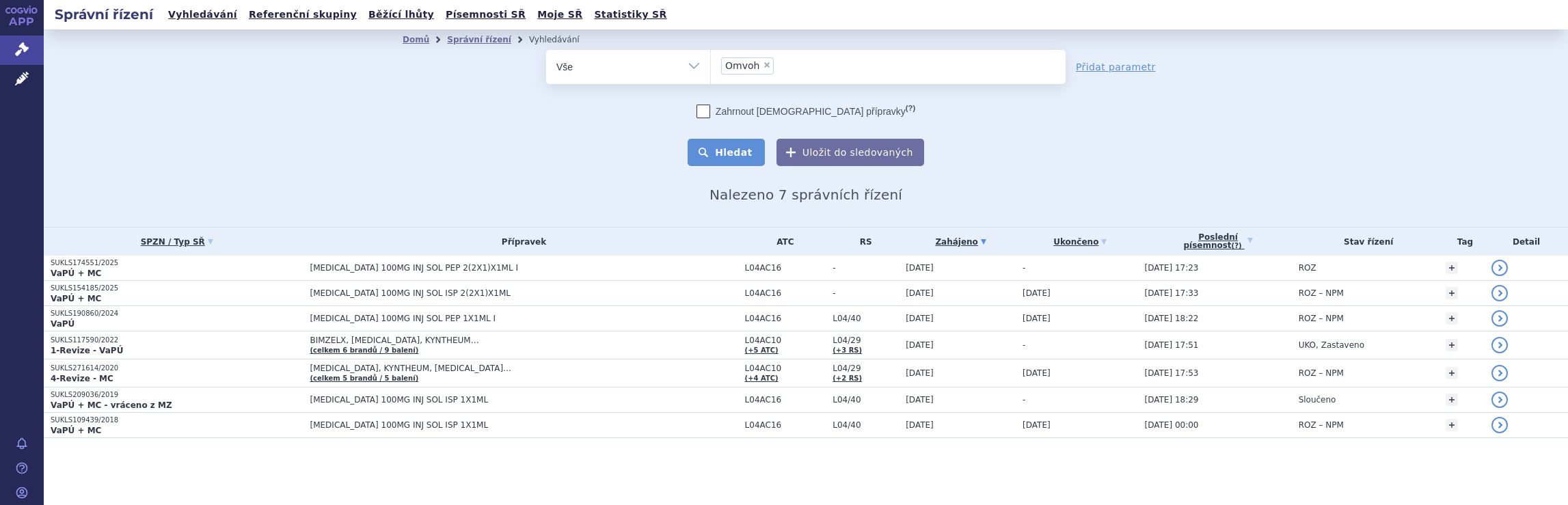
click at [742, 157] on button "Hledat" at bounding box center [726, 152] width 77 height 28
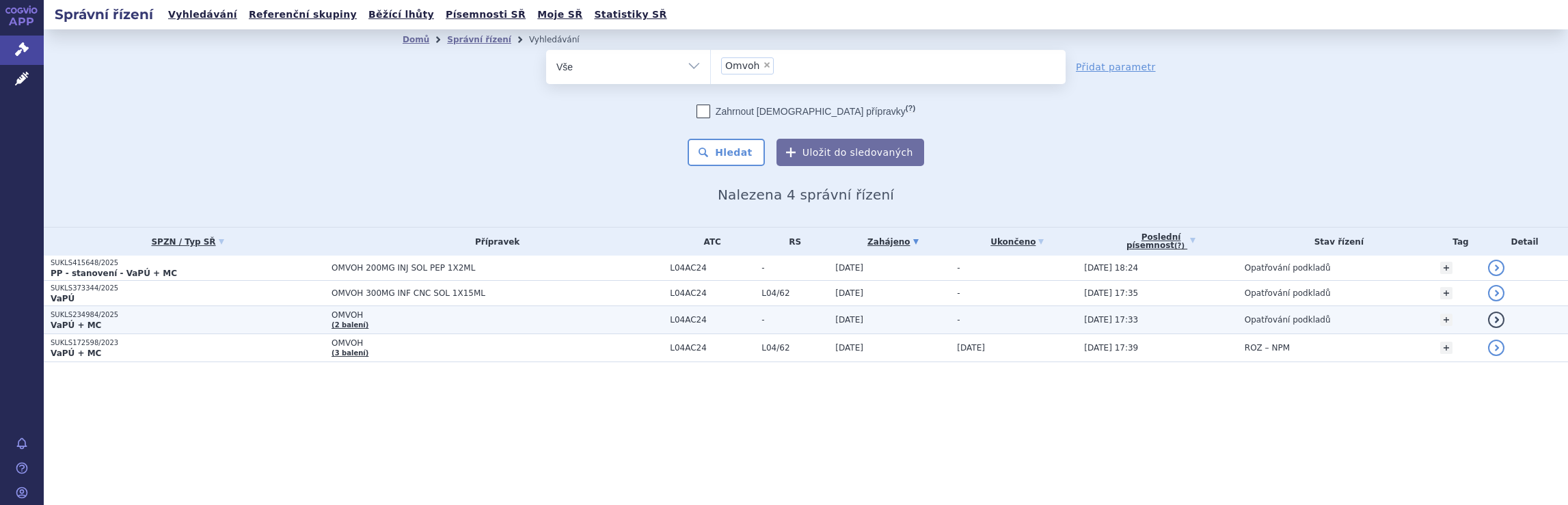
click at [410, 321] on td "OMVOH (2 balení)" at bounding box center [494, 320] width 338 height 28
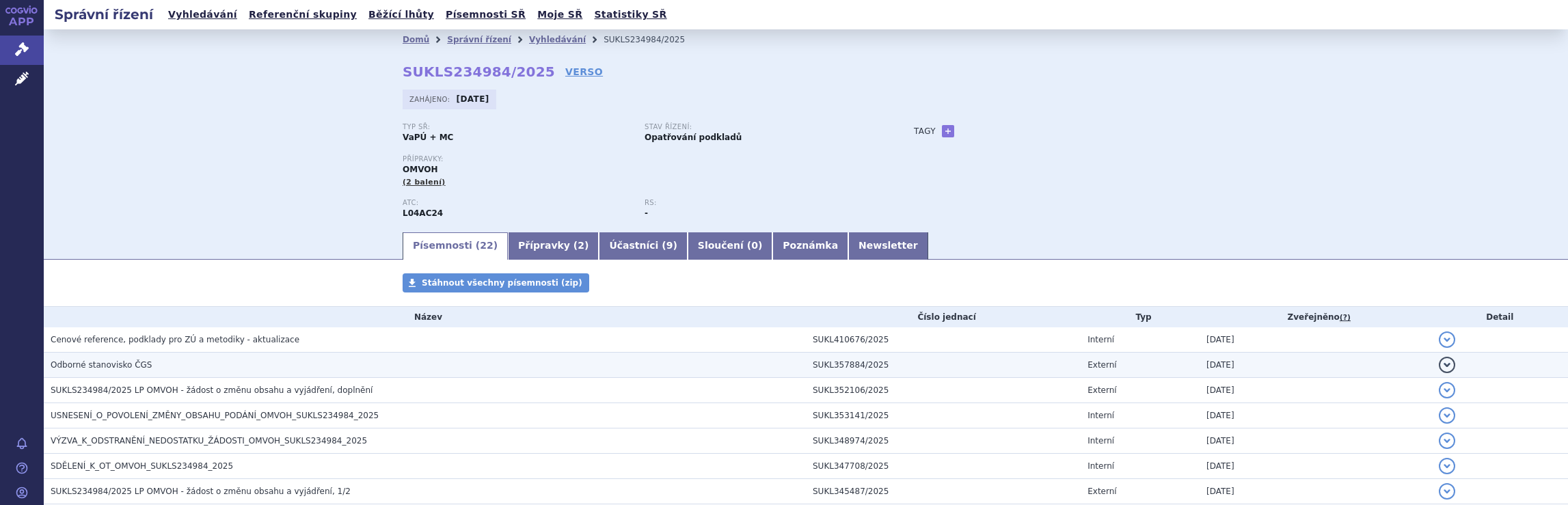
click at [159, 363] on h3 "Odborné stanovisko ČGS" at bounding box center [428, 365] width 755 height 14
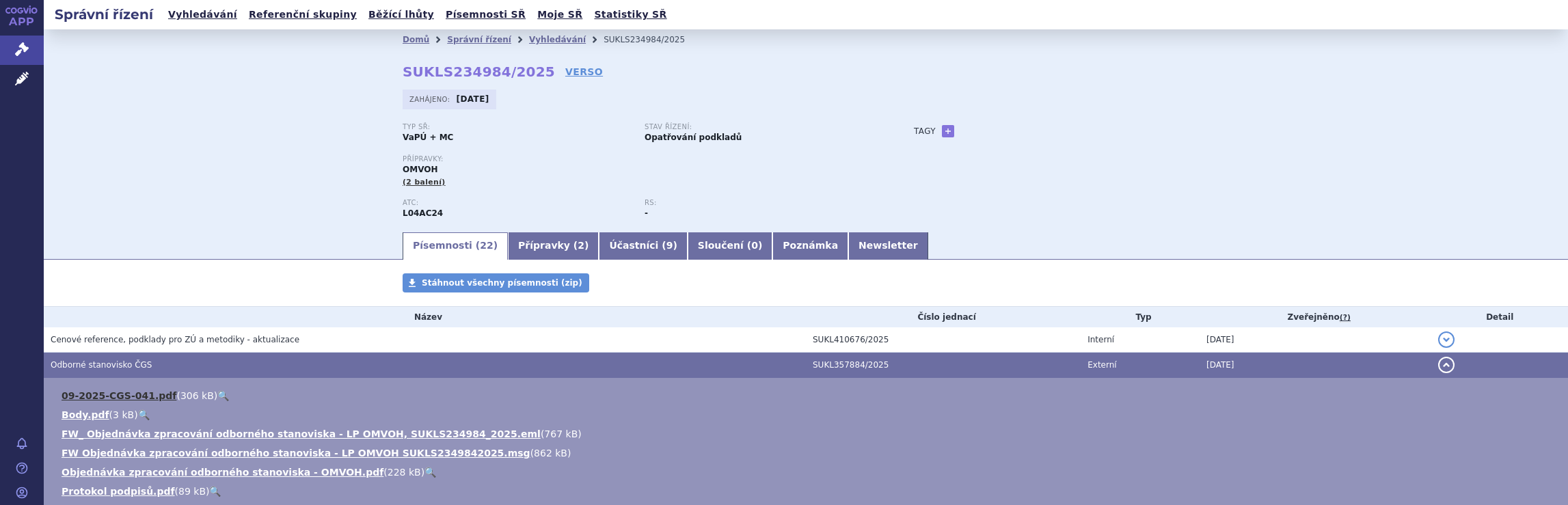
click at [117, 397] on link "09-2025-CGS-041.pdf" at bounding box center [119, 396] width 115 height 11
click at [529, 40] on link "Vyhledávání" at bounding box center [557, 40] width 57 height 10
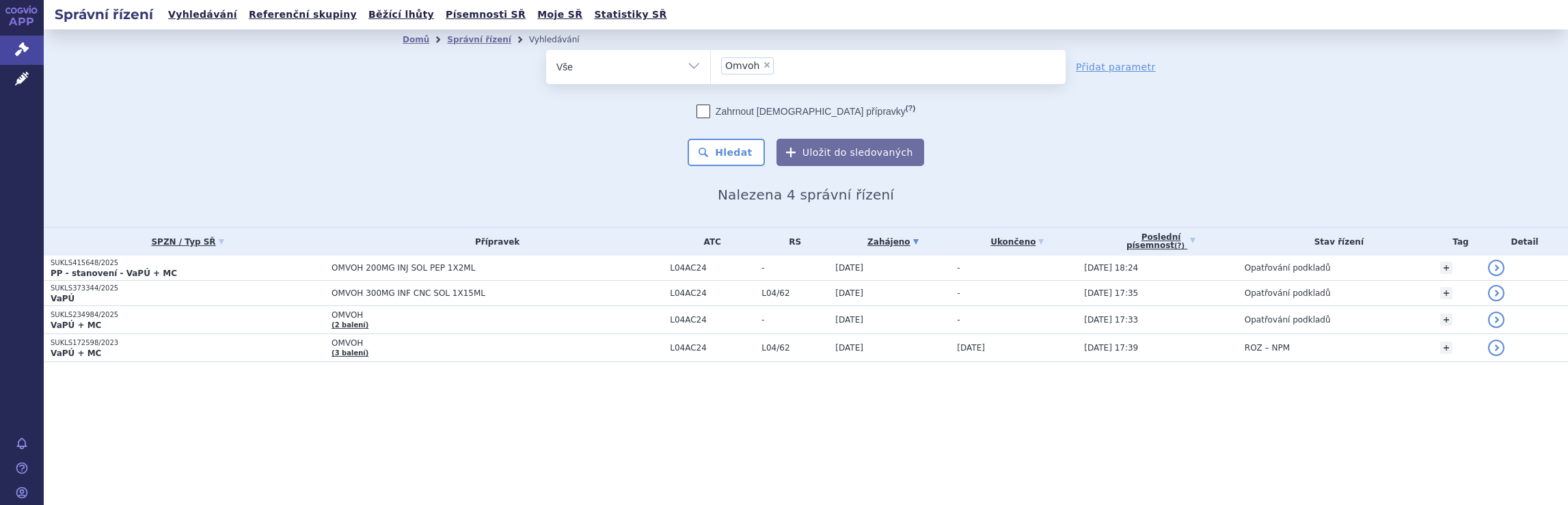
click at [766, 68] on span "×" at bounding box center [767, 65] width 8 height 8
click at [711, 68] on select "Omvoh" at bounding box center [711, 66] width 1 height 34
select select
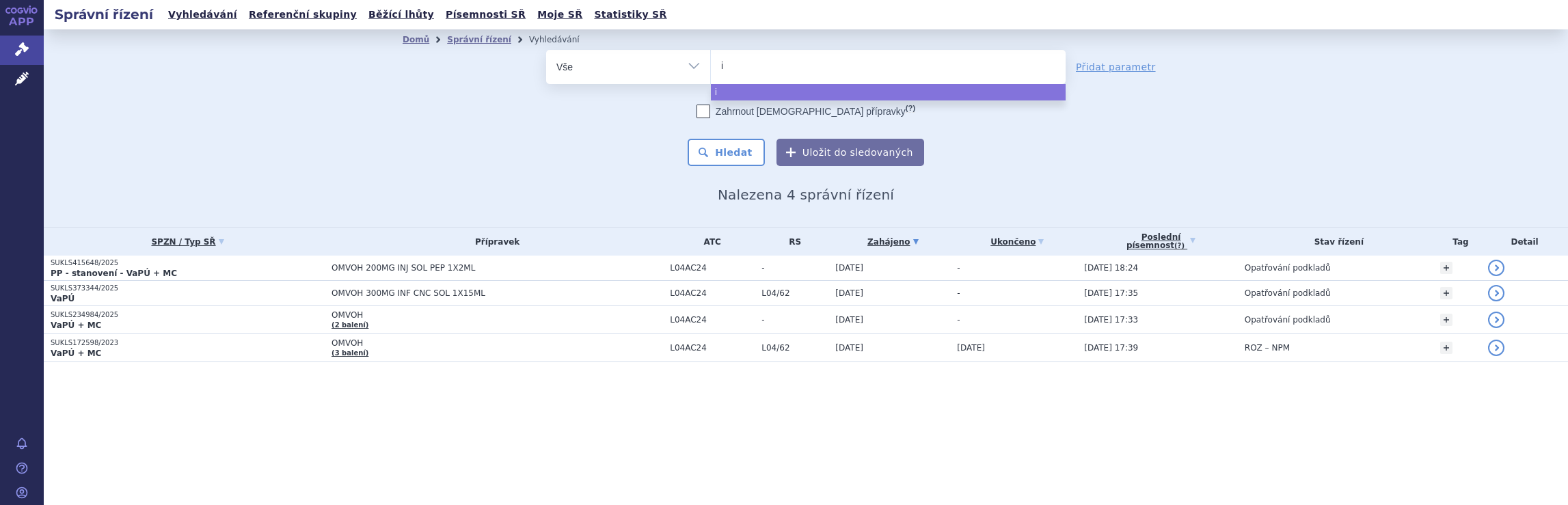
type input "im"
type input "imu"
type input "imul"
type input "imuld"
type input "imuldo"
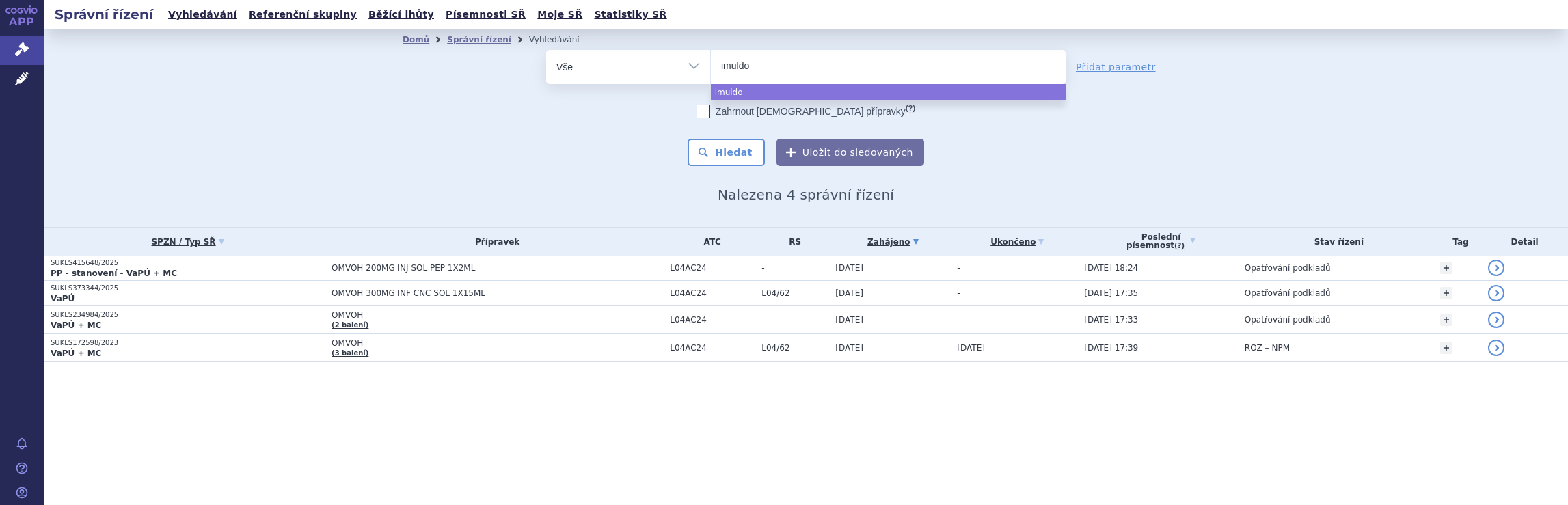
type input "imuldos"
type input "imuldosa"
select select "imuldosa"
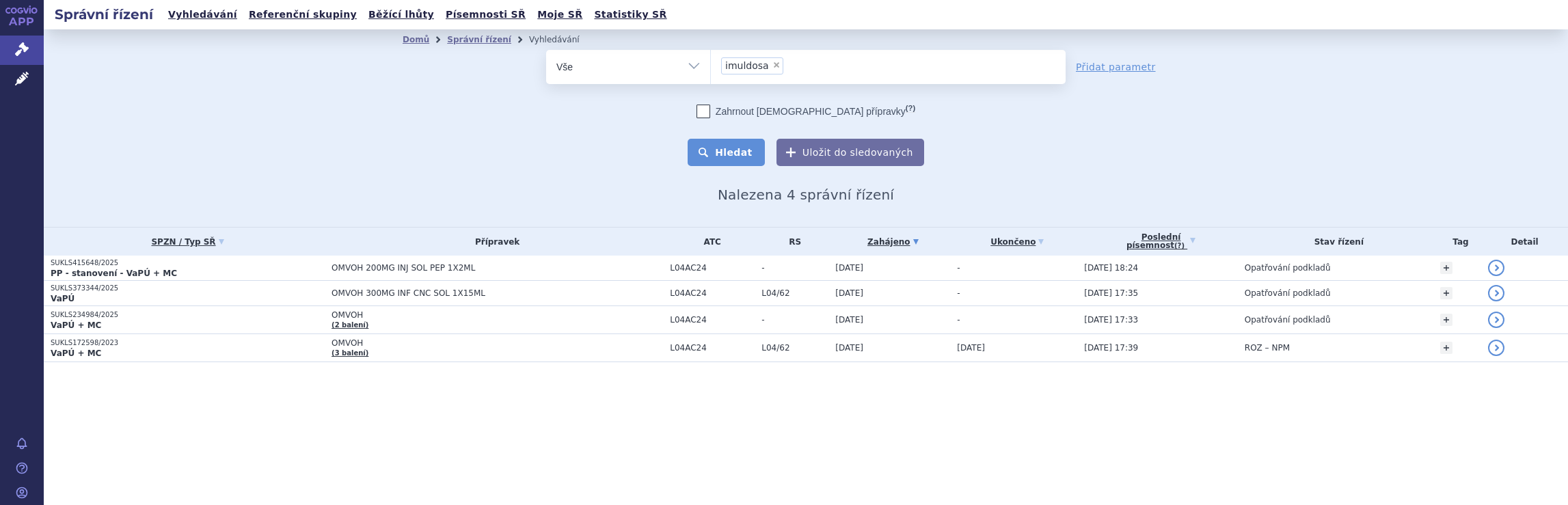
click at [727, 152] on button "Hledat" at bounding box center [726, 152] width 77 height 28
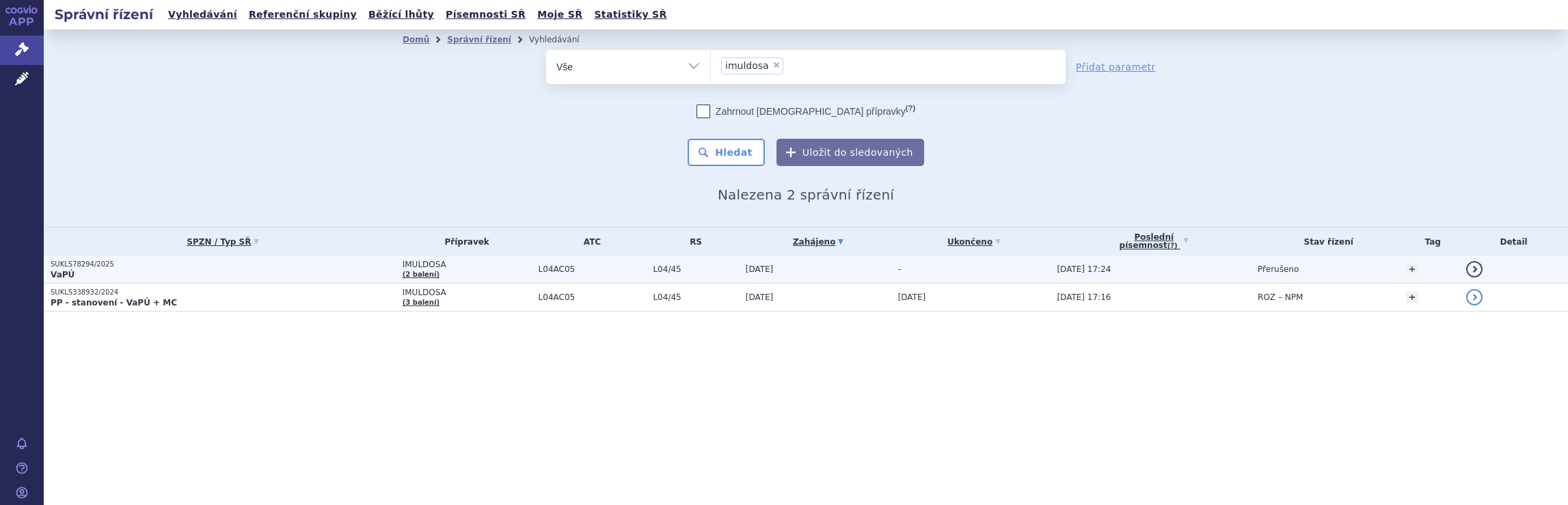
click at [142, 273] on p "VaPÚ" at bounding box center [223, 275] width 345 height 11
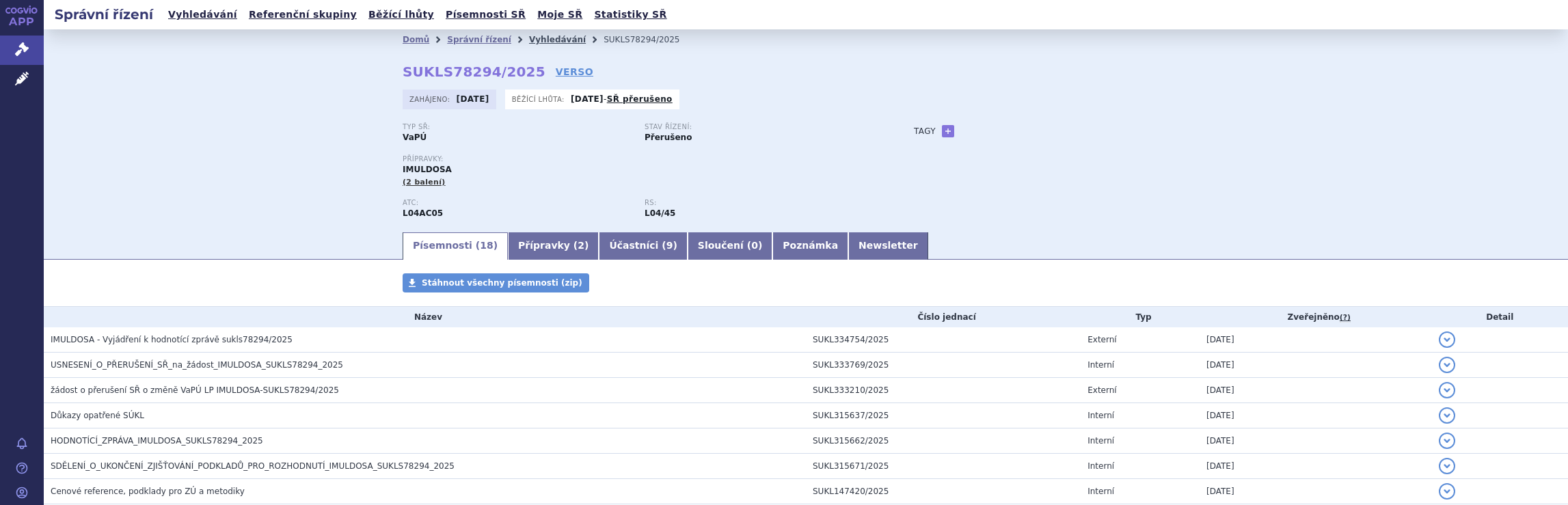
click at [529, 37] on link "Vyhledávání" at bounding box center [557, 40] width 57 height 10
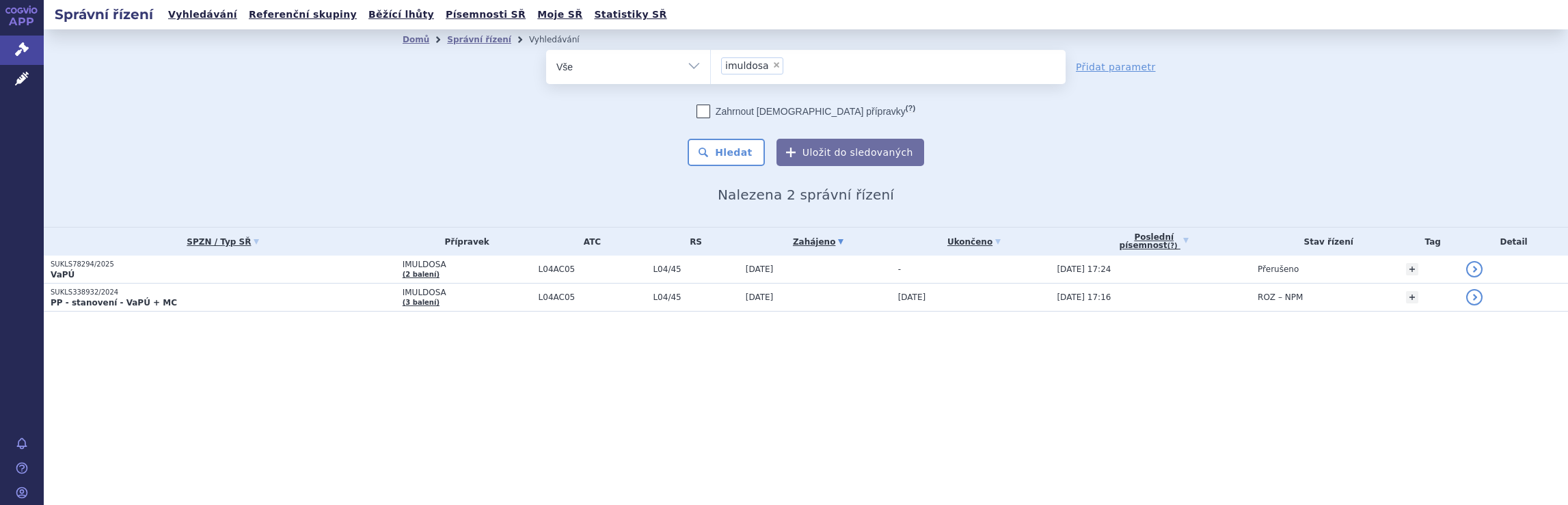
click at [773, 63] on span "×" at bounding box center [777, 65] width 8 height 8
click at [711, 63] on select "imuldosa" at bounding box center [711, 66] width 1 height 34
select select
type input "St"
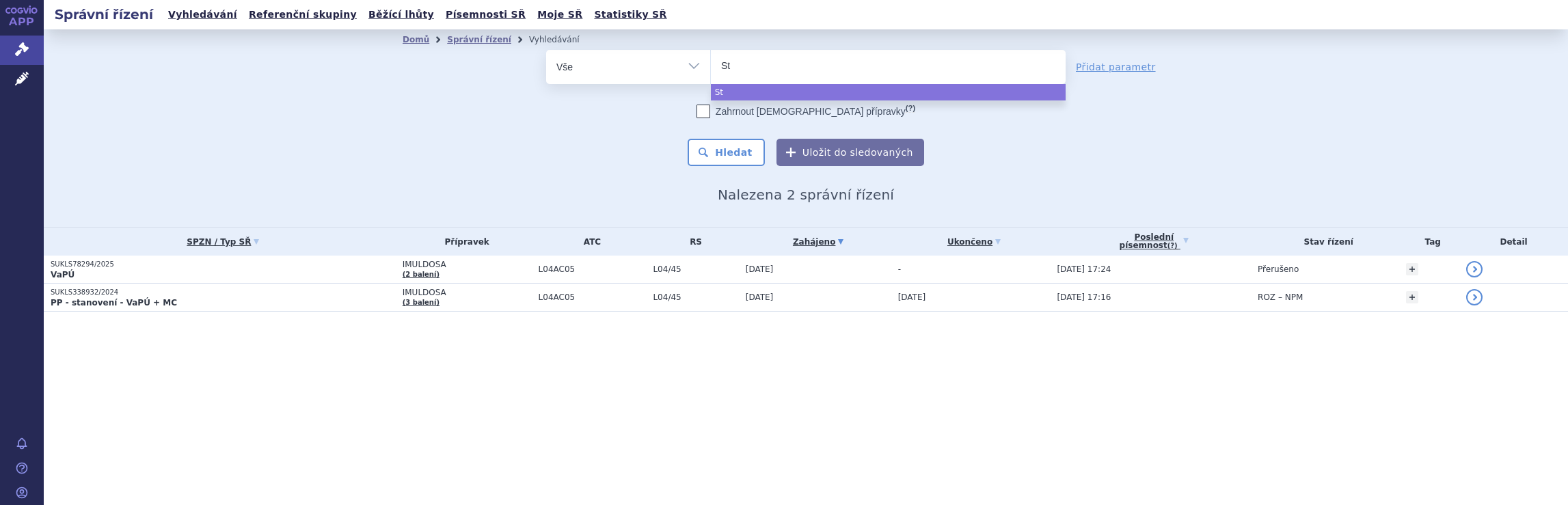
type input "Ste"
type input "Steq"
type input "Steqe"
type input "Steqey"
type input "Steqeym"
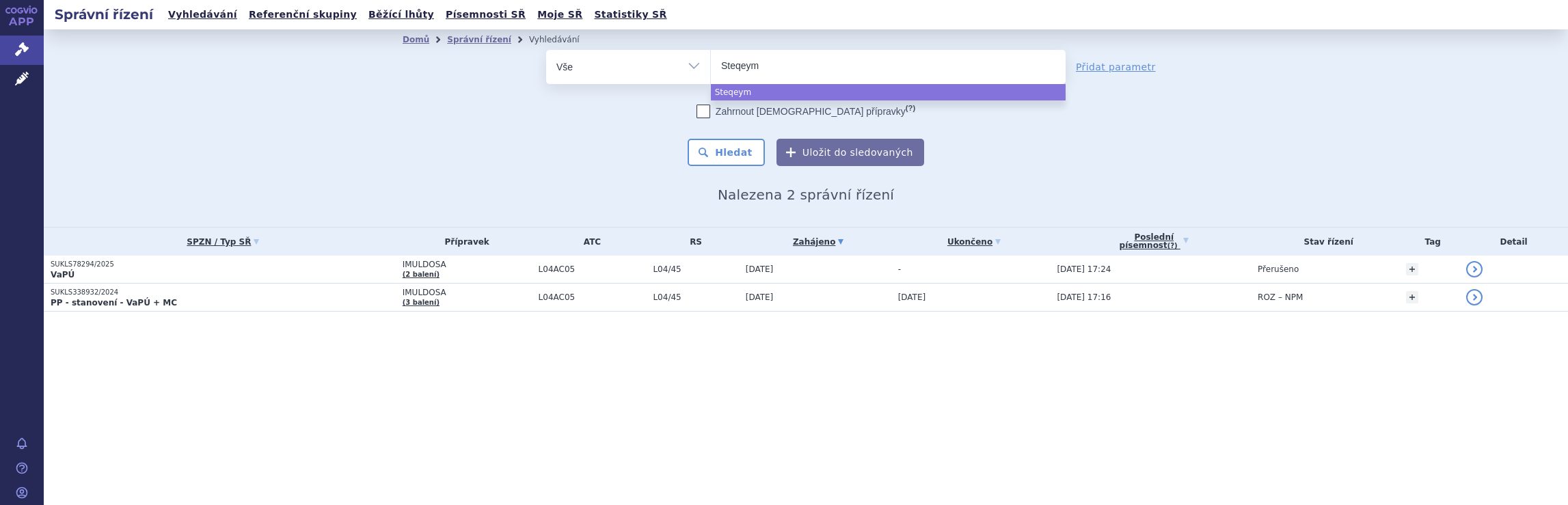
type input "Steqeyma"
select select "Steqeyma"
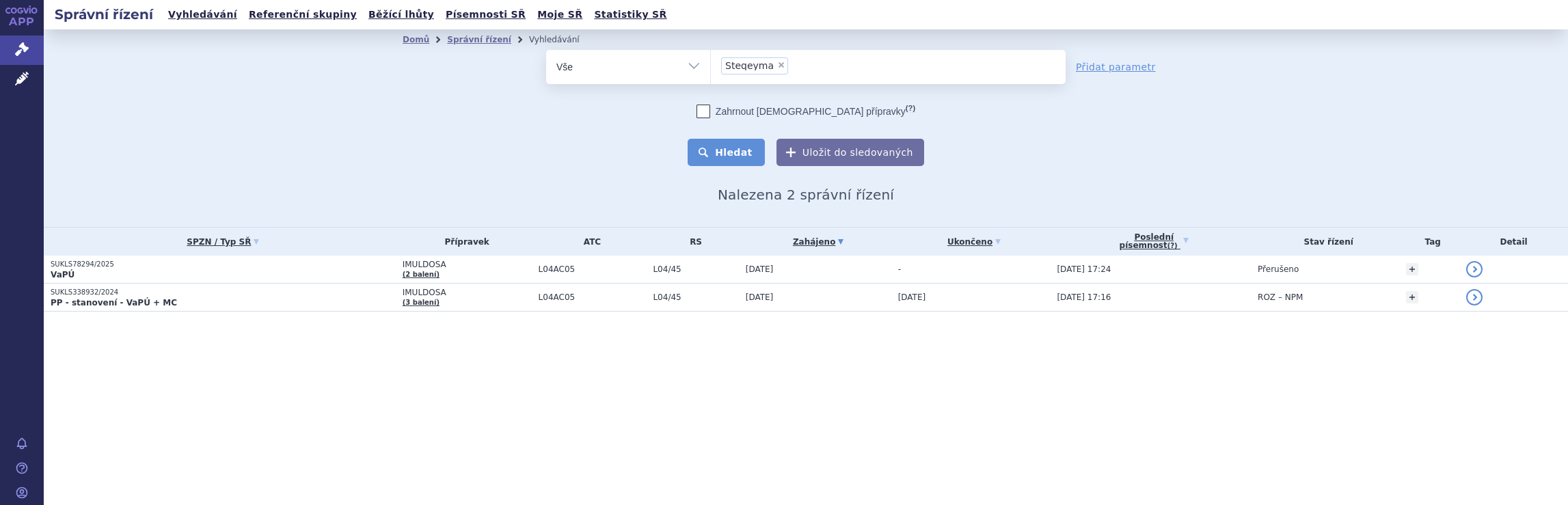
click at [737, 153] on button "Hledat" at bounding box center [726, 152] width 77 height 28
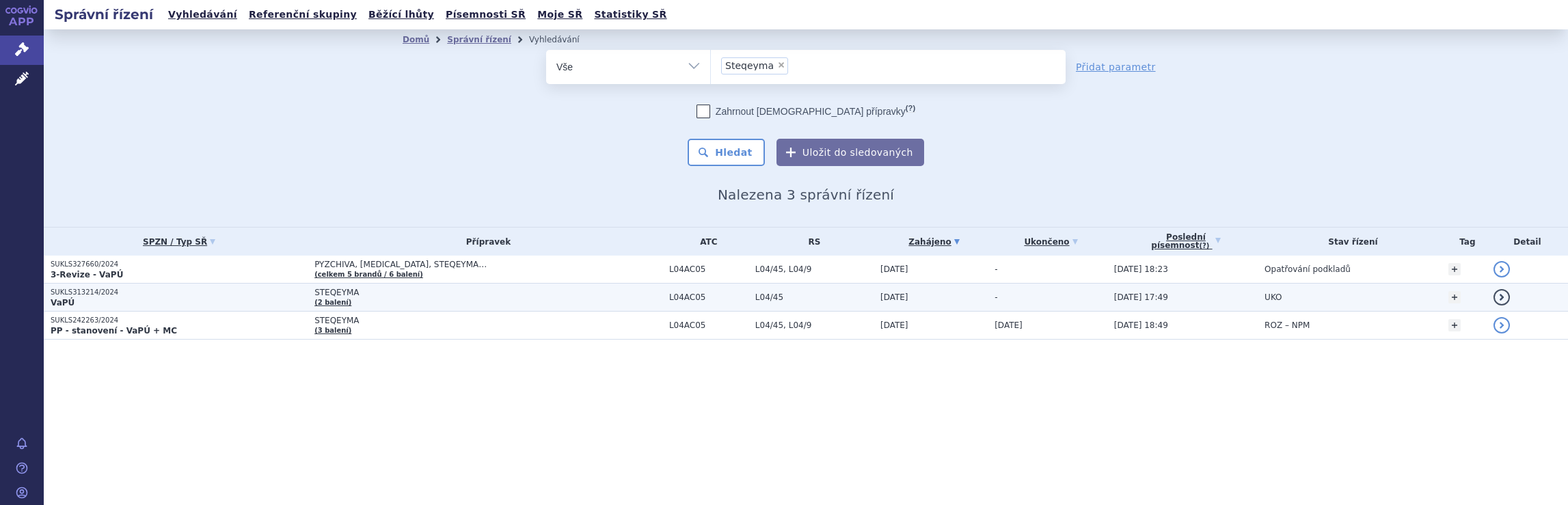
click at [348, 296] on span "STEQEYMA" at bounding box center [485, 293] width 341 height 10
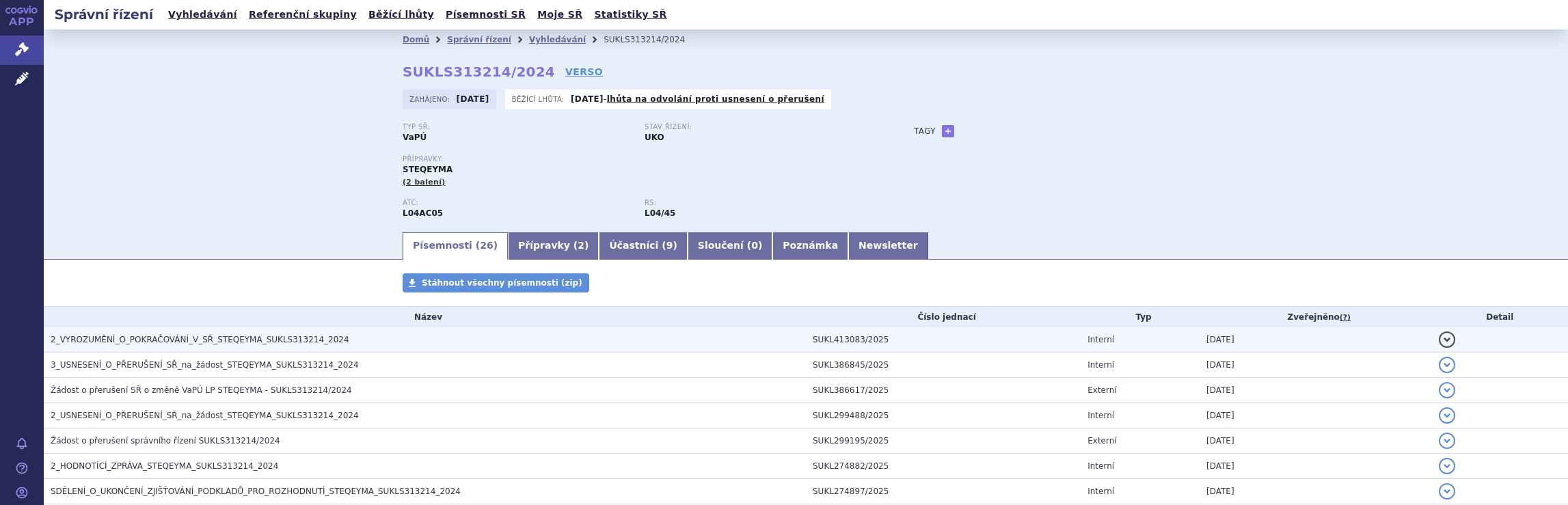
click at [159, 340] on span "2_VYROZUMĚNÍ_O_POKRAČOVÁNÍ_V_SŘ_STEQEYMA_SUKLS313214_2024" at bounding box center [199, 340] width 299 height 10
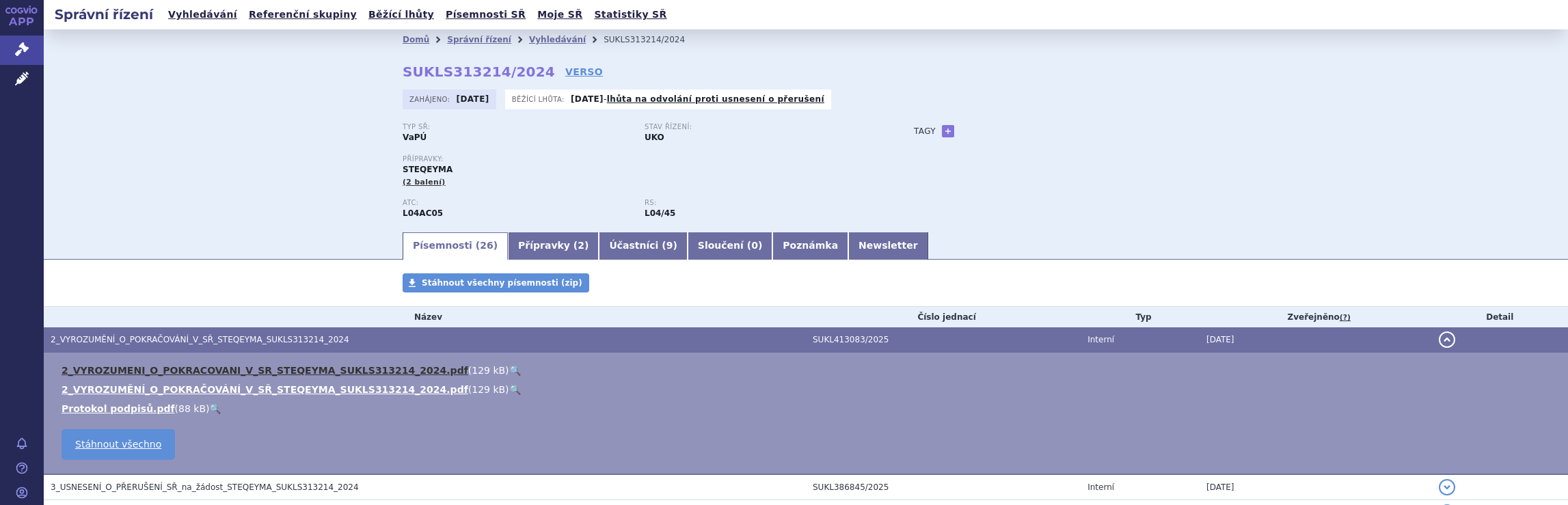
click at [185, 370] on link "2_VYROZUMENI_O_POKRACOVANI_V_SR_STEQEYMA_SUKLS313214_2024.pdf" at bounding box center [265, 370] width 407 height 11
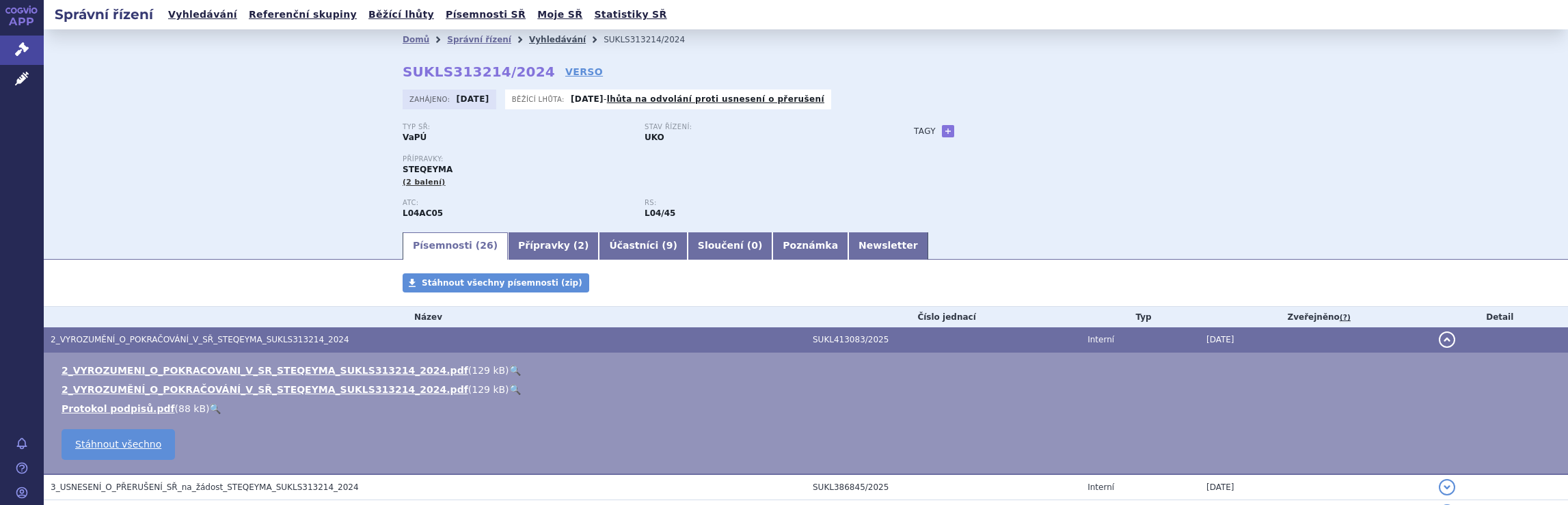
click at [529, 39] on link "Vyhledávání" at bounding box center [557, 40] width 57 height 10
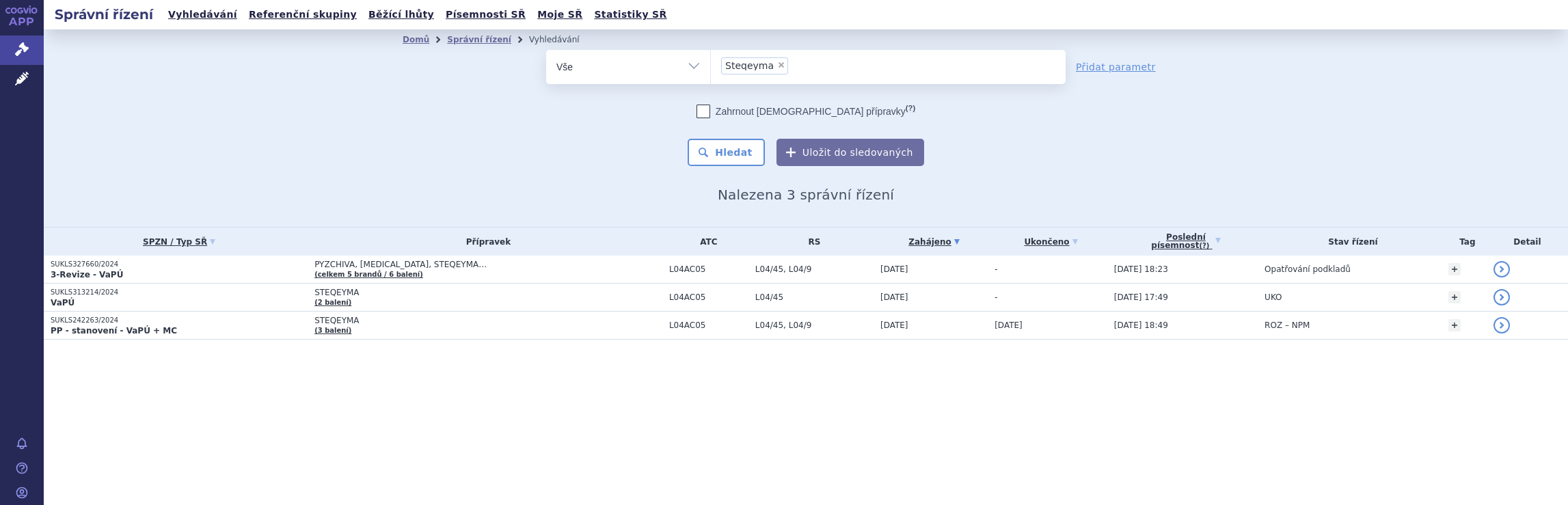
click at [777, 67] on span "×" at bounding box center [782, 65] width 8 height 8
click at [711, 67] on select "Steqeyma" at bounding box center [711, 66] width 1 height 34
select select
type input "Ap"
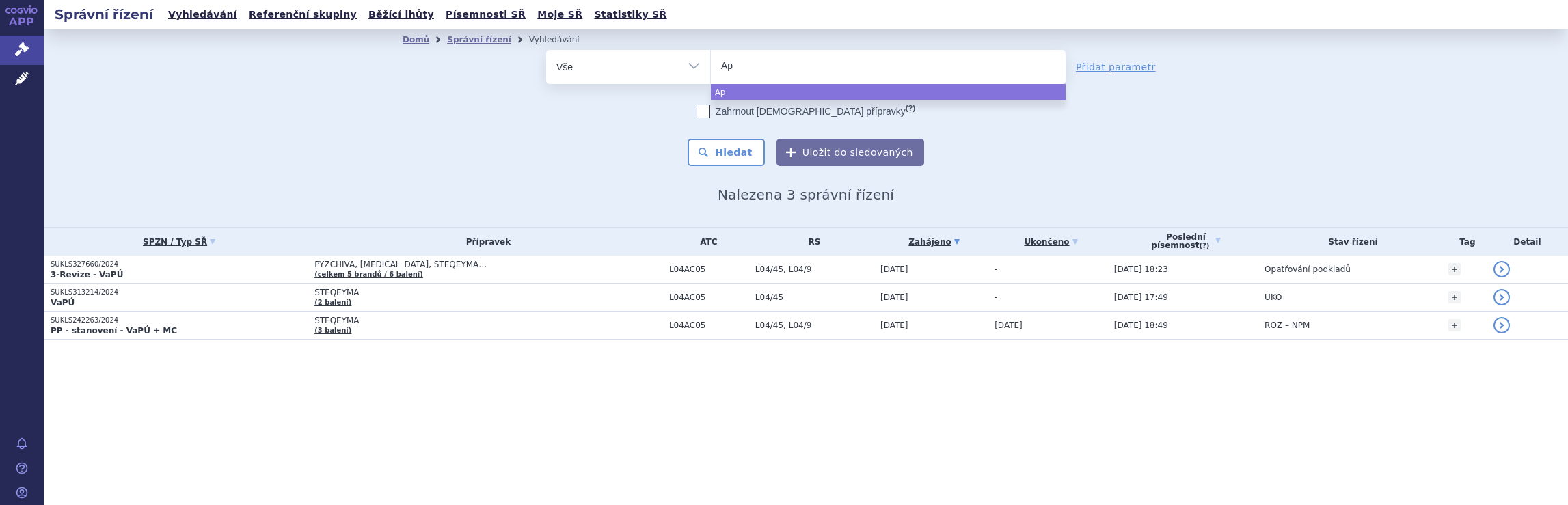
type input "Apr"
type input "Apre"
type input "Aprem"
type input "Apremi"
type input "Apremila"
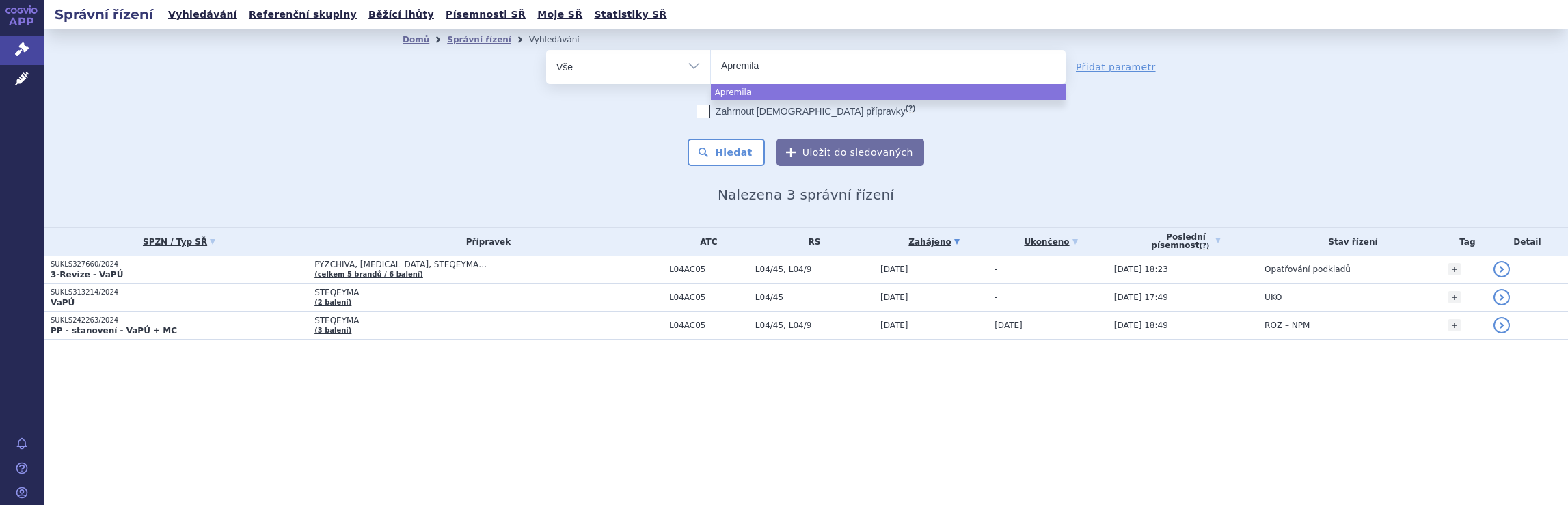
type input "Apremilas"
type input "[MEDICAL_DATA]"
select select "[MEDICAL_DATA]"
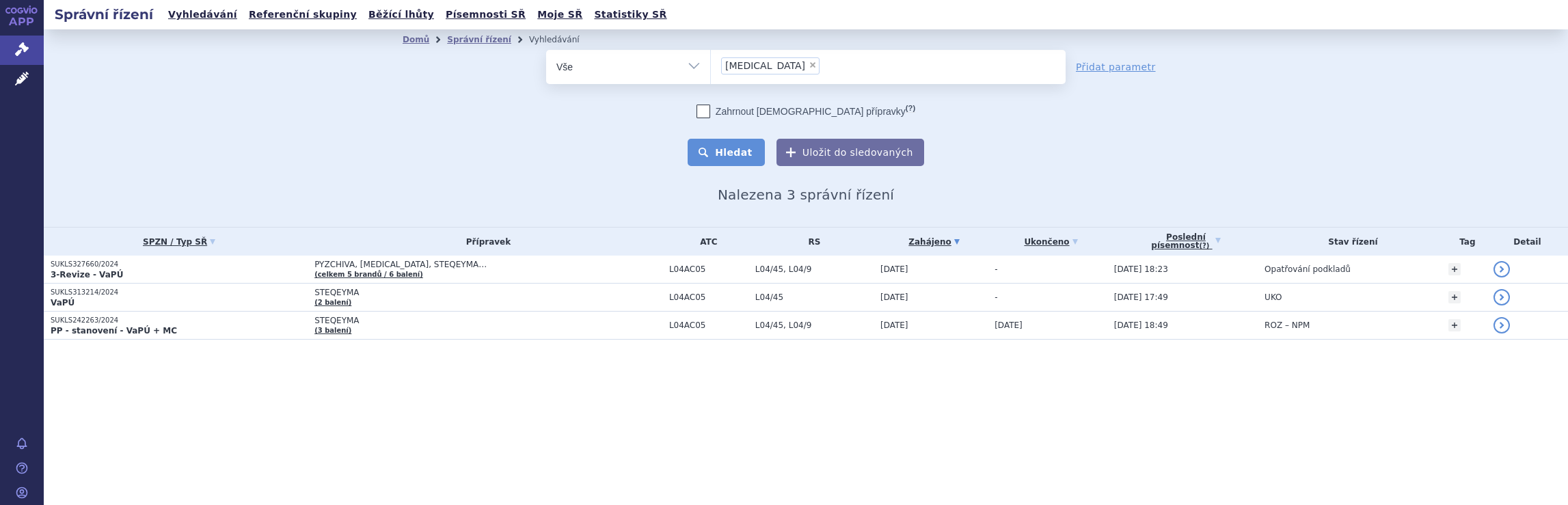
click at [742, 153] on button "Hledat" at bounding box center [726, 152] width 77 height 28
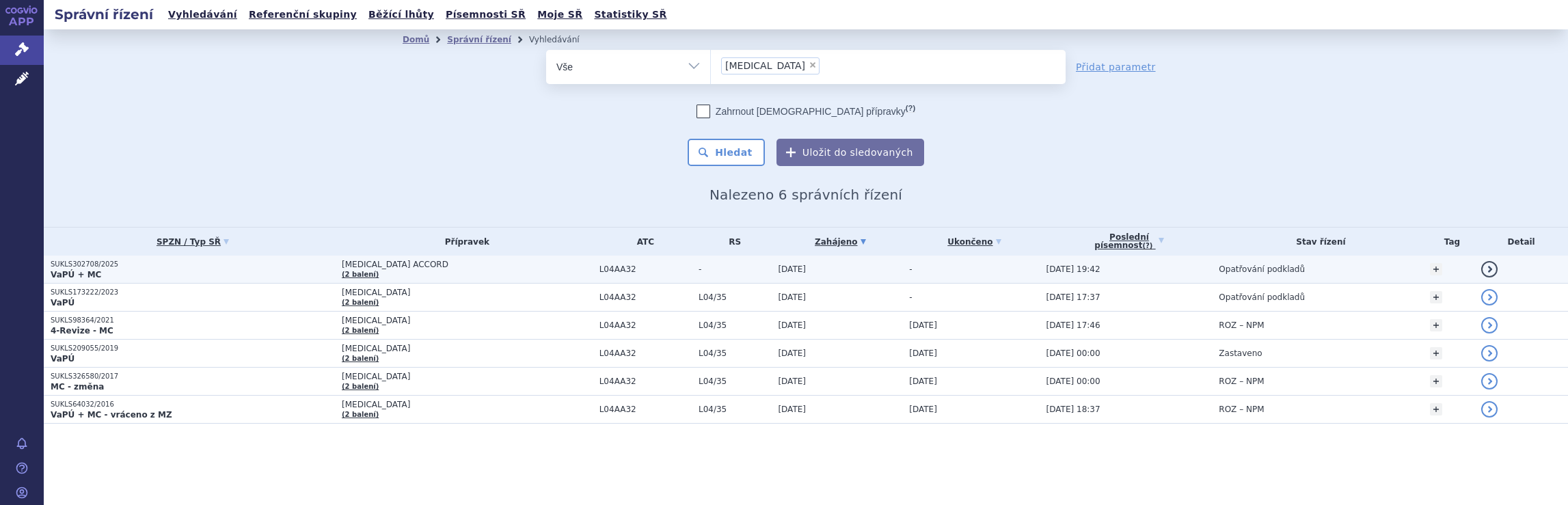
click at [413, 264] on span "APREMILAST ACCORD" at bounding box center [467, 265] width 251 height 10
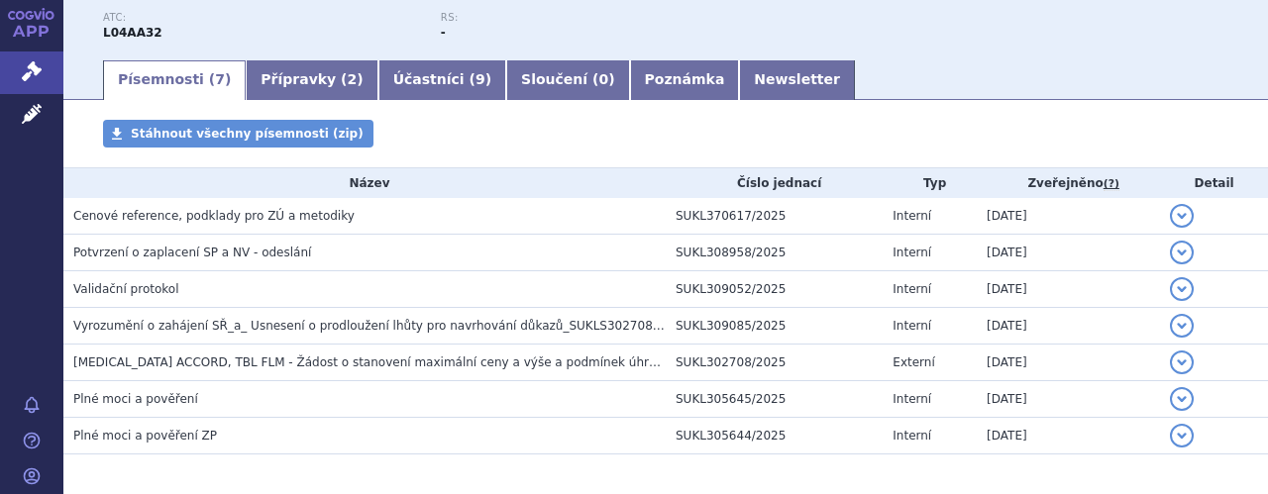
scroll to position [277, 0]
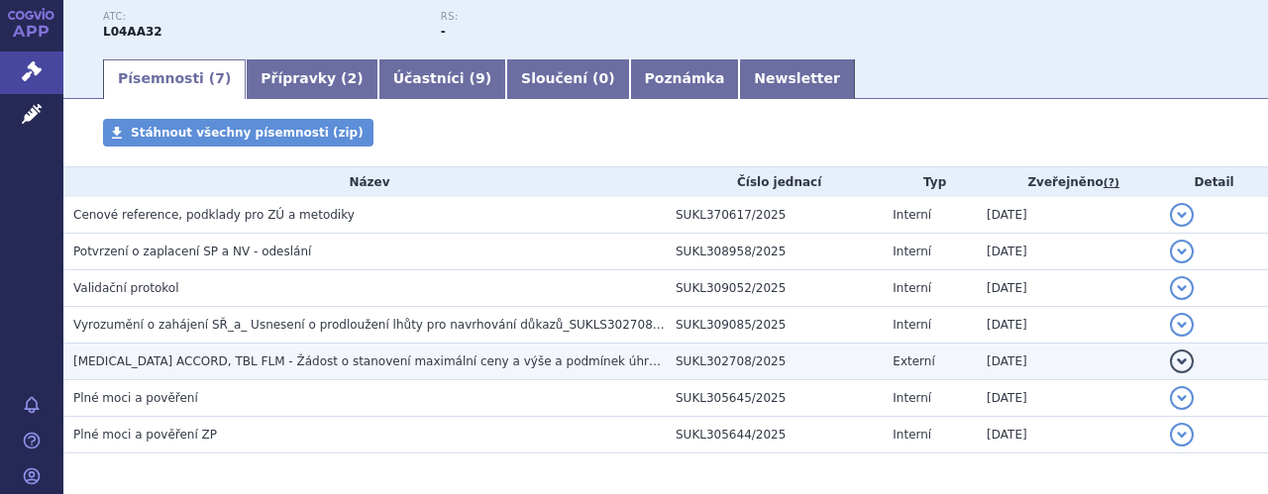
click at [488, 366] on span "APREMILAST ACCORD, TBL FLM - Žádost o stanovení maximální ceny a výše a podmíne…" at bounding box center [380, 362] width 615 height 14
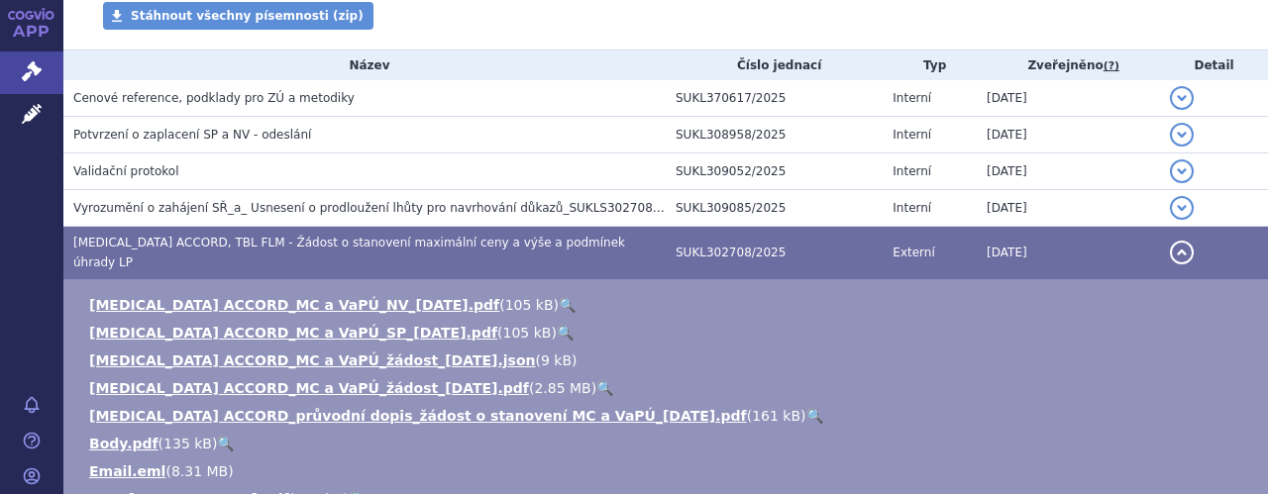
scroll to position [396, 0]
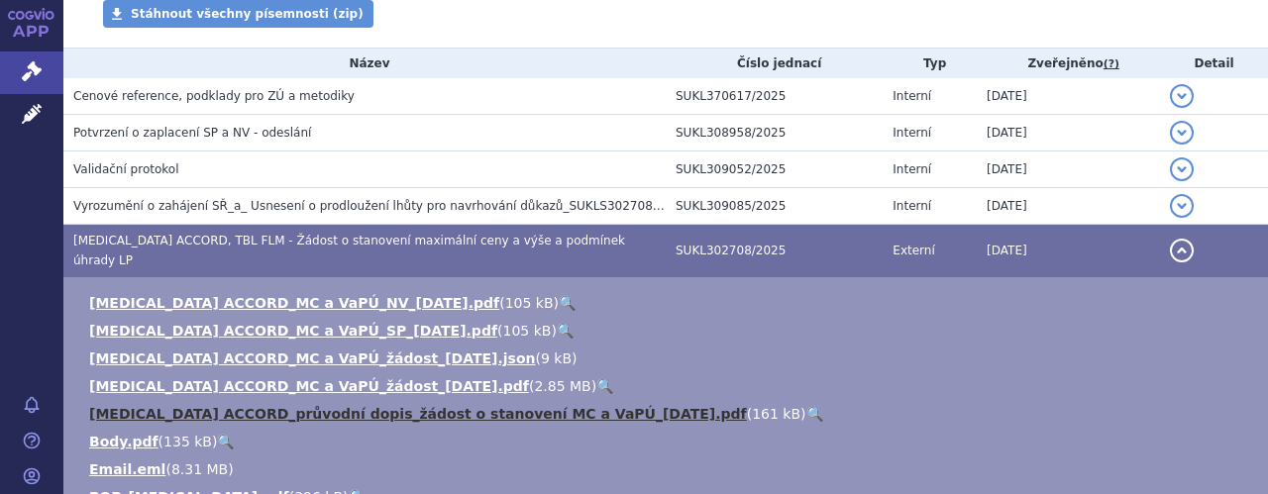
click at [380, 406] on link "APREMILAST ACCORD_průvodní dopis_žádost o stanovení MC a VaPÚ_2025-07-24.pdf" at bounding box center [418, 414] width 658 height 16
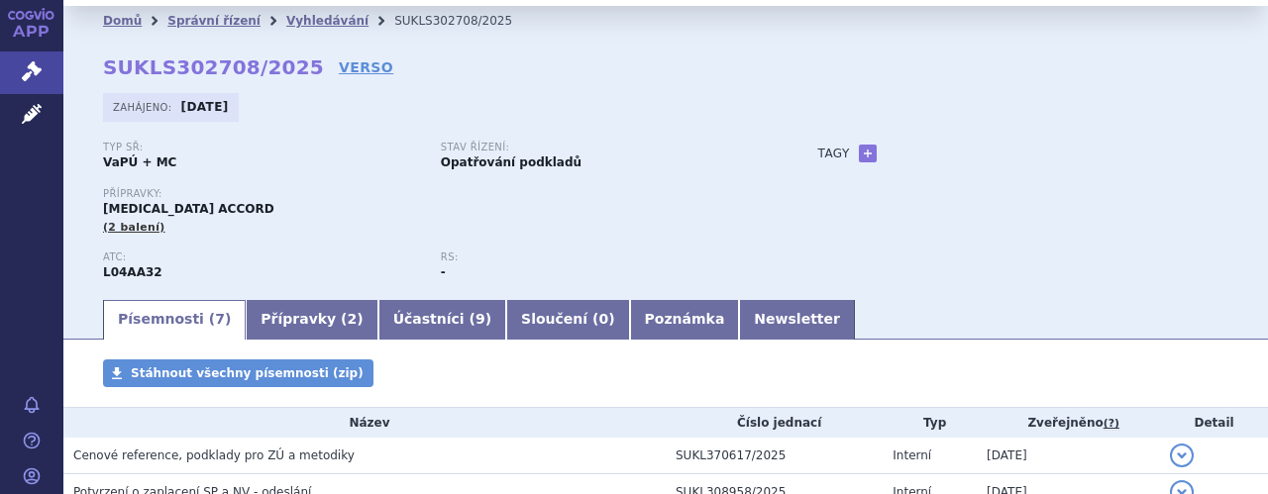
scroll to position [0, 0]
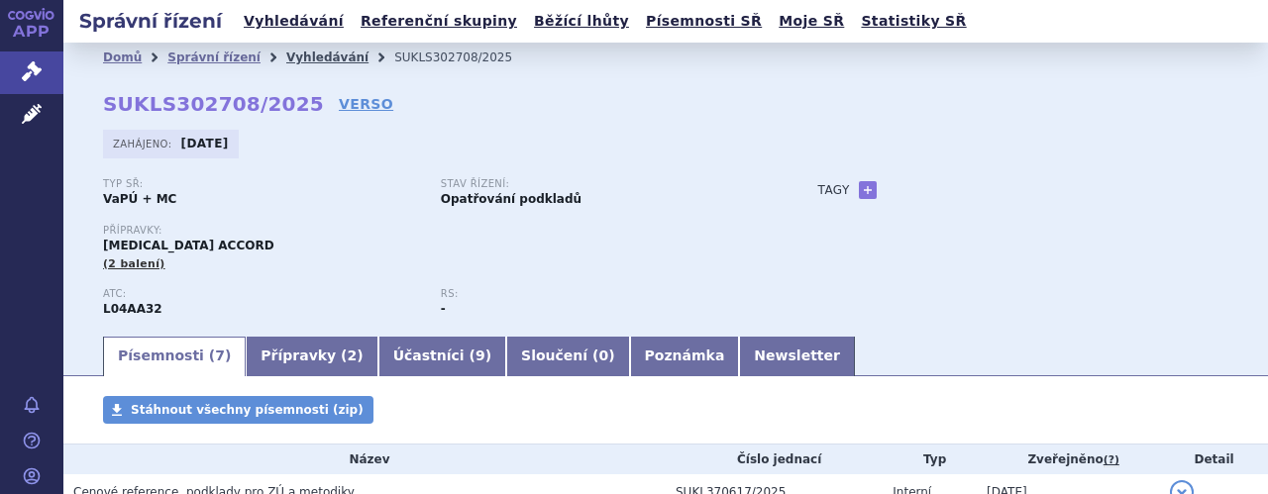
click at [313, 54] on link "Vyhledávání" at bounding box center [327, 58] width 82 height 14
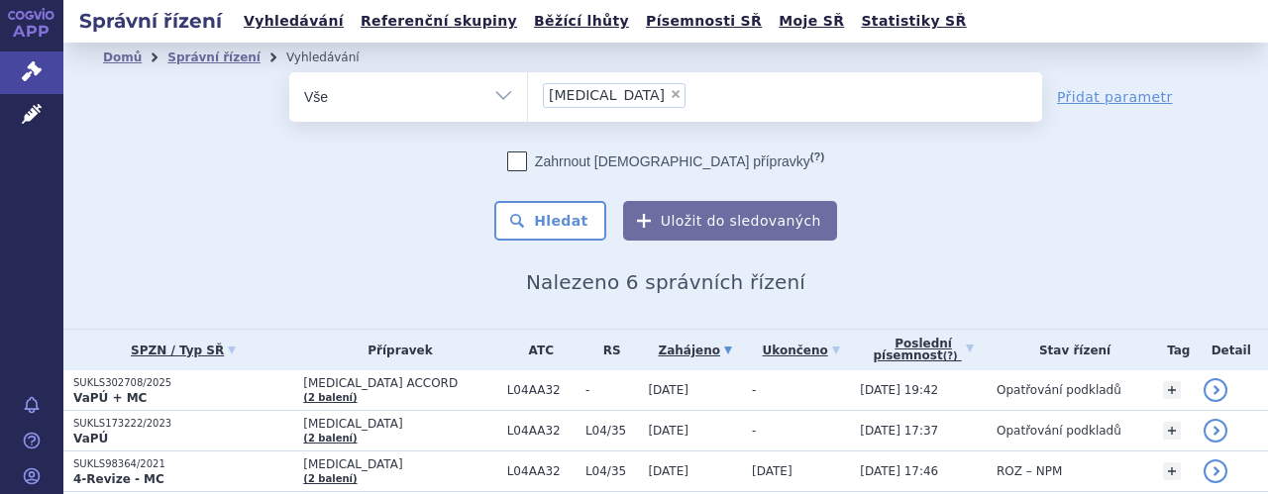
click at [670, 94] on span "×" at bounding box center [676, 94] width 12 height 12
click at [528, 94] on select "[MEDICAL_DATA]" at bounding box center [527, 96] width 1 height 50
select select
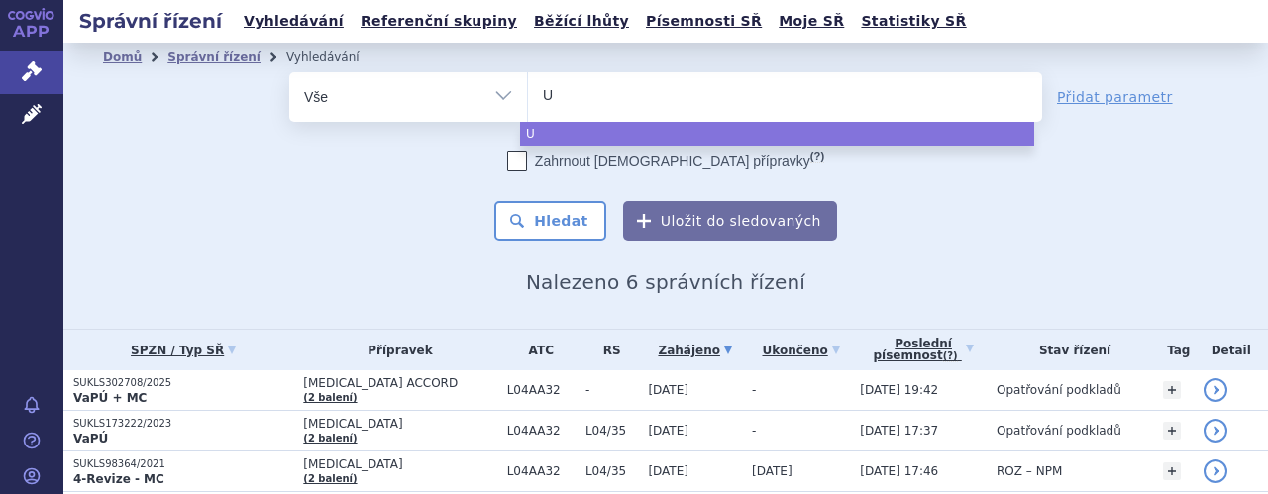
type input "Us"
type input "Usy"
type input "Usym"
type input "Usymr"
type input "Usymro"
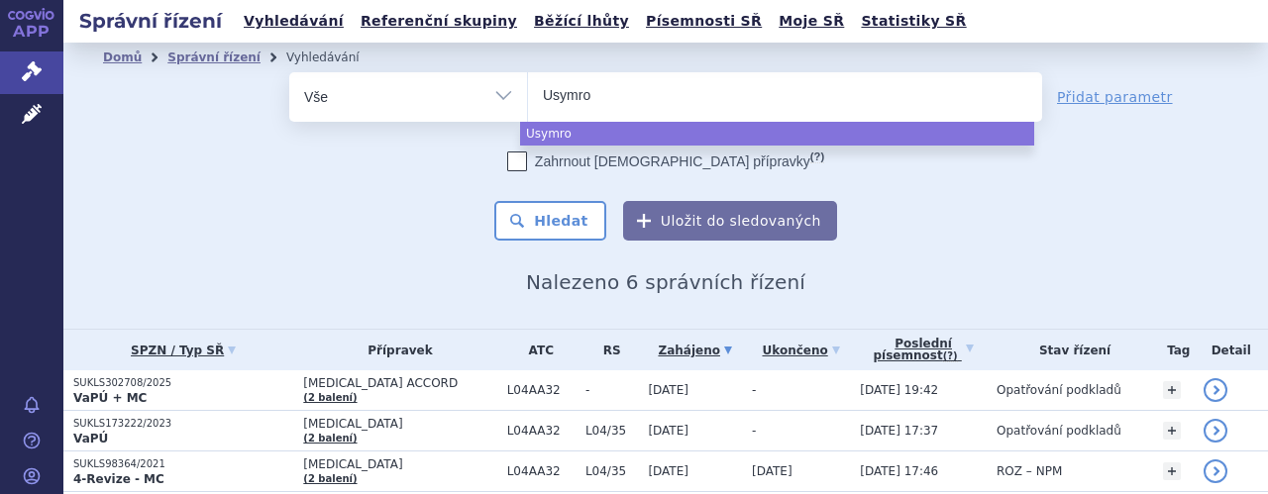
select select "Usymro"
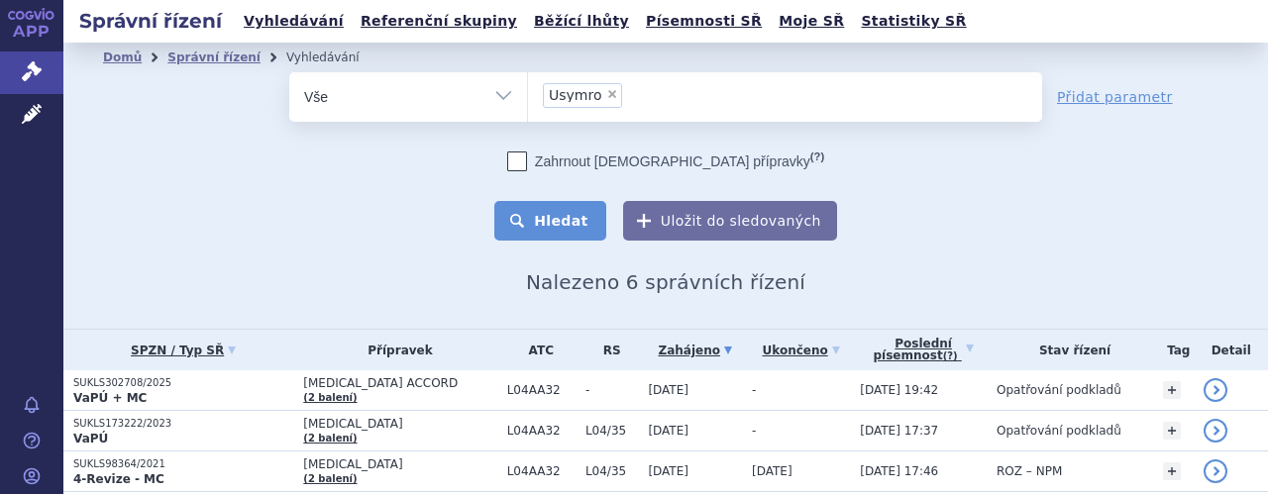
click at [554, 225] on button "Hledat" at bounding box center [550, 221] width 112 height 40
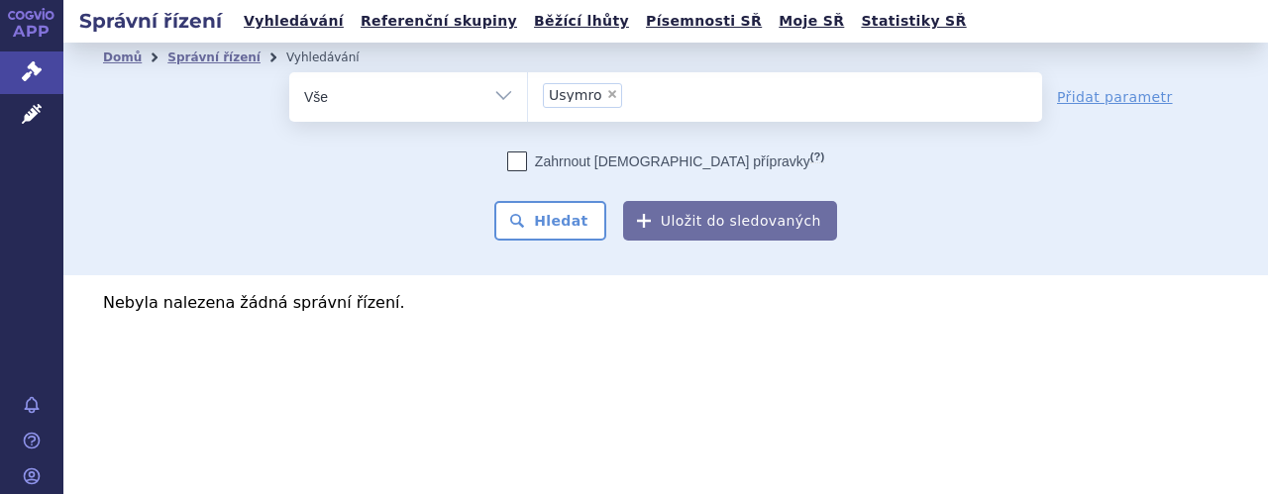
click at [610, 92] on span "×" at bounding box center [612, 94] width 12 height 12
click at [528, 92] on select "Usymro" at bounding box center [527, 96] width 1 height 50
select select
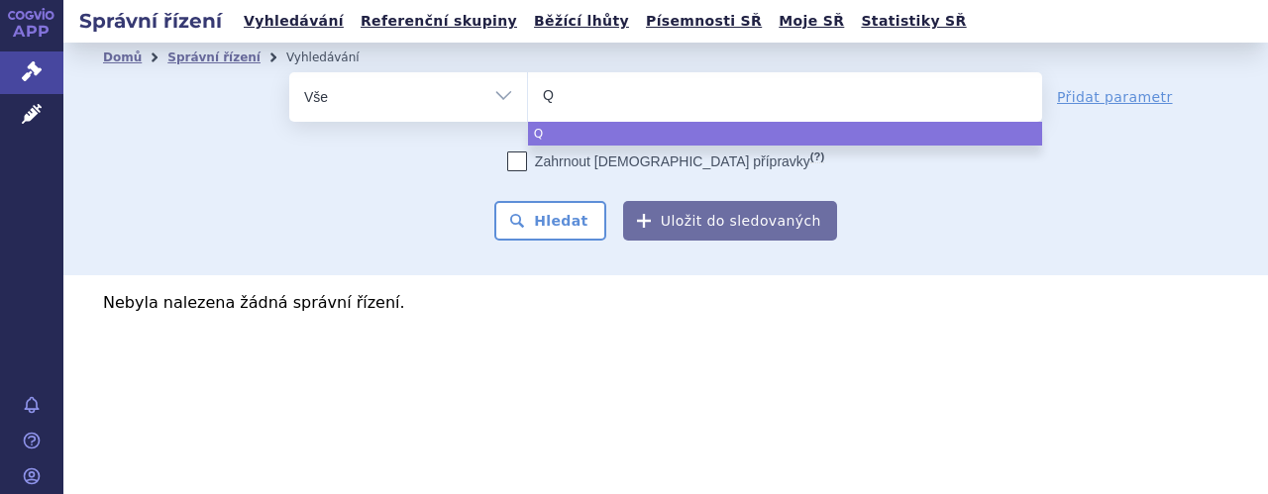
type input "Qs"
type input "Qsy"
type input "Qsyv"
type input "Qsyvo"
type input "Qsyvol"
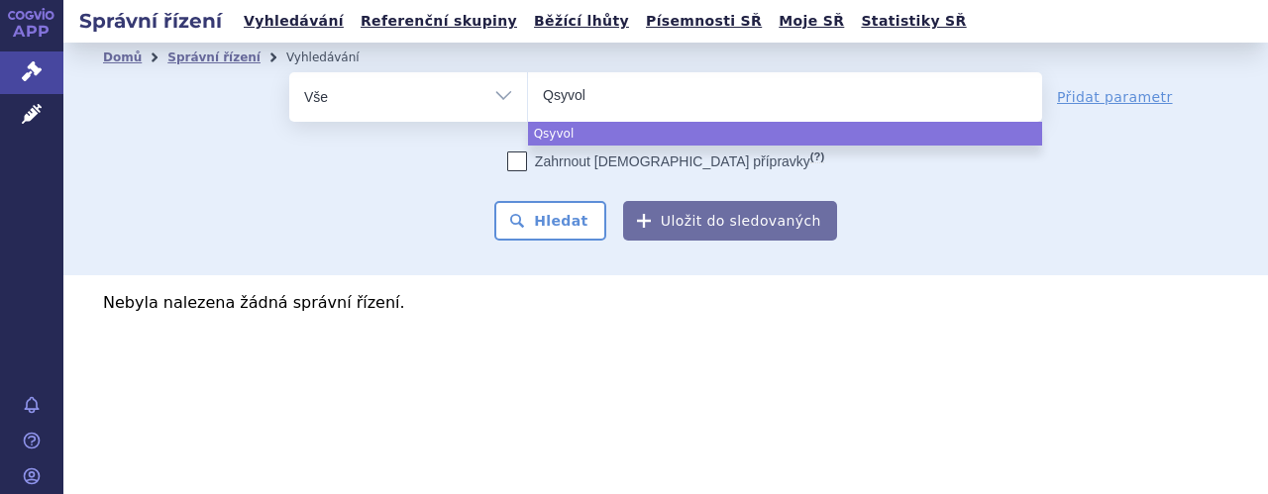
type input "Qsyvolm"
type input "Qsyvolma"
select select "Qsyvolma"
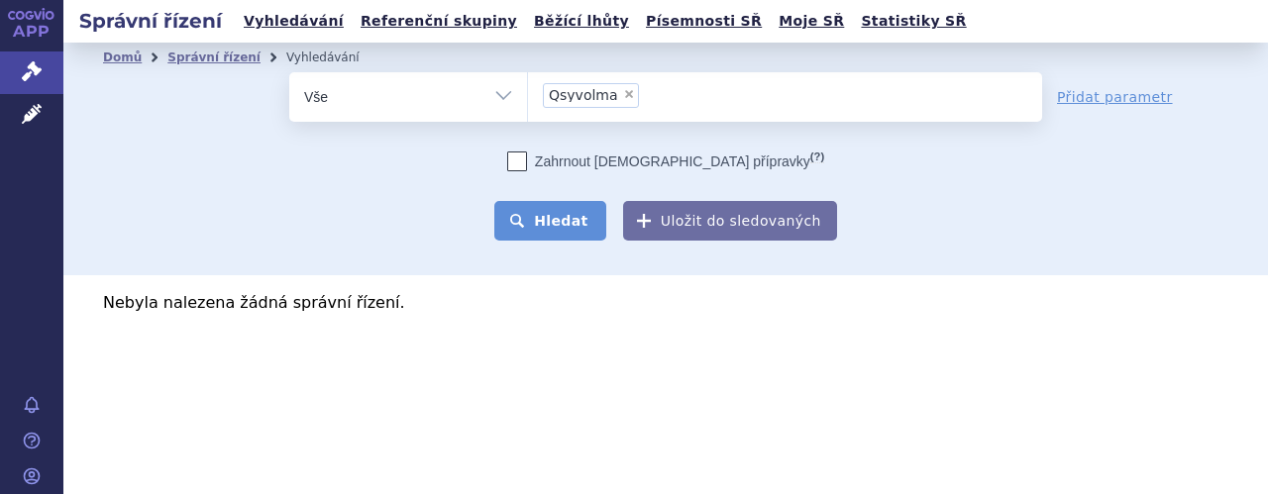
click at [561, 223] on button "Hledat" at bounding box center [550, 221] width 112 height 40
click at [623, 94] on span "×" at bounding box center [629, 94] width 12 height 12
click at [528, 94] on select "Qsyvolma" at bounding box center [527, 96] width 1 height 50
select select
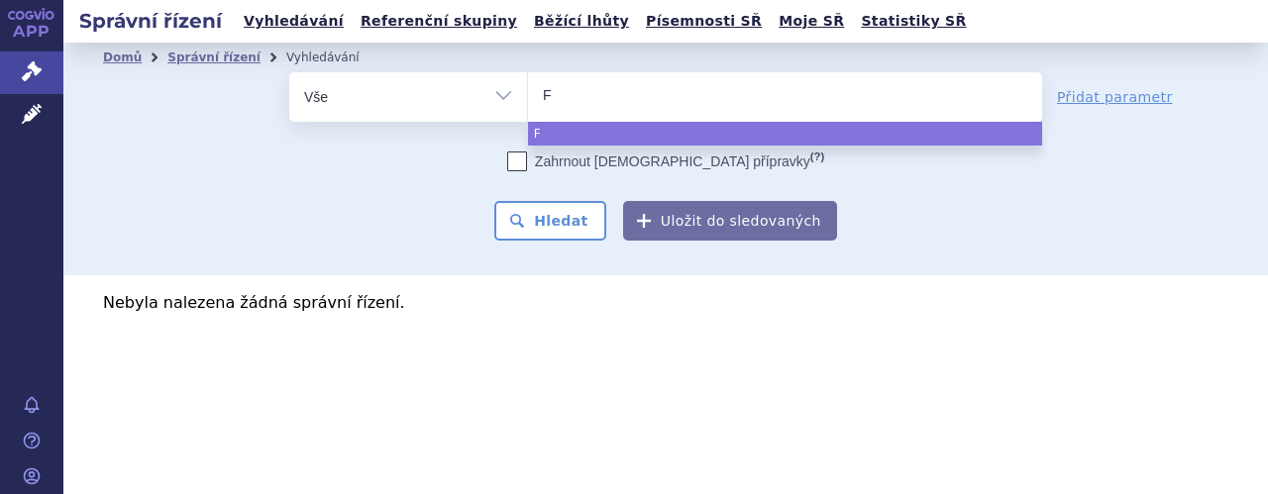
type input "Fy"
type input "Fym"
type input "Fyms"
type input "Fymski"
type input "Fymskin"
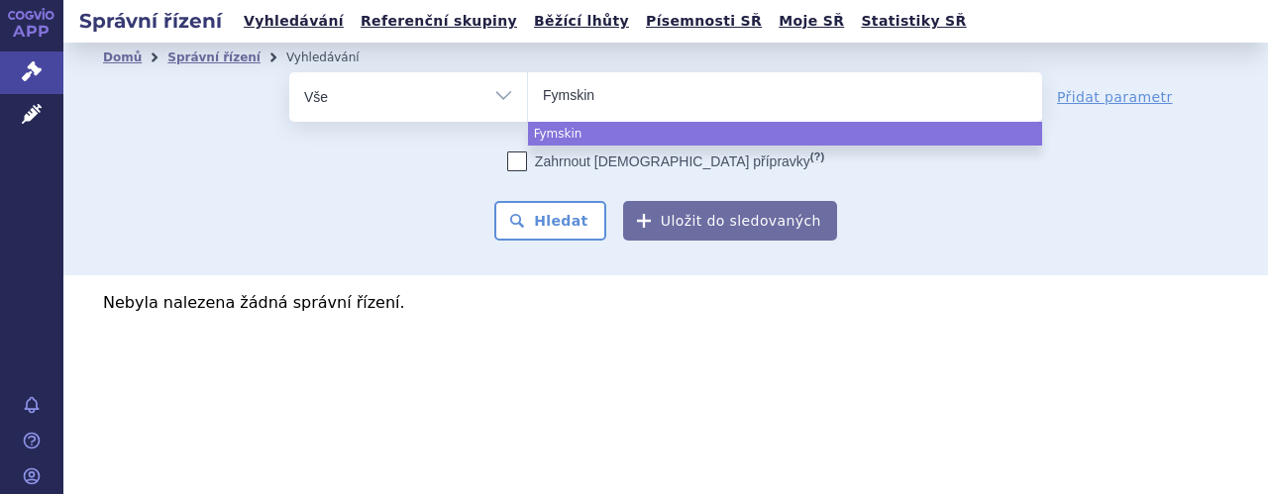
type input "Fymskina"
select select "Fymskina"
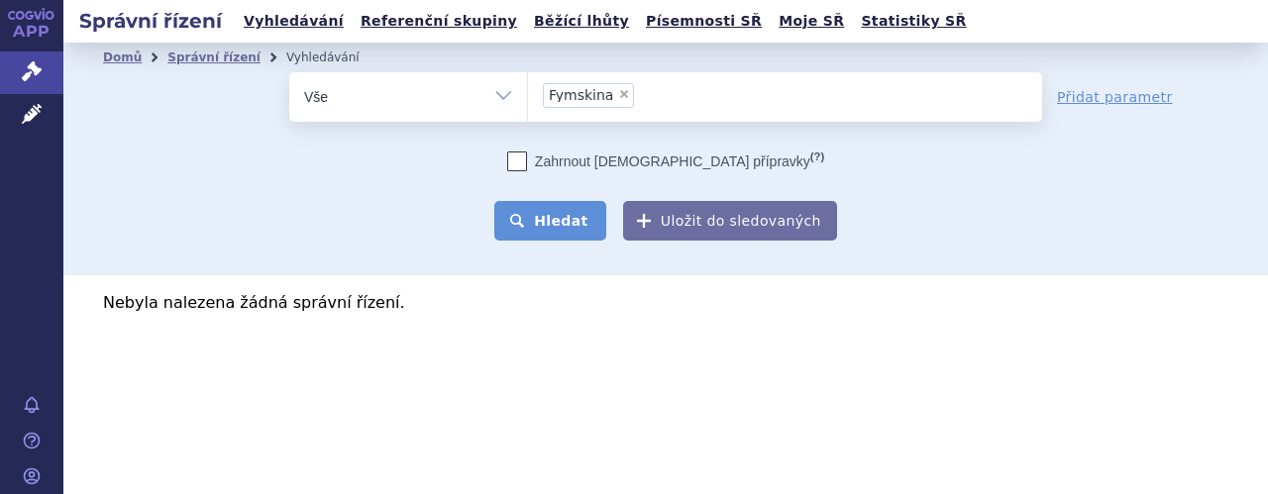
click at [561, 219] on button "Hledat" at bounding box center [550, 221] width 112 height 40
click at [618, 92] on span "×" at bounding box center [624, 94] width 12 height 12
click at [528, 92] on select "Fymskina" at bounding box center [527, 96] width 1 height 50
select select
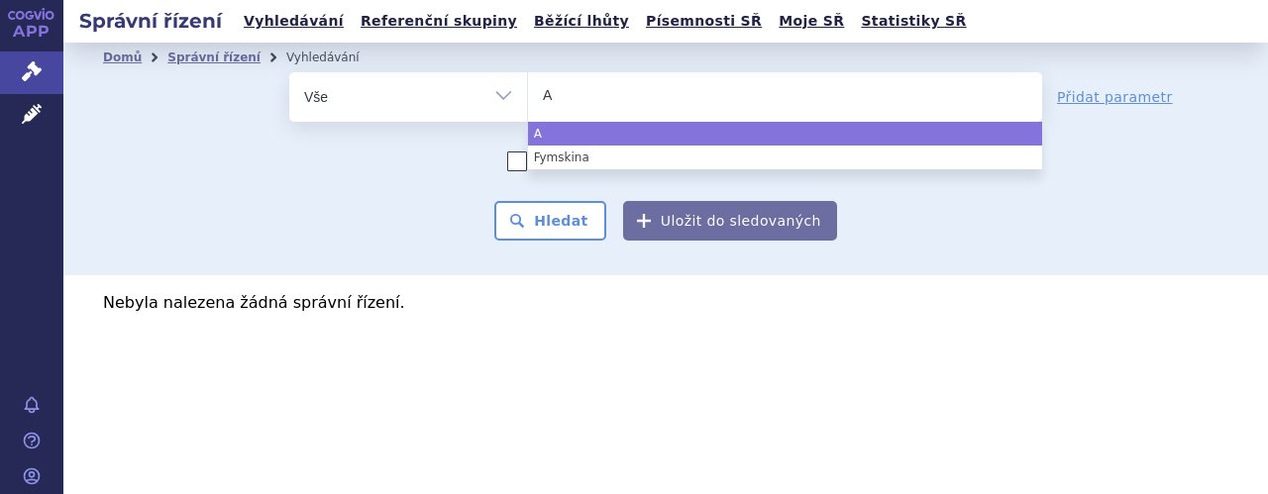
type input "Ab"
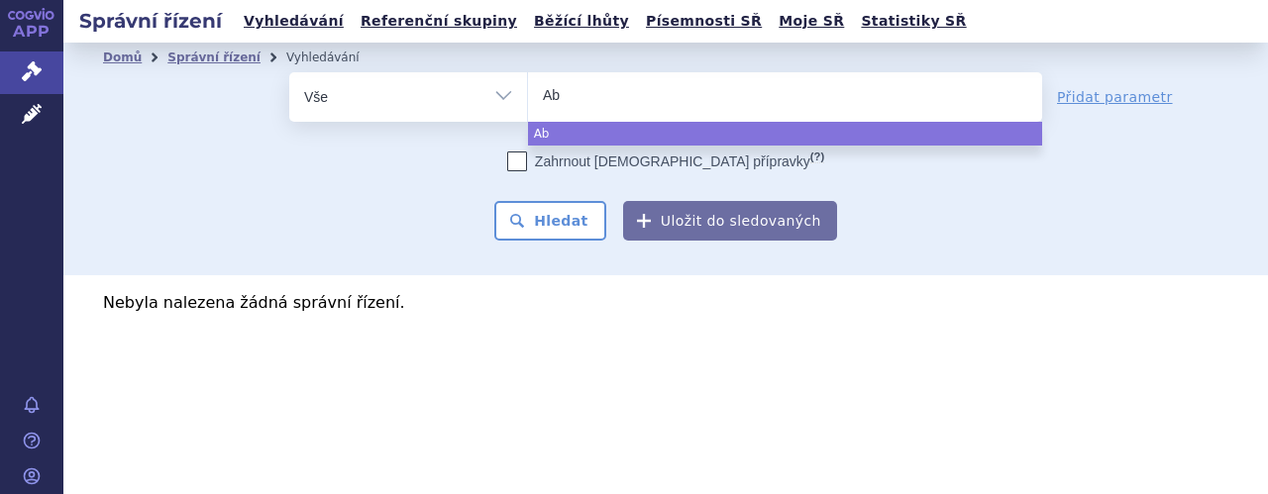
type input "Abs"
type input "Absi"
type input "Absim"
type input "Absimk"
type input "Absimky"
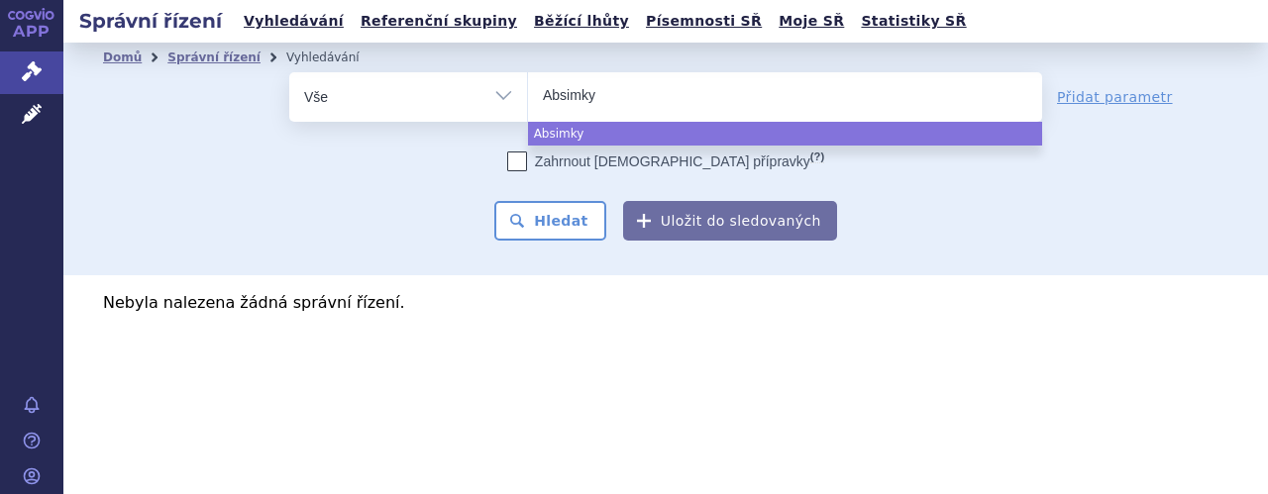
select select "Absimky"
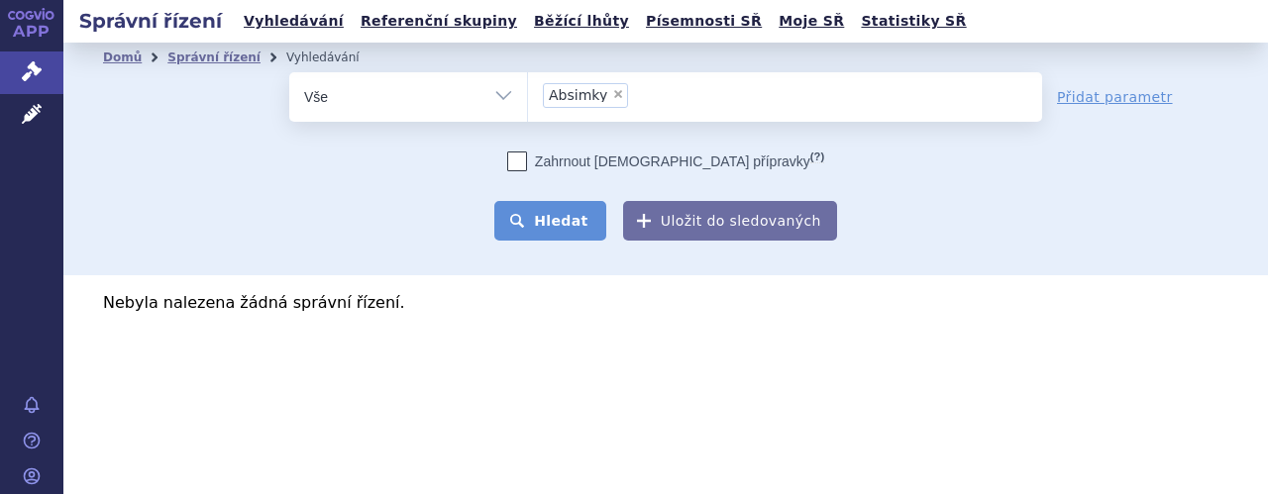
click at [570, 227] on button "Hledat" at bounding box center [550, 221] width 112 height 40
click at [613, 90] on span "×" at bounding box center [618, 94] width 12 height 12
click at [528, 90] on select "Absimky" at bounding box center [527, 96] width 1 height 50
select select
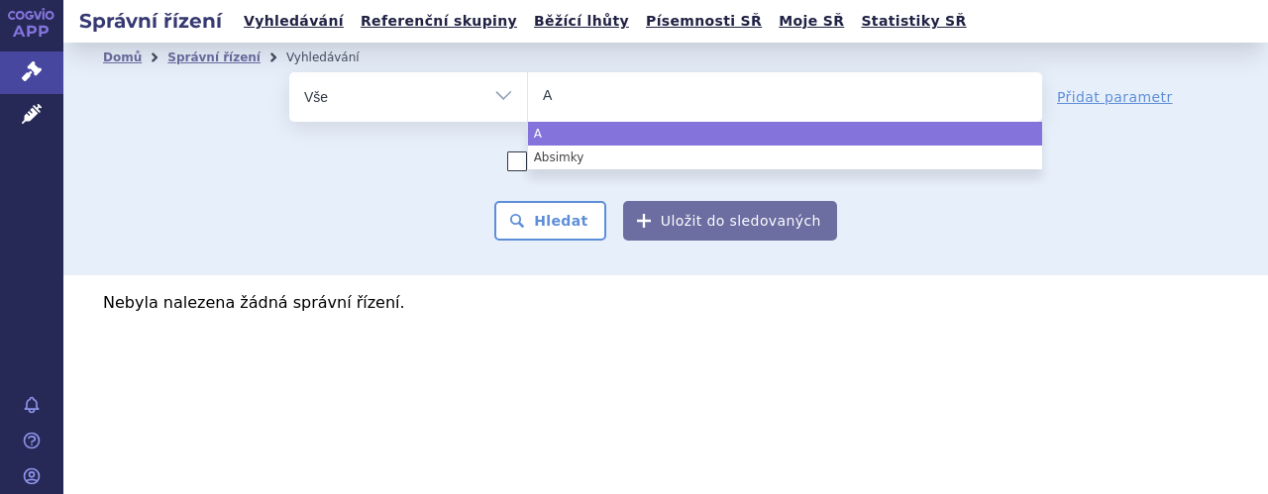
type input "Ab"
type input "Abs"
type input "Absi"
type input "Absin"
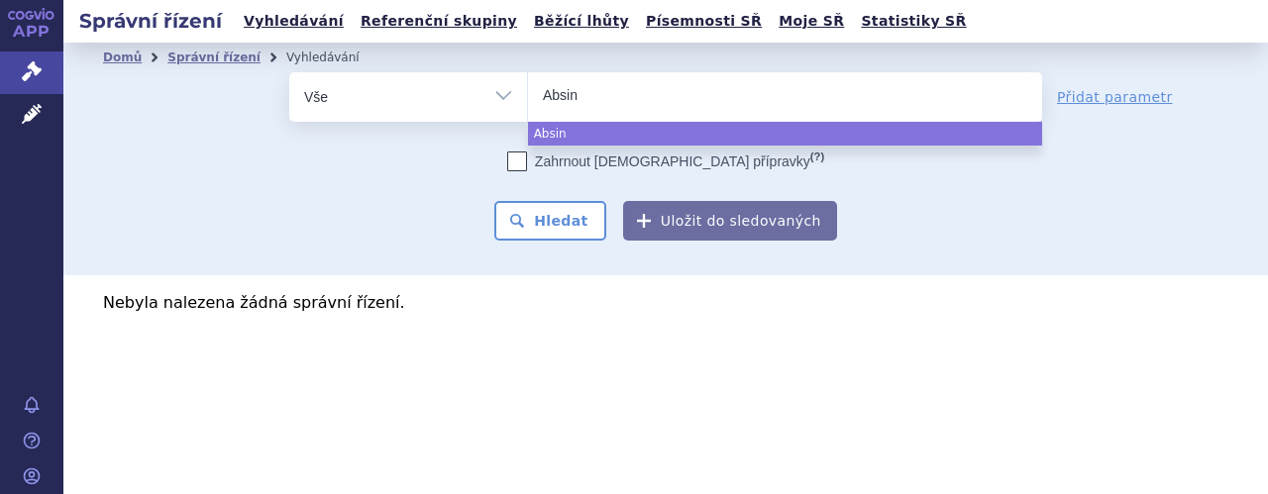
type input "Absink"
type input "Absinky"
select select "Absinky"
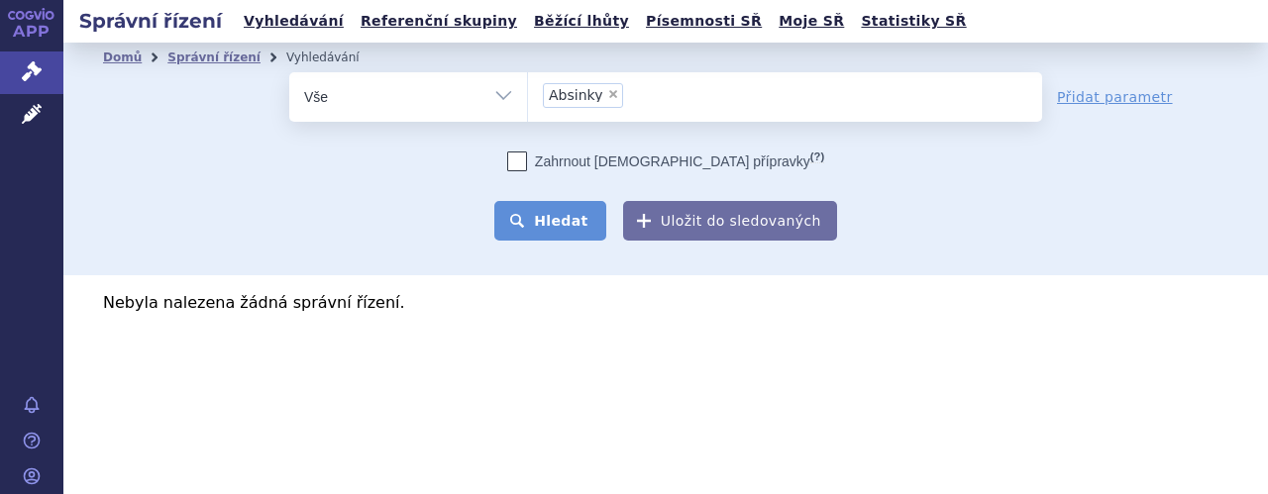
click at [553, 225] on button "Hledat" at bounding box center [550, 221] width 112 height 40
click at [609, 94] on span "×" at bounding box center [613, 94] width 12 height 12
click at [528, 94] on select "Absinky" at bounding box center [527, 96] width 1 height 50
select select
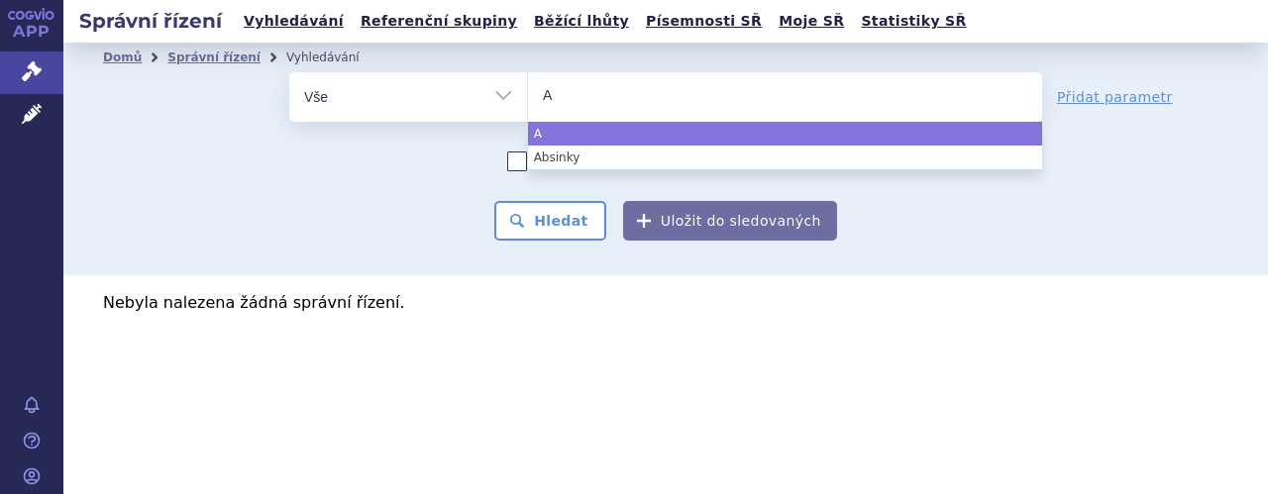
type input "Ap"
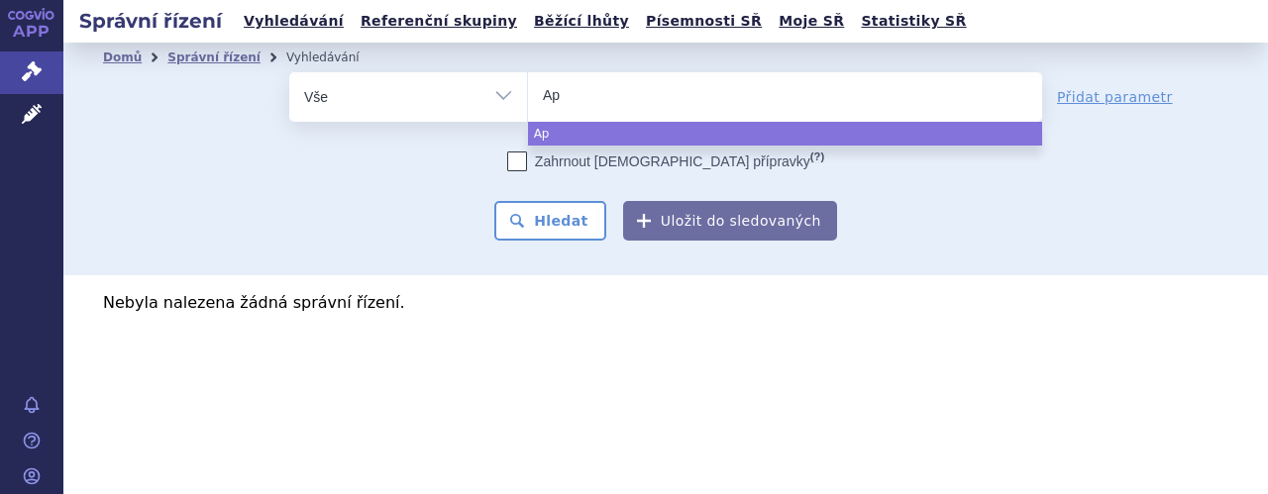
type input "Apr"
type input "Apre"
type input "Aprem"
type input "Apremi"
type input "Apremil"
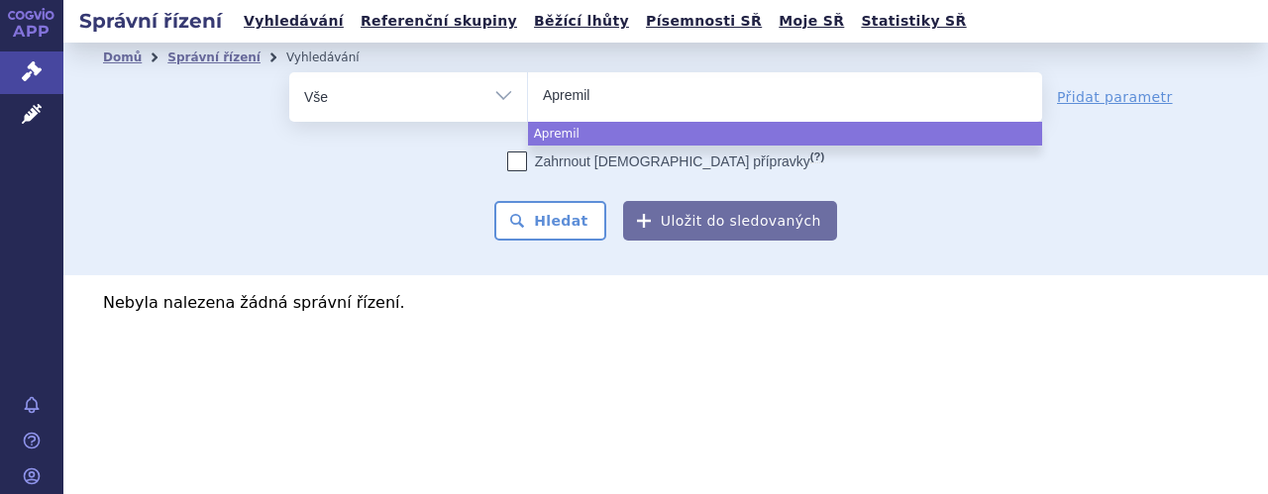
type input "Apremila"
type input "Apremilas"
type input "Apremilast"
select select "Apremilast"
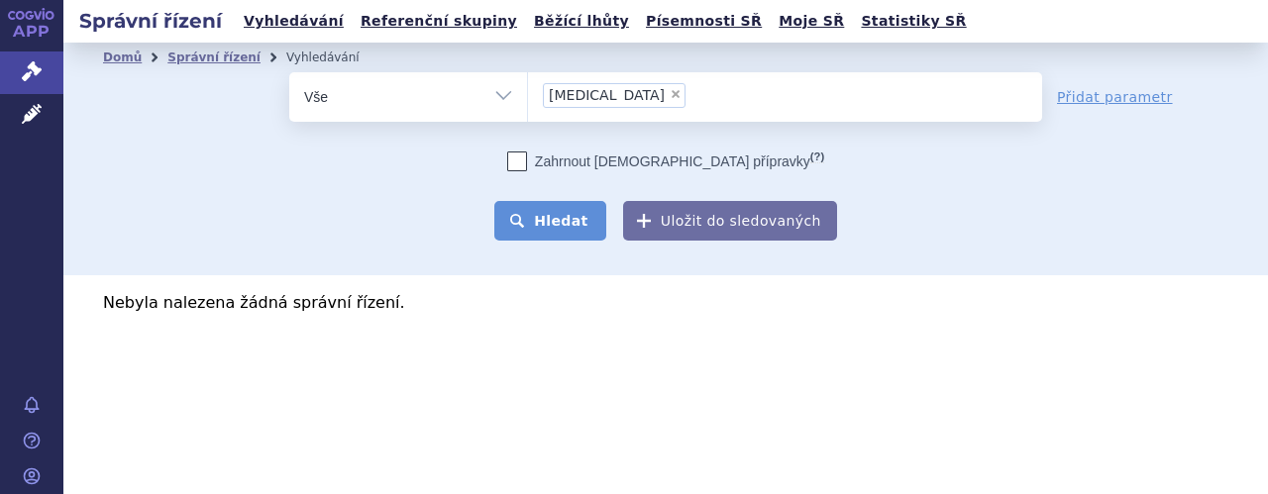
click at [560, 226] on button "Hledat" at bounding box center [550, 221] width 112 height 40
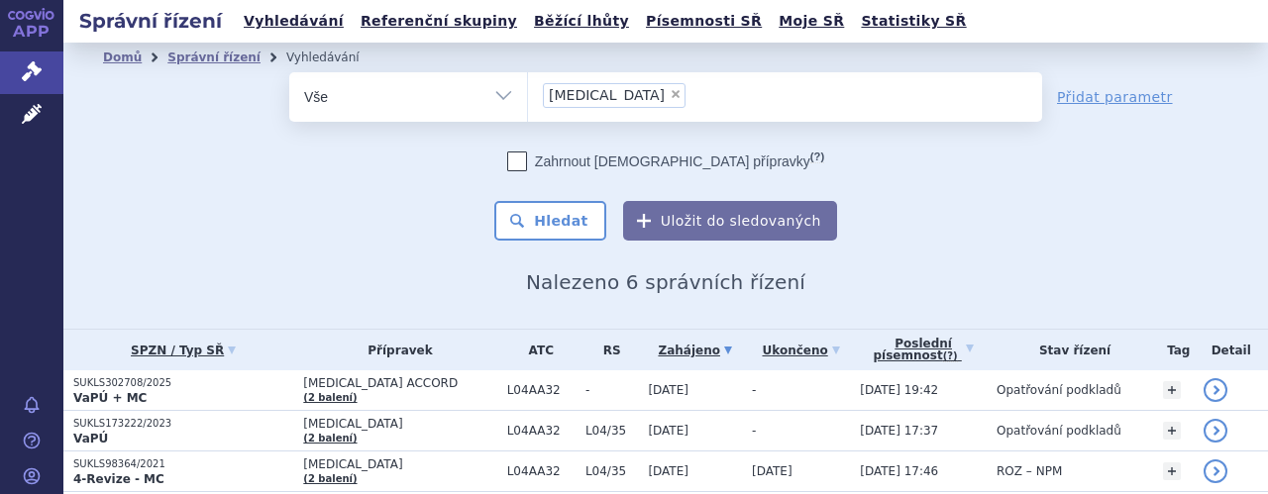
click at [670, 97] on span "×" at bounding box center [676, 94] width 12 height 12
click at [528, 97] on select "Apremilast" at bounding box center [527, 96] width 1 height 50
select select
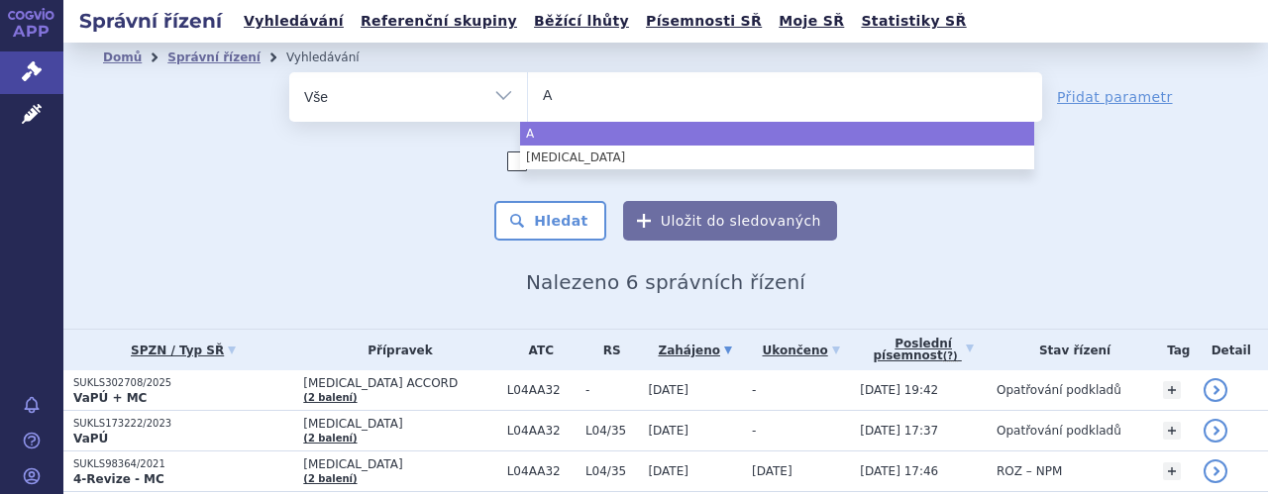
type input "Av"
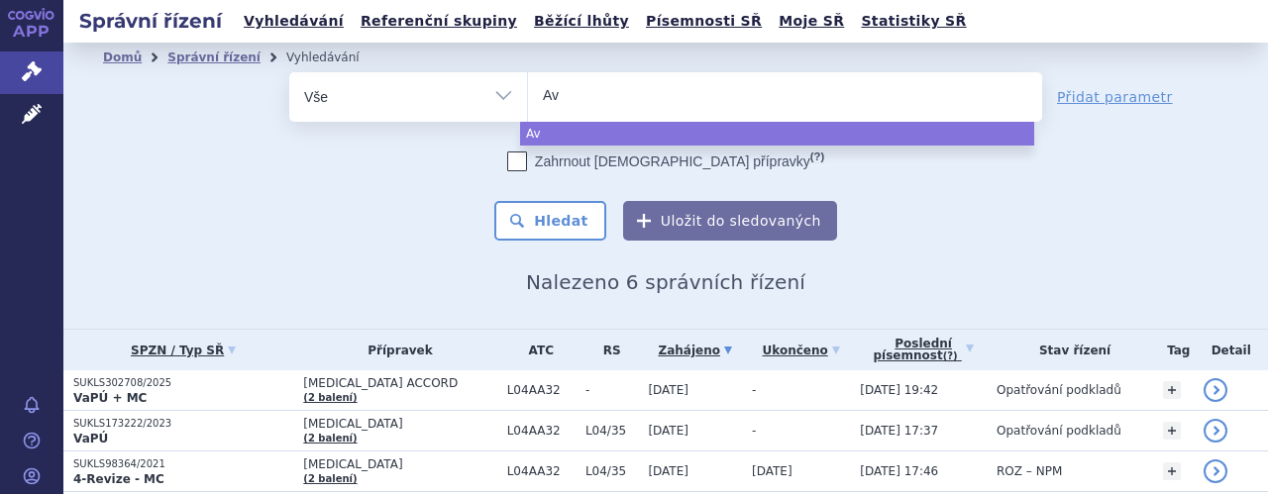
type input "Avt"
type input "Avto"
type input "Avtoz"
type input "Avtozm"
type input "Avtozma"
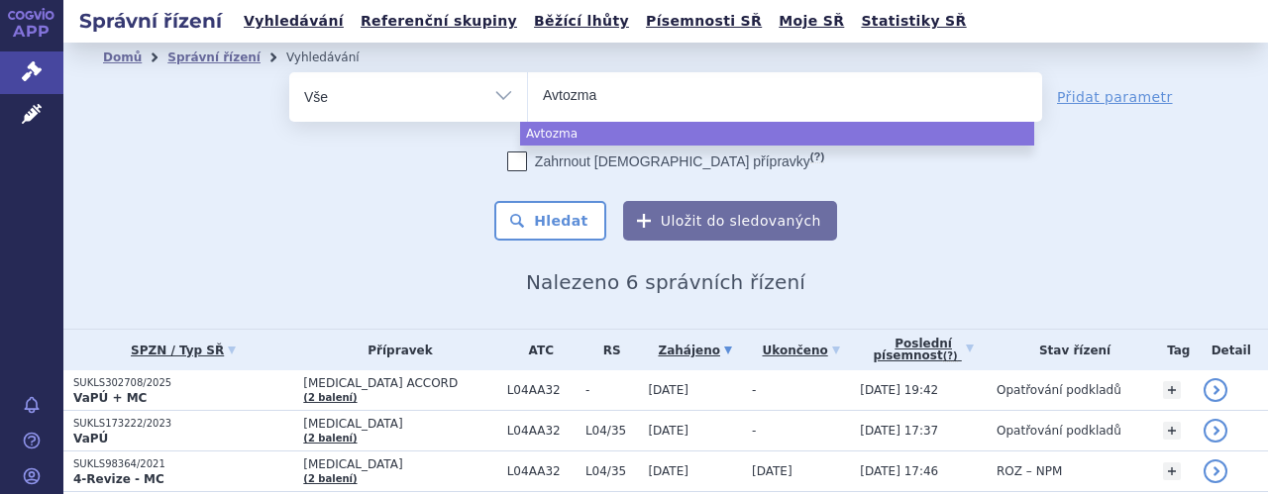
select select "Avtozma"
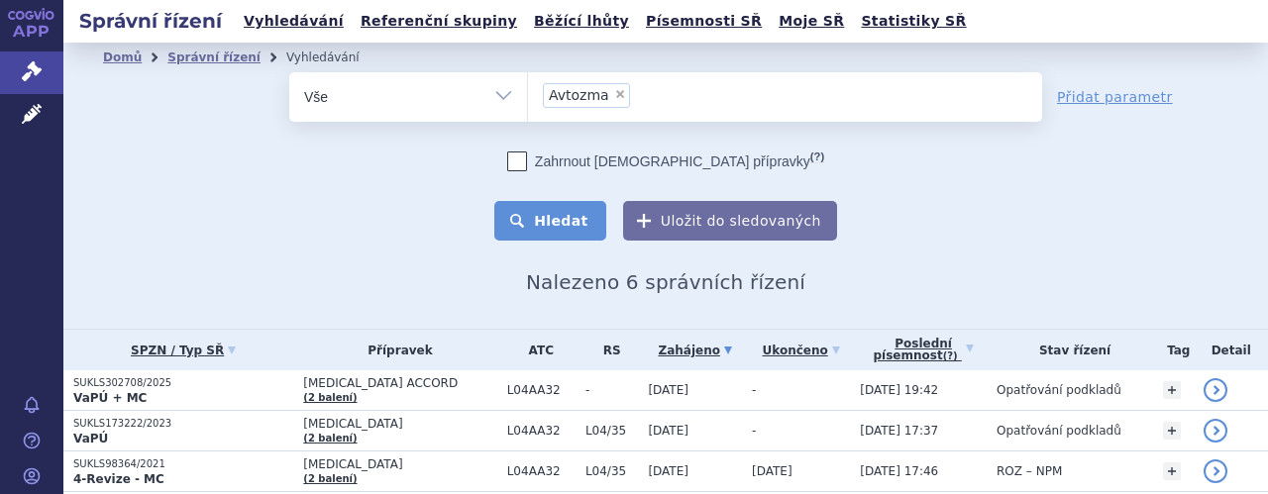
click at [539, 223] on button "Hledat" at bounding box center [550, 221] width 112 height 40
